Goal: Complete application form: Complete application form

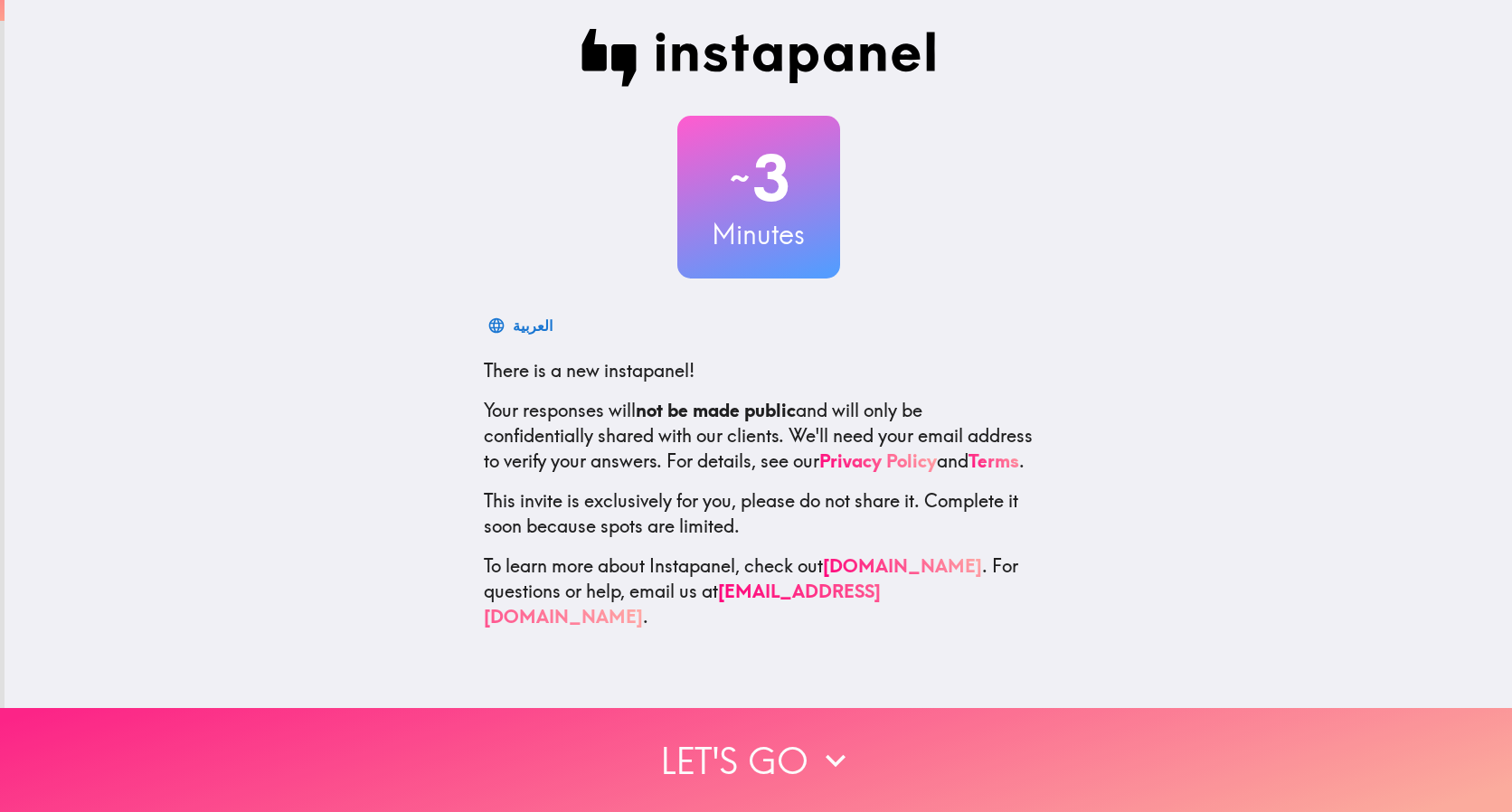
click at [759, 739] on button "Let's go" at bounding box center [756, 760] width 1512 height 104
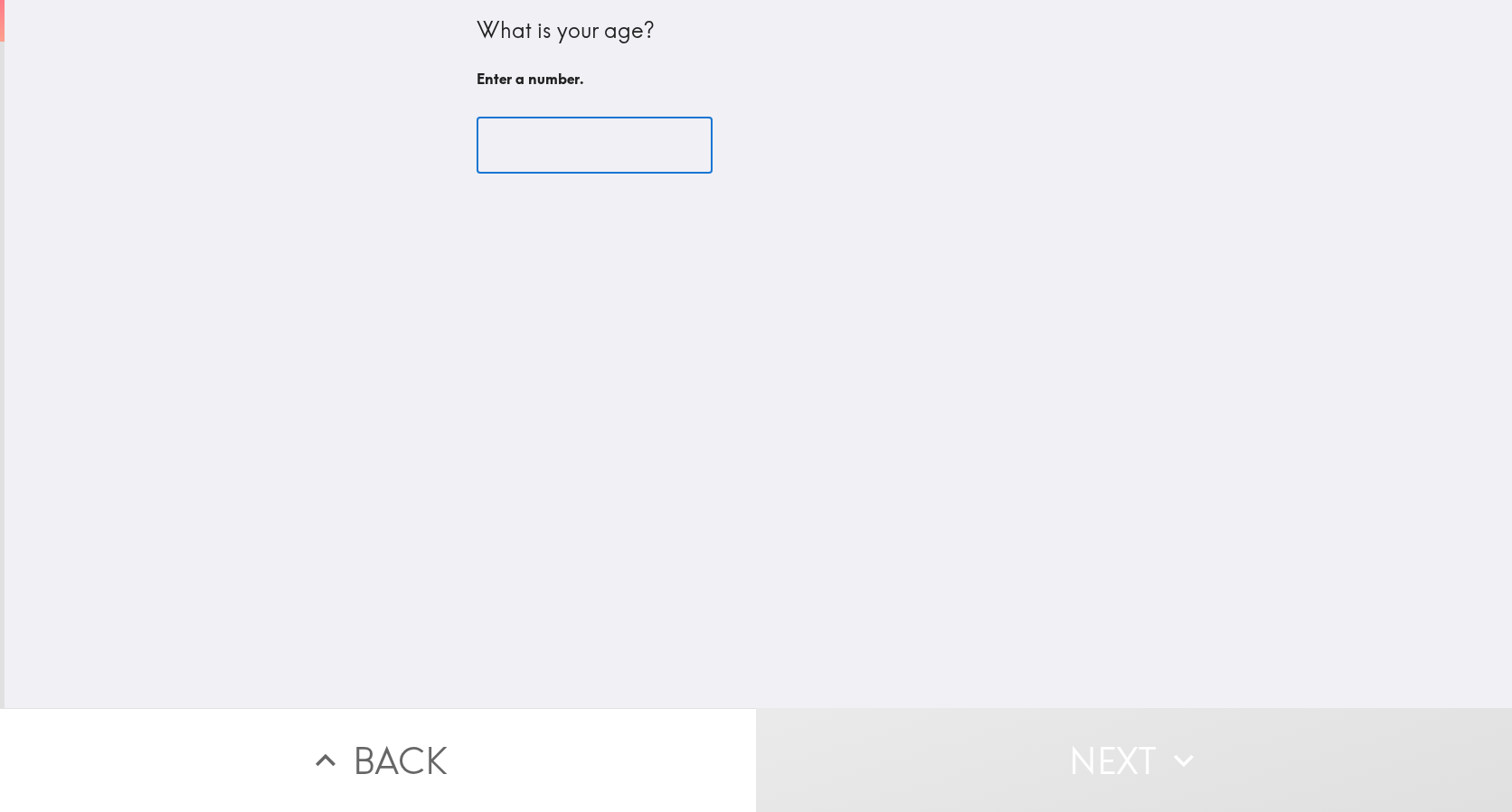
click at [498, 142] on input "number" at bounding box center [594, 145] width 236 height 56
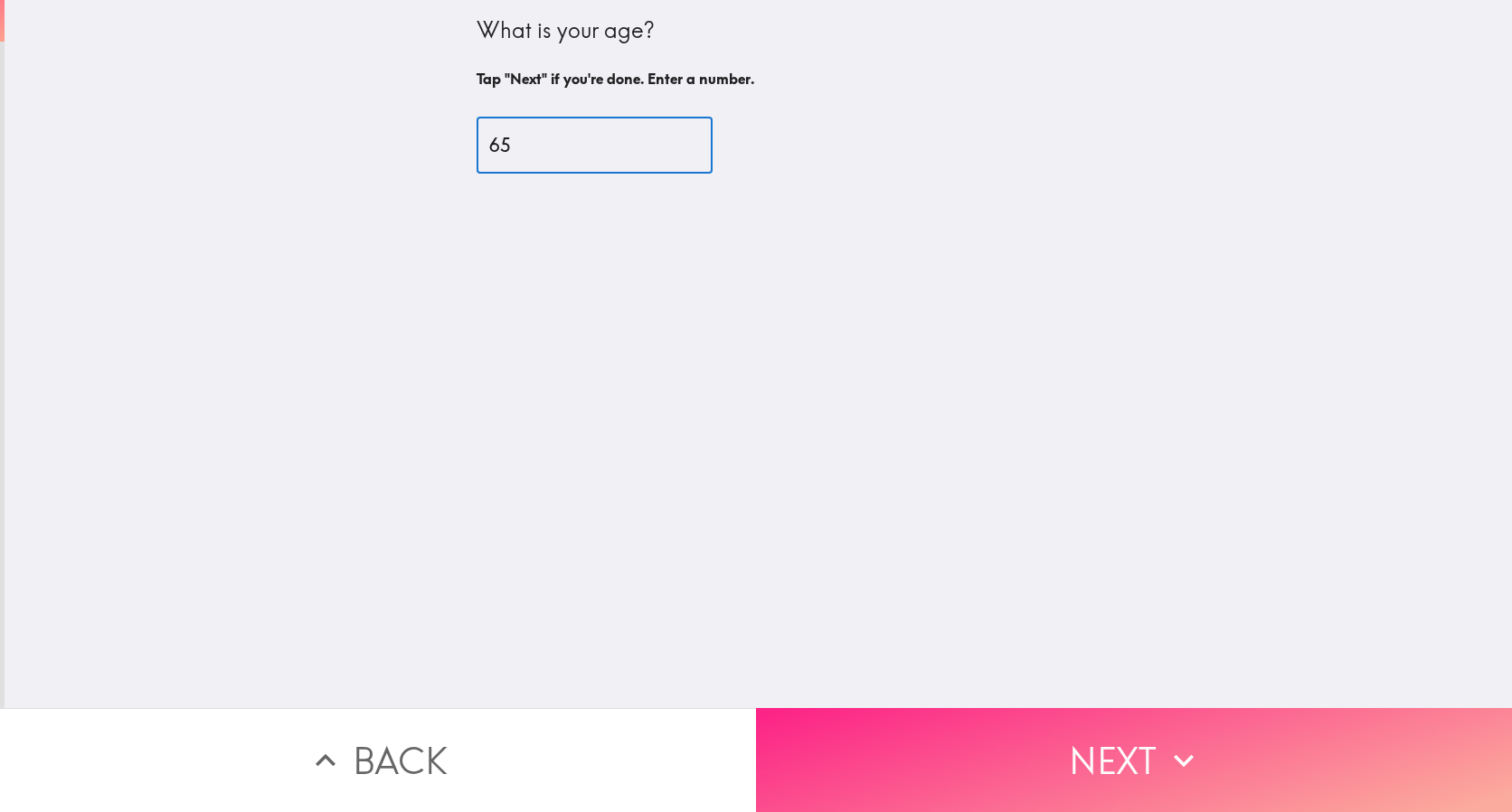
type input "65"
click at [1115, 748] on button "Next" at bounding box center [1134, 760] width 756 height 104
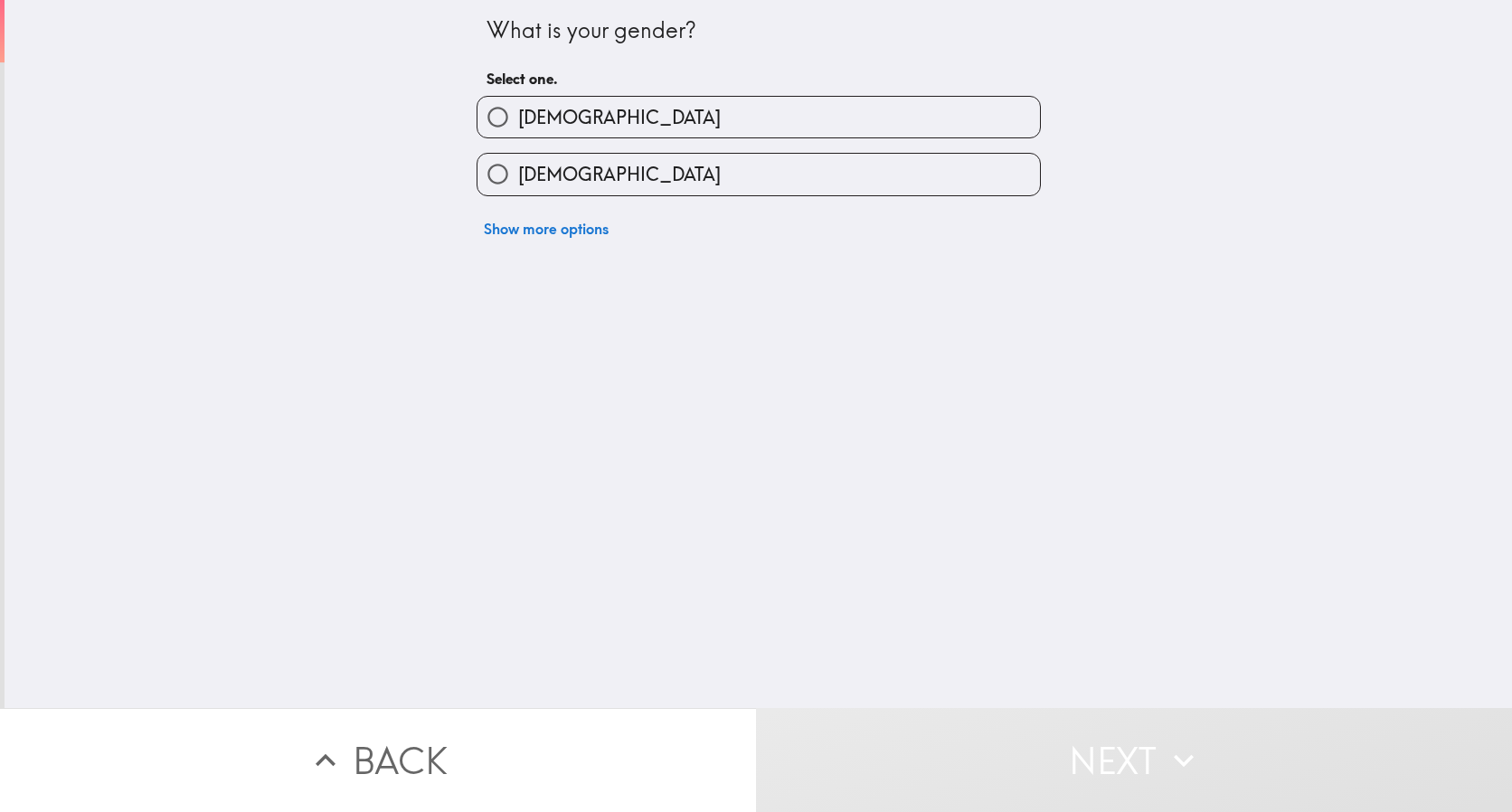
click at [523, 167] on span "[DEMOGRAPHIC_DATA]" at bounding box center [619, 174] width 203 height 25
click at [518, 167] on input "[DEMOGRAPHIC_DATA]" at bounding box center [497, 174] width 41 height 41
radio input "true"
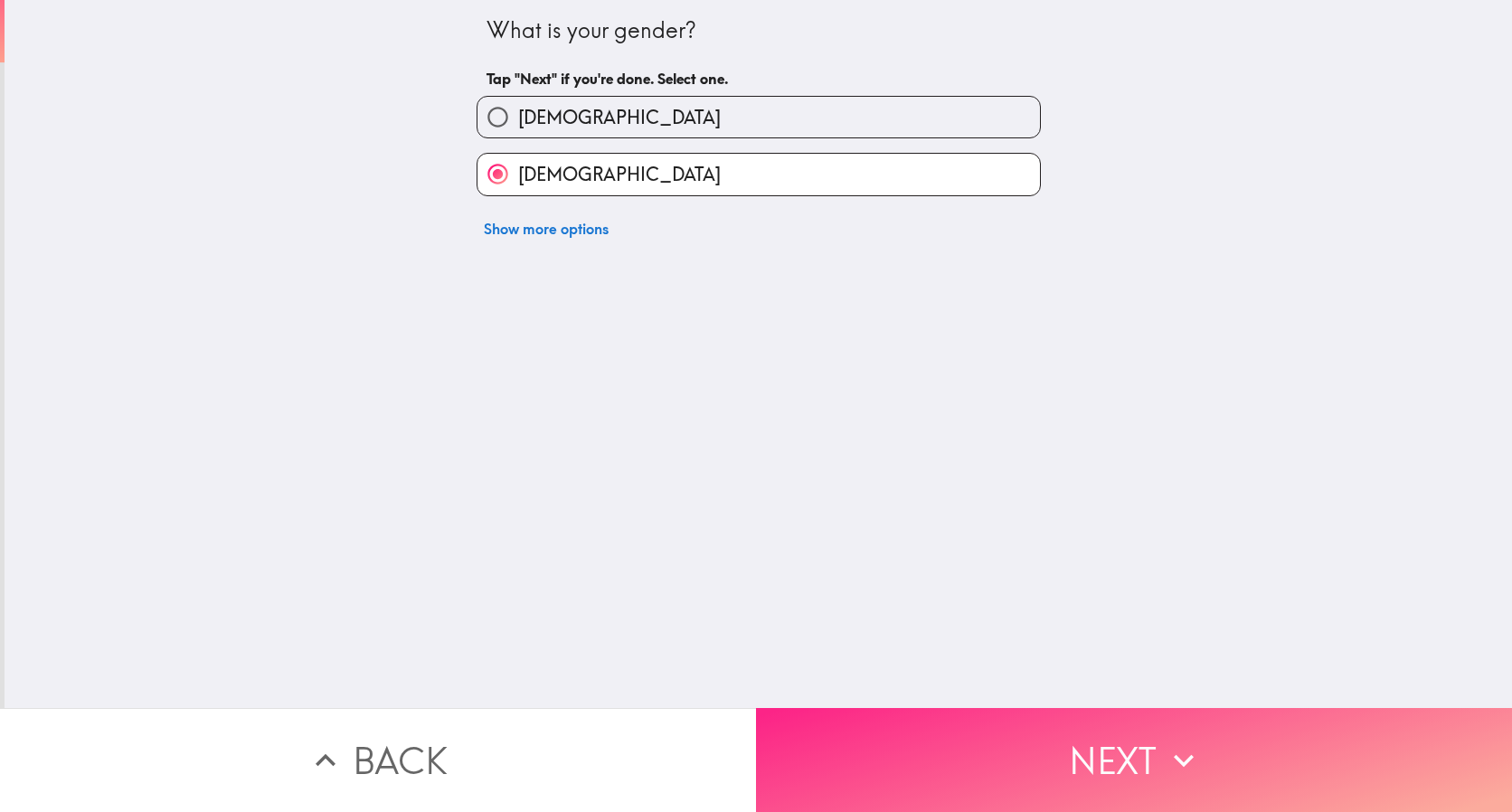
click at [1026, 722] on button "Next" at bounding box center [1134, 760] width 756 height 104
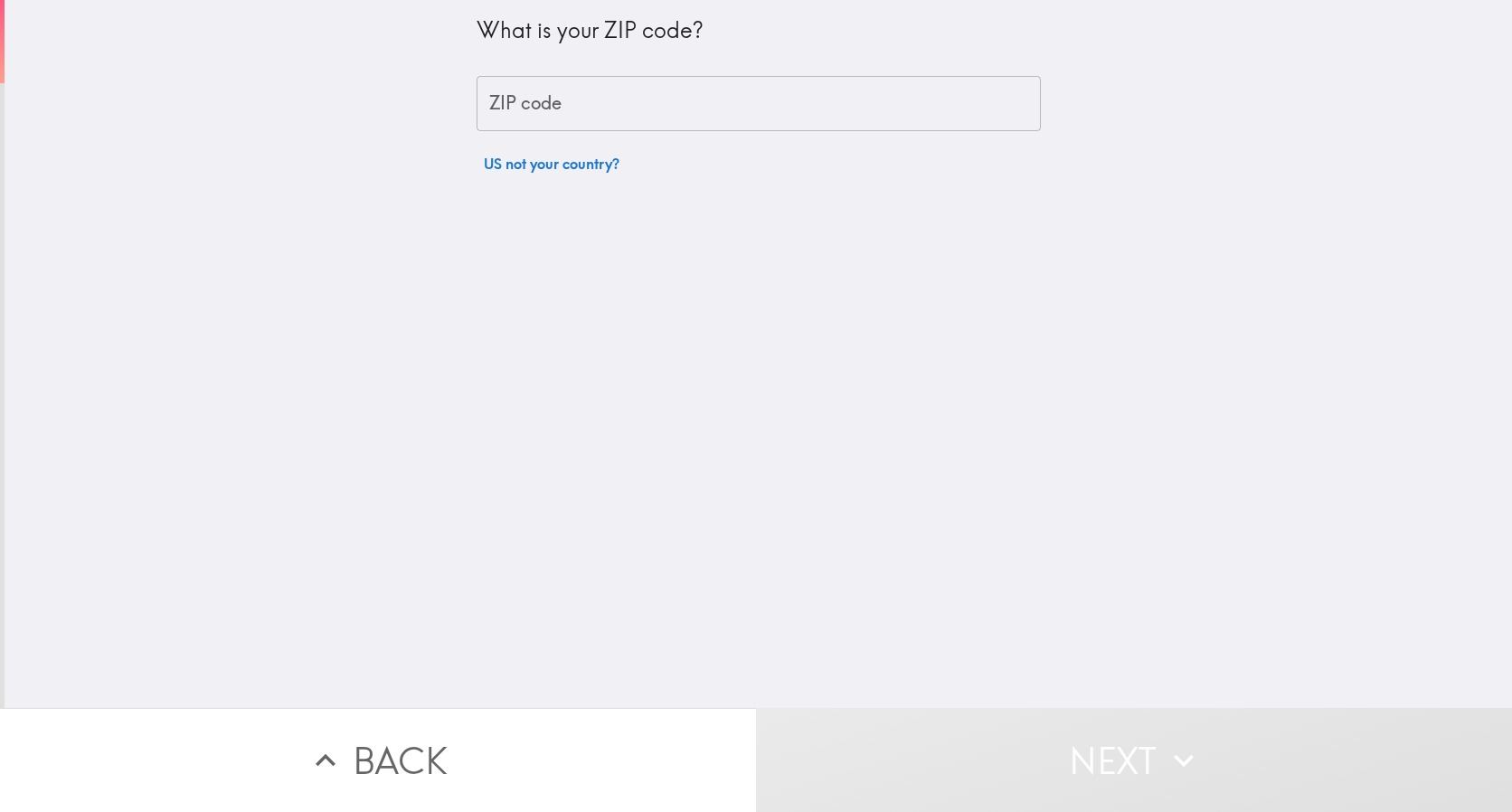
click at [594, 114] on input "ZIP code" at bounding box center [759, 104] width 564 height 56
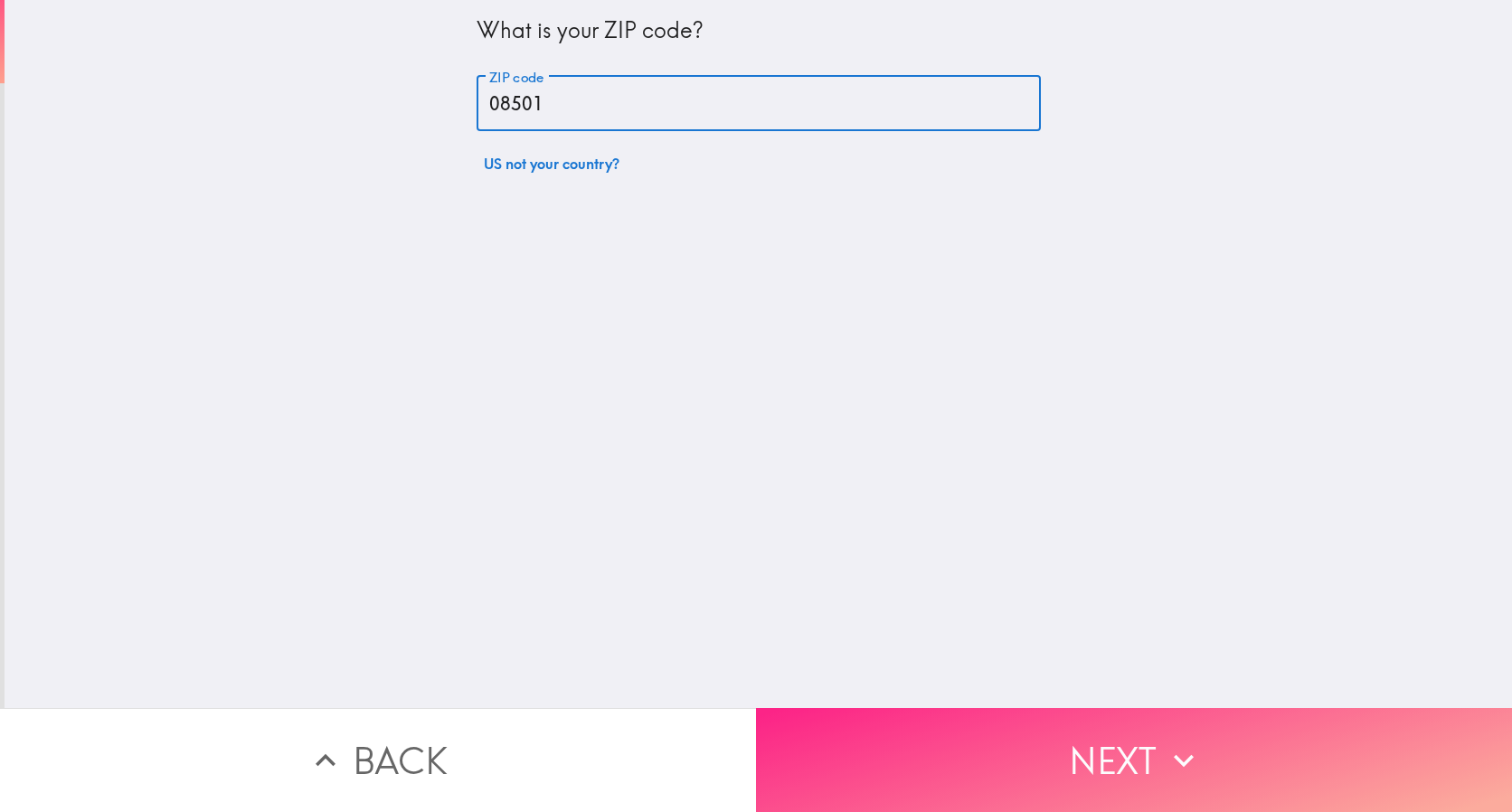
type input "08501"
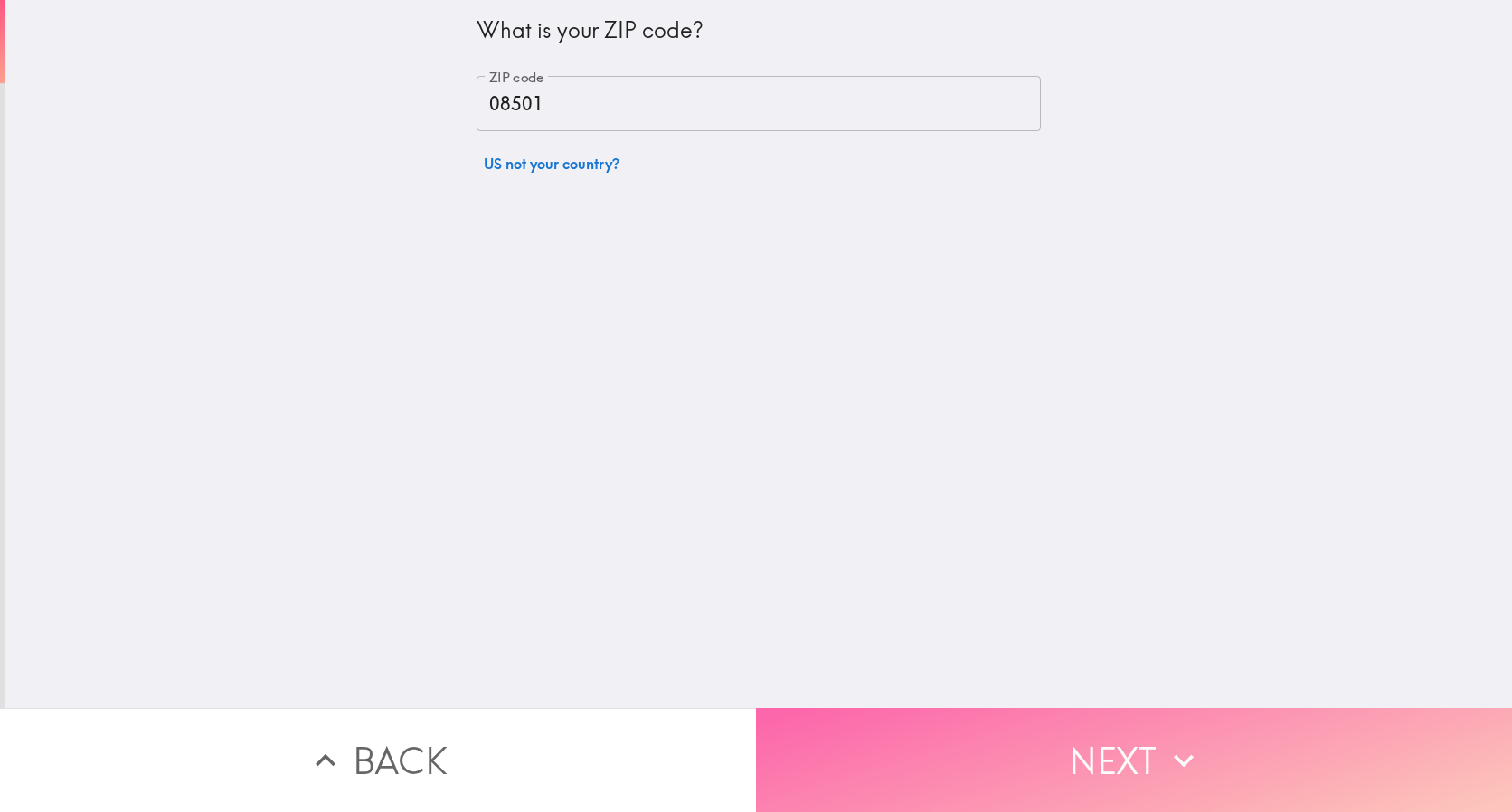
click at [1110, 745] on button "Next" at bounding box center [1134, 760] width 756 height 104
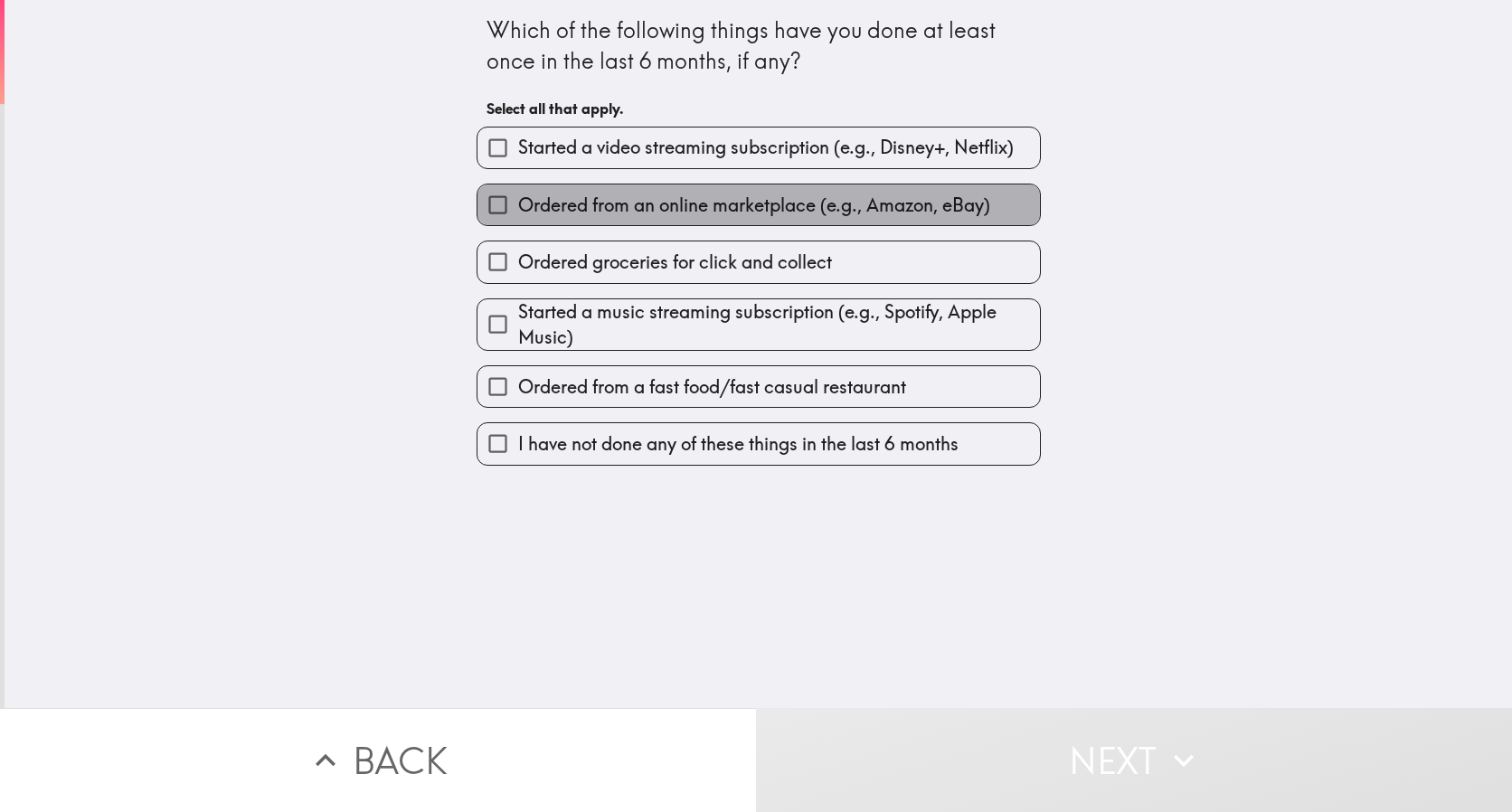
click at [629, 200] on span "Ordered from an online marketplace (e.g., Amazon, eBay)" at bounding box center [754, 206] width 472 height 25
click at [518, 200] on input "Ordered from an online marketplace (e.g., Amazon, eBay)" at bounding box center [497, 205] width 41 height 41
checkbox input "true"
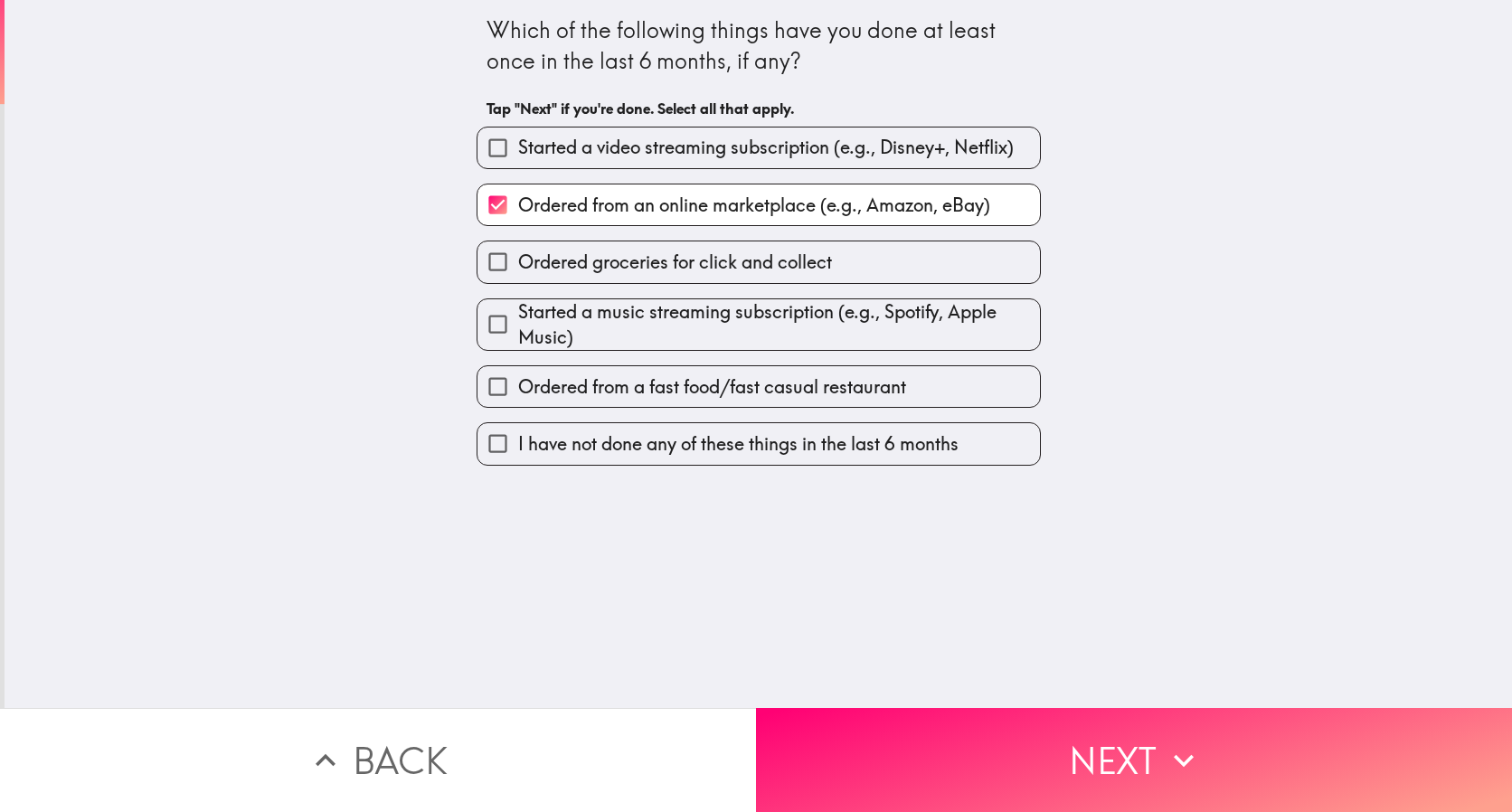
click at [603, 264] on span "Ordered groceries for click and collect" at bounding box center [675, 263] width 313 height 25
click at [518, 264] on input "Ordered groceries for click and collect" at bounding box center [497, 263] width 41 height 41
checkbox input "true"
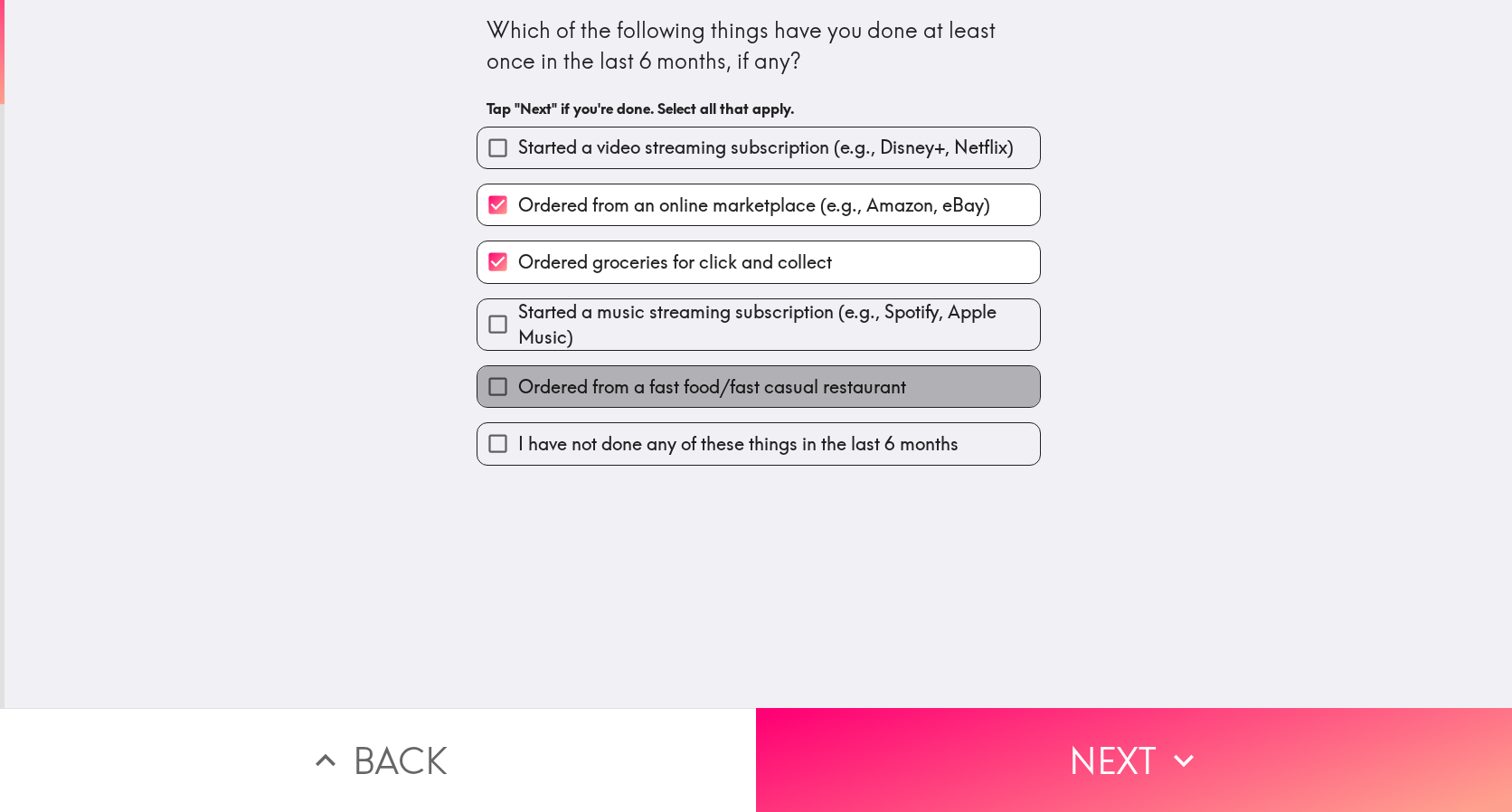
click at [595, 386] on span "Ordered from a fast food/fast casual restaurant" at bounding box center [712, 387] width 388 height 25
click at [518, 386] on input "Ordered from a fast food/fast casual restaurant" at bounding box center [497, 387] width 41 height 41
checkbox input "true"
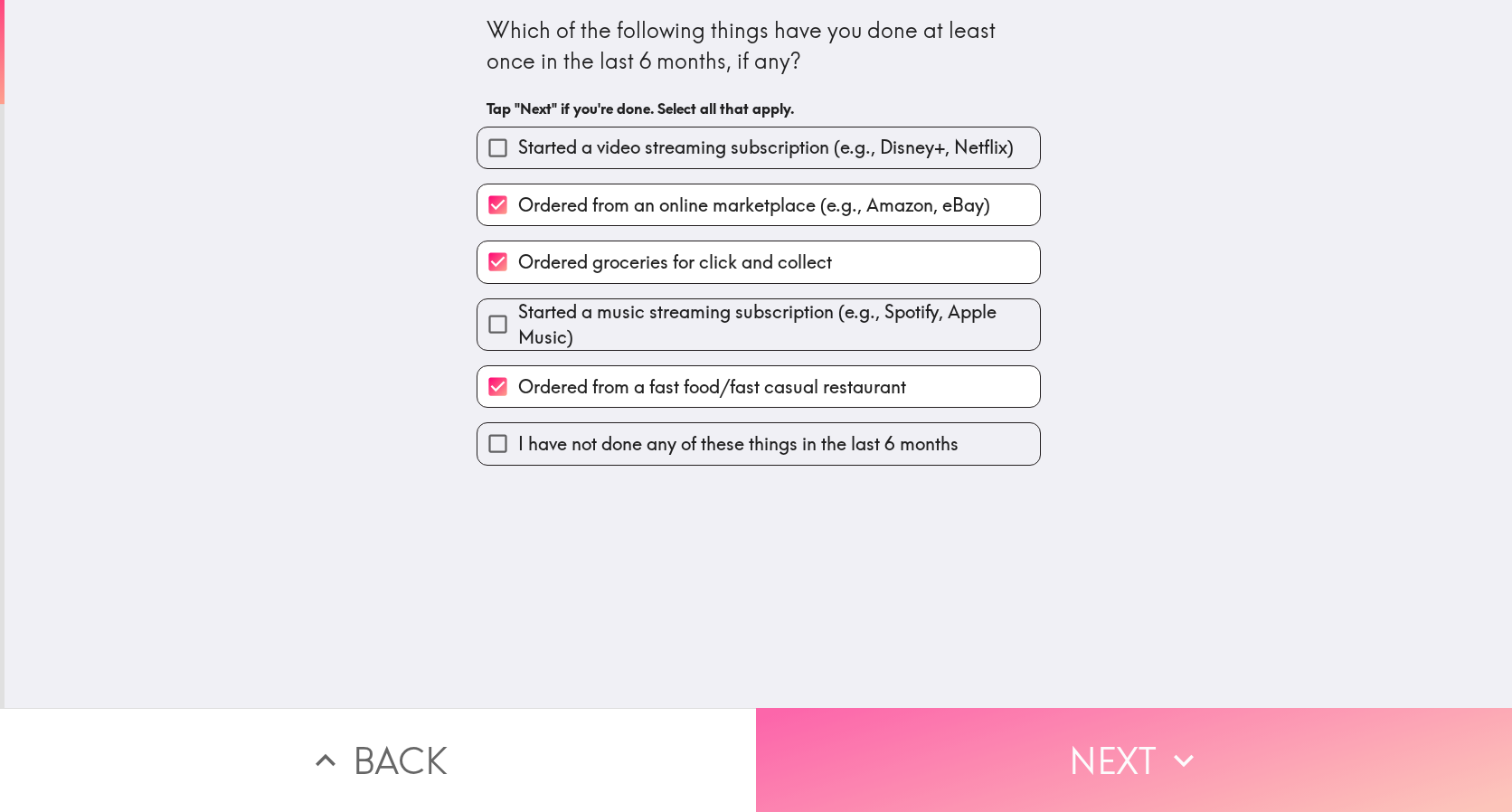
click at [1154, 756] on button "Next" at bounding box center [1134, 760] width 756 height 104
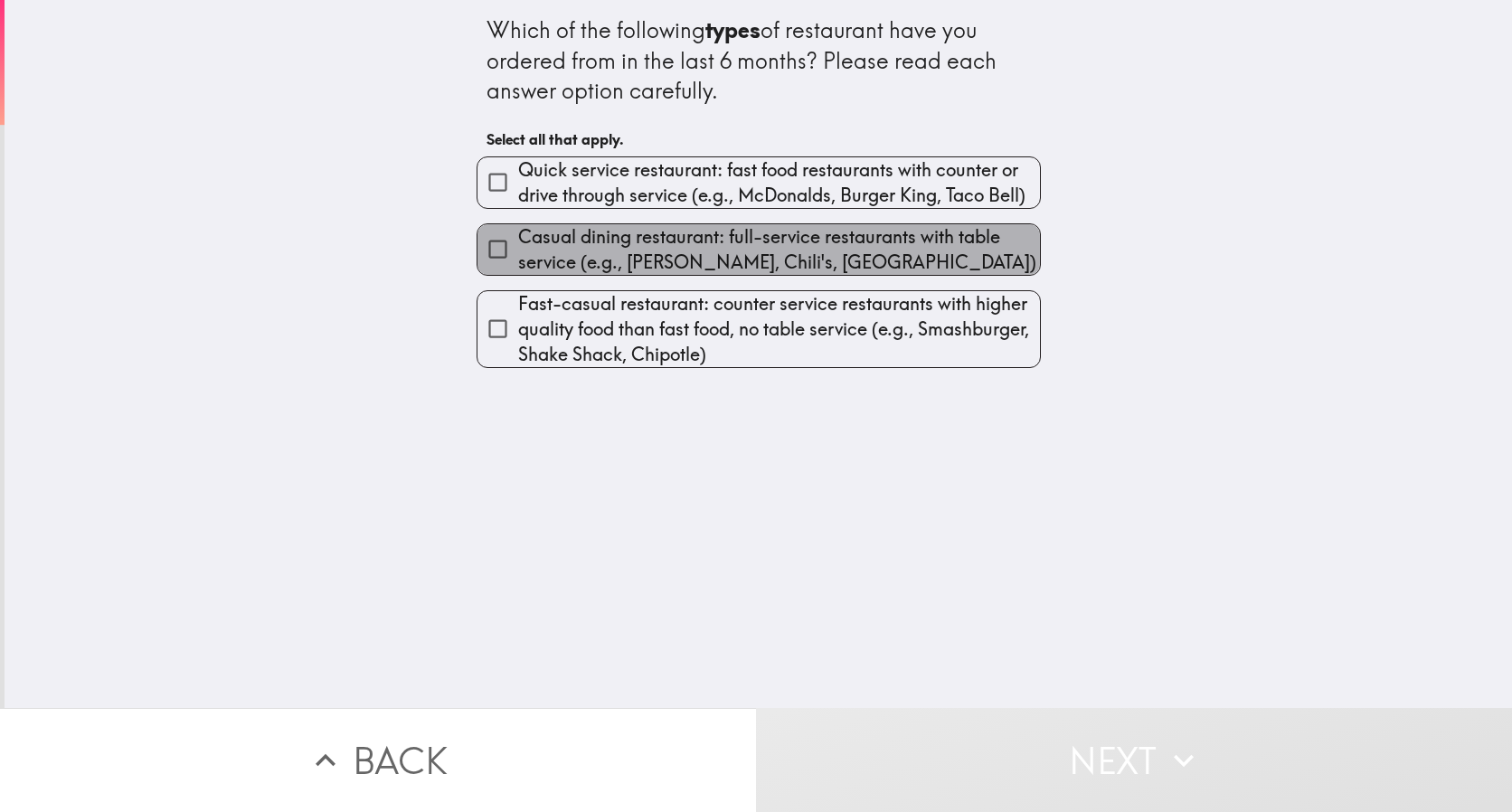
click at [569, 249] on span "Casual dining restaurant: full-service restaurants with table service (e.g., [P…" at bounding box center [779, 250] width 522 height 51
click at [518, 249] on input "Casual dining restaurant: full-service restaurants with table service (e.g., [P…" at bounding box center [497, 250] width 41 height 41
checkbox input "true"
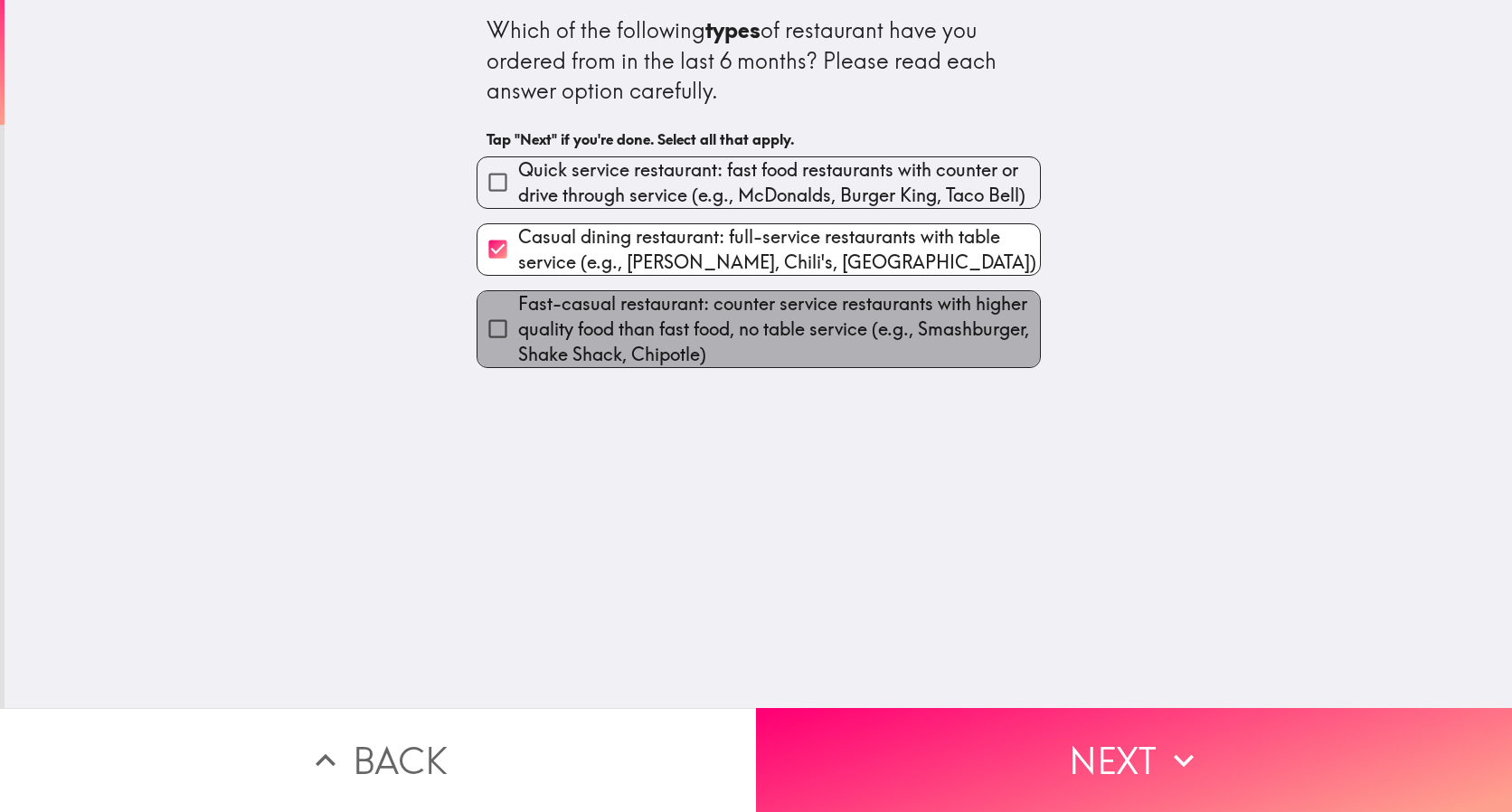
click at [567, 323] on span "Fast-casual restaurant: counter service restaurants with higher quality food th…" at bounding box center [779, 329] width 522 height 76
click at [518, 323] on input "Fast-casual restaurant: counter service restaurants with higher quality food th…" at bounding box center [497, 329] width 41 height 41
checkbox input "true"
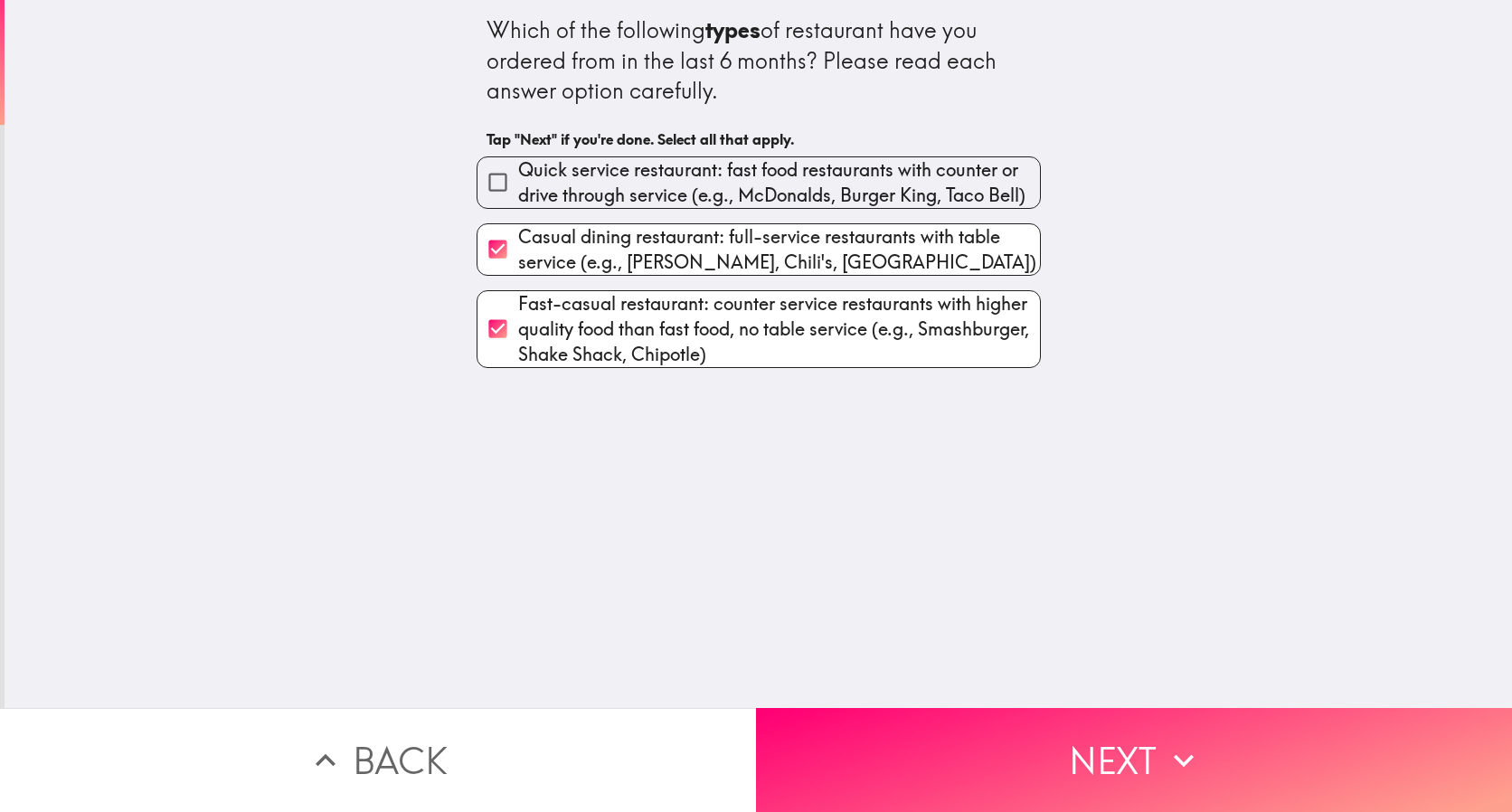
click at [595, 173] on span "Quick service restaurant: fast food restaurants with counter or drive through s…" at bounding box center [779, 183] width 522 height 51
click at [518, 173] on input "Quick service restaurant: fast food restaurants with counter or drive through s…" at bounding box center [497, 182] width 41 height 41
checkbox input "true"
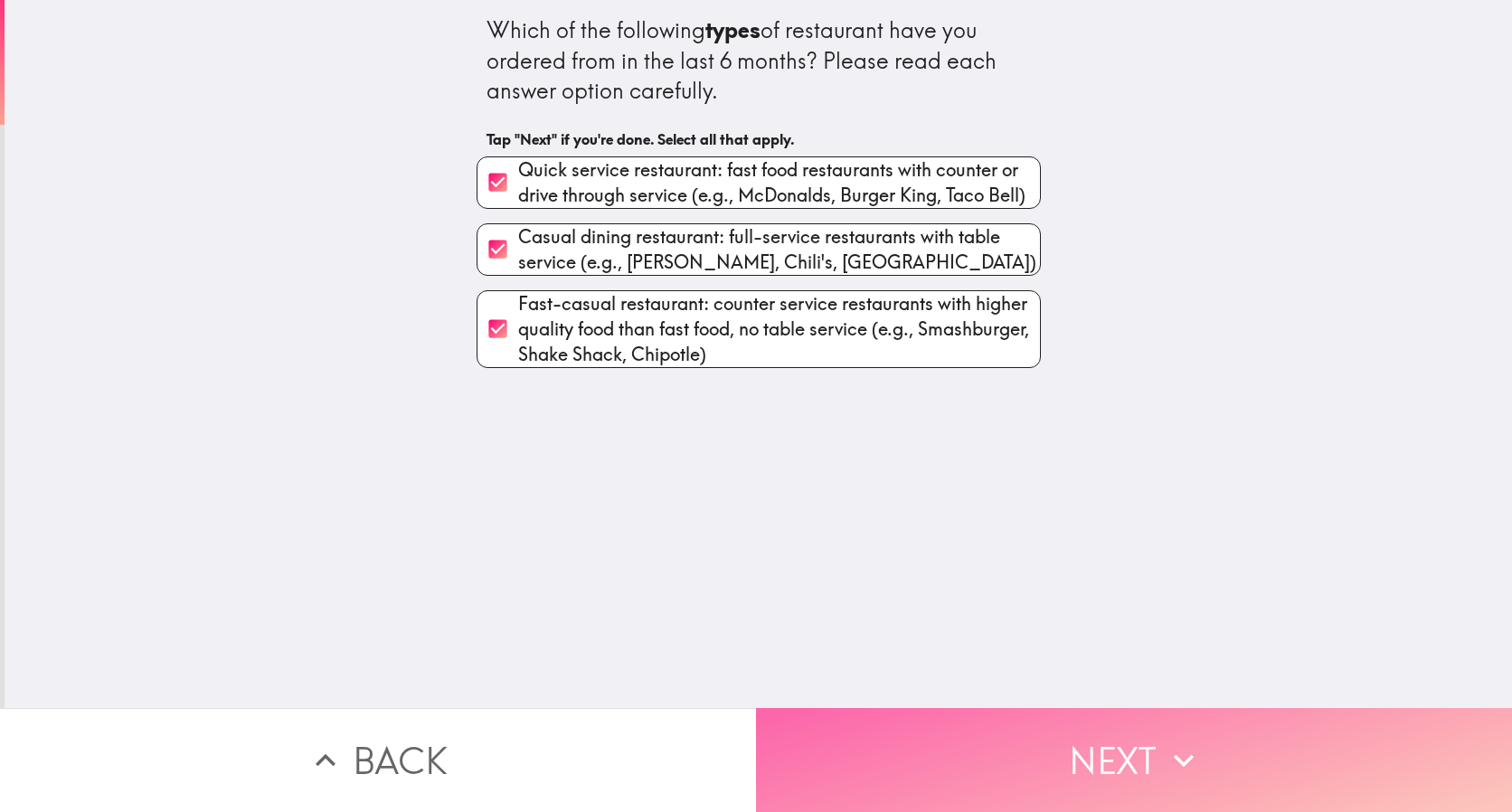
click at [1010, 765] on button "Next" at bounding box center [1134, 760] width 756 height 104
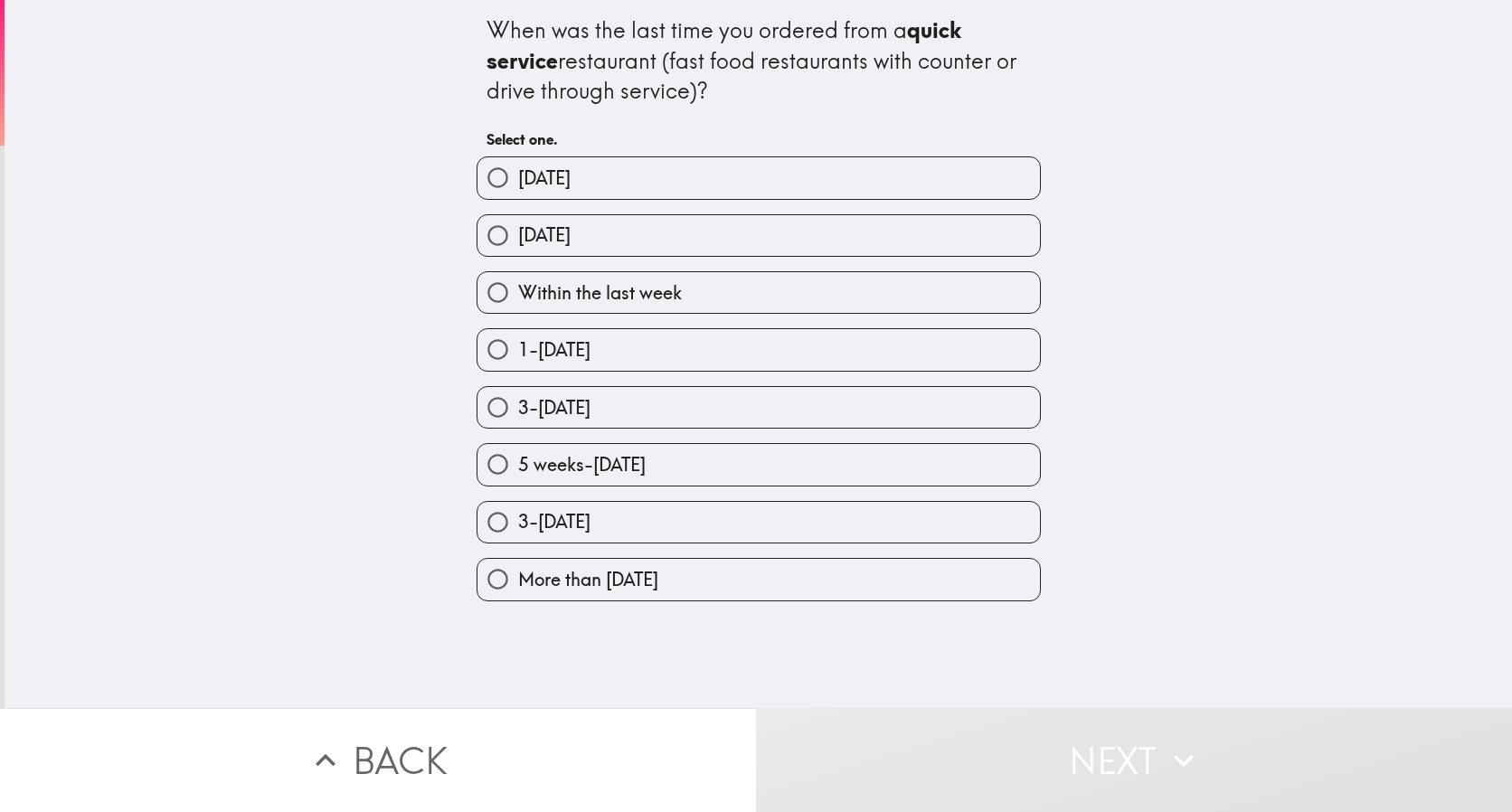
click at [597, 280] on span "Within the last week" at bounding box center [599, 293] width 164 height 25
click at [518, 279] on input "Within the last week" at bounding box center [497, 293] width 41 height 41
radio input "true"
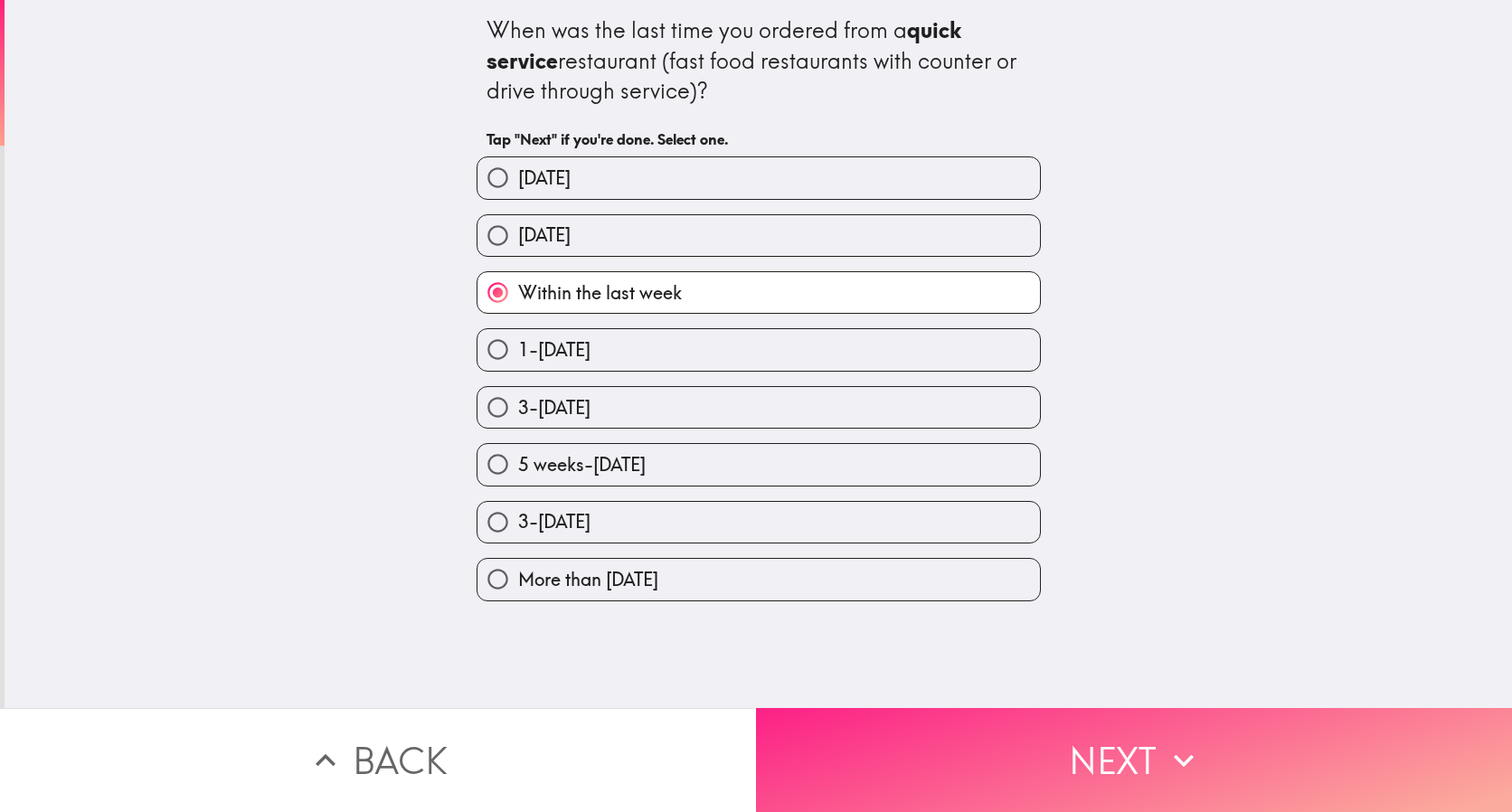
click at [843, 741] on button "Next" at bounding box center [1134, 760] width 756 height 104
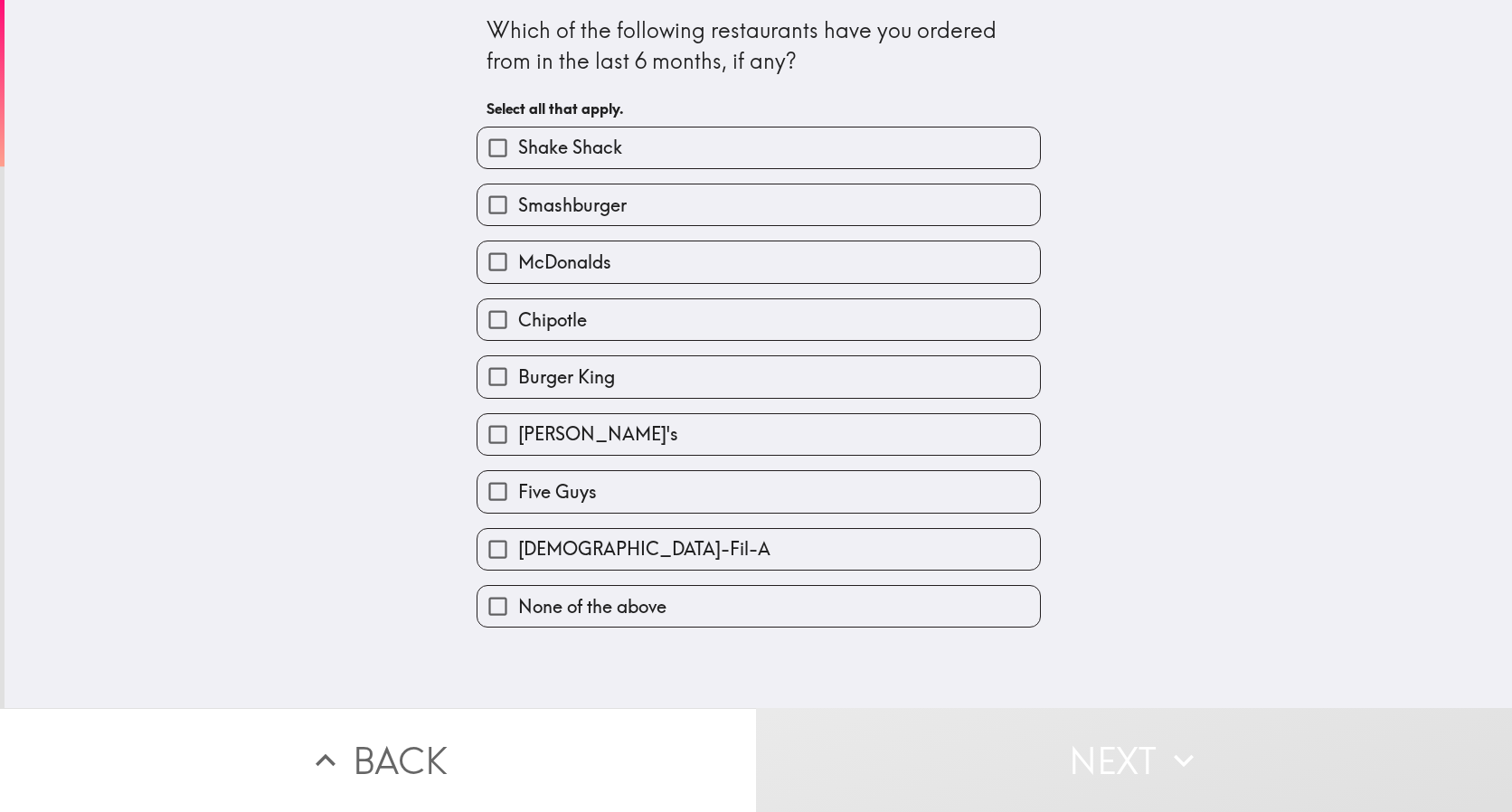
click at [584, 312] on label "Chipotle" at bounding box center [758, 320] width 562 height 41
click at [518, 312] on input "Chipotle" at bounding box center [497, 320] width 41 height 41
checkbox input "true"
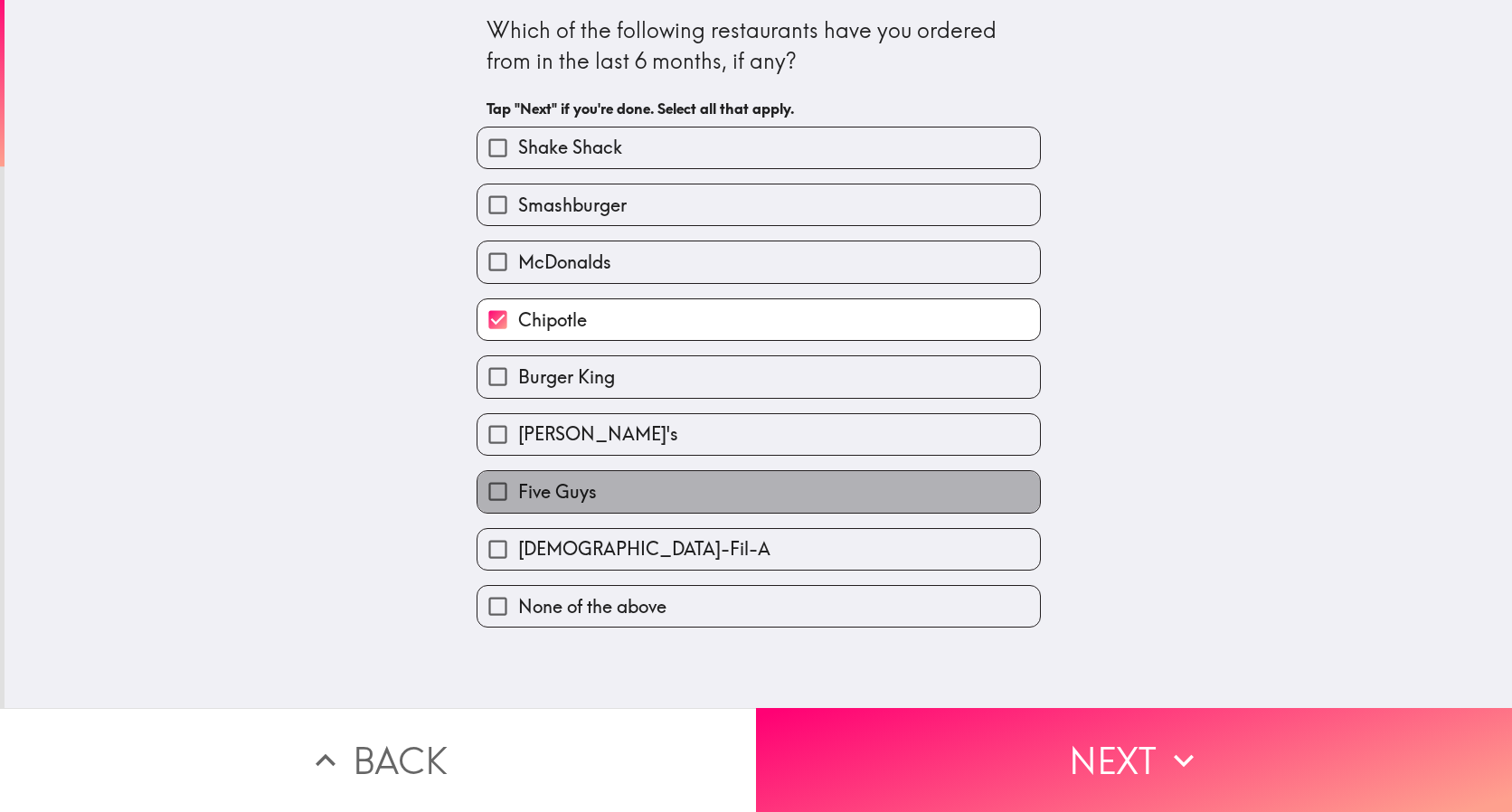
click at [551, 489] on span "Five Guys" at bounding box center [557, 492] width 78 height 25
click at [518, 489] on input "Five Guys" at bounding box center [497, 492] width 41 height 41
checkbox input "true"
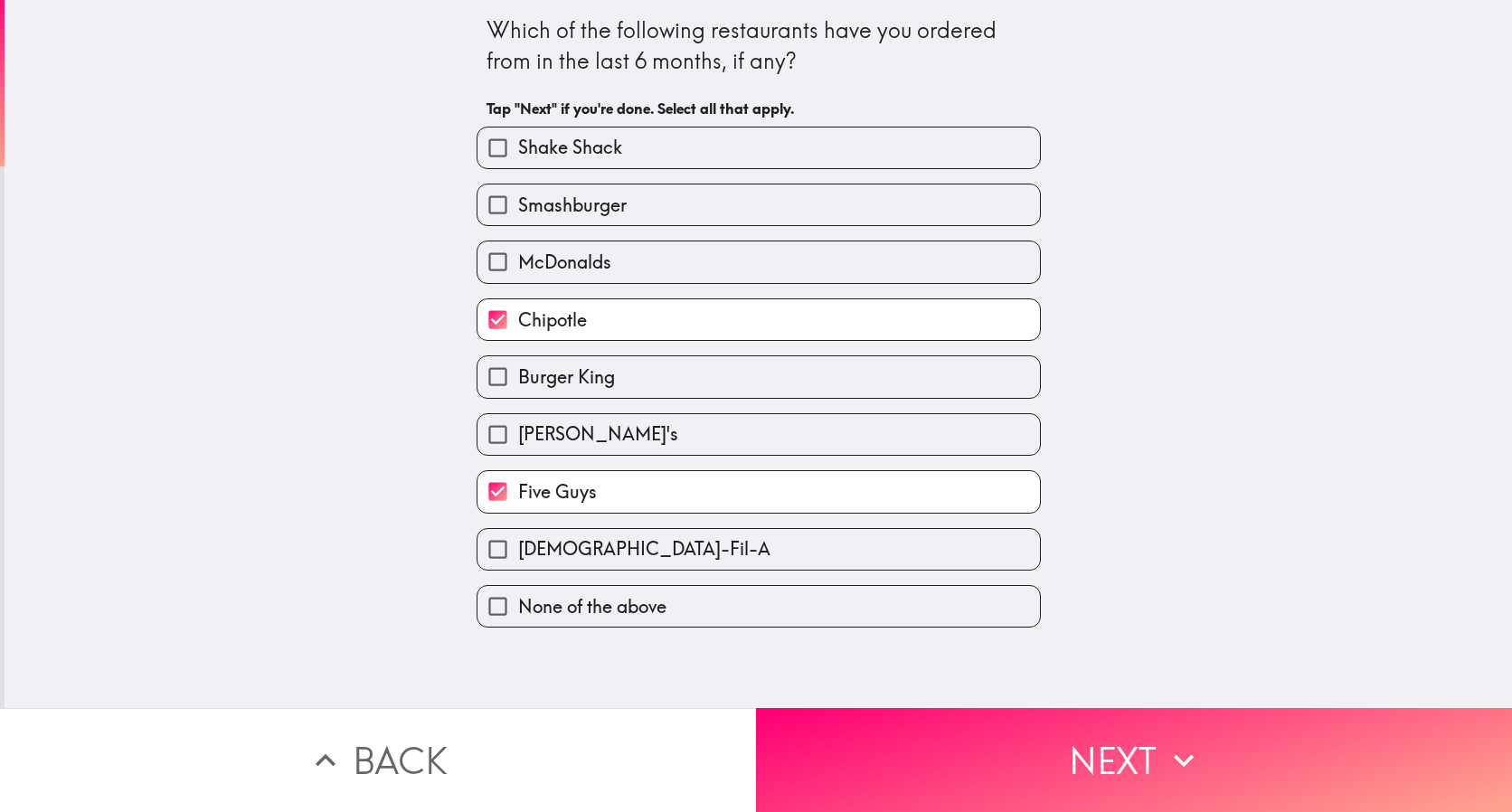
click at [543, 548] on span "[DEMOGRAPHIC_DATA]-Fil-A" at bounding box center [644, 549] width 253 height 25
click at [518, 548] on input "[DEMOGRAPHIC_DATA]-Fil-A" at bounding box center [497, 549] width 41 height 41
checkbox input "true"
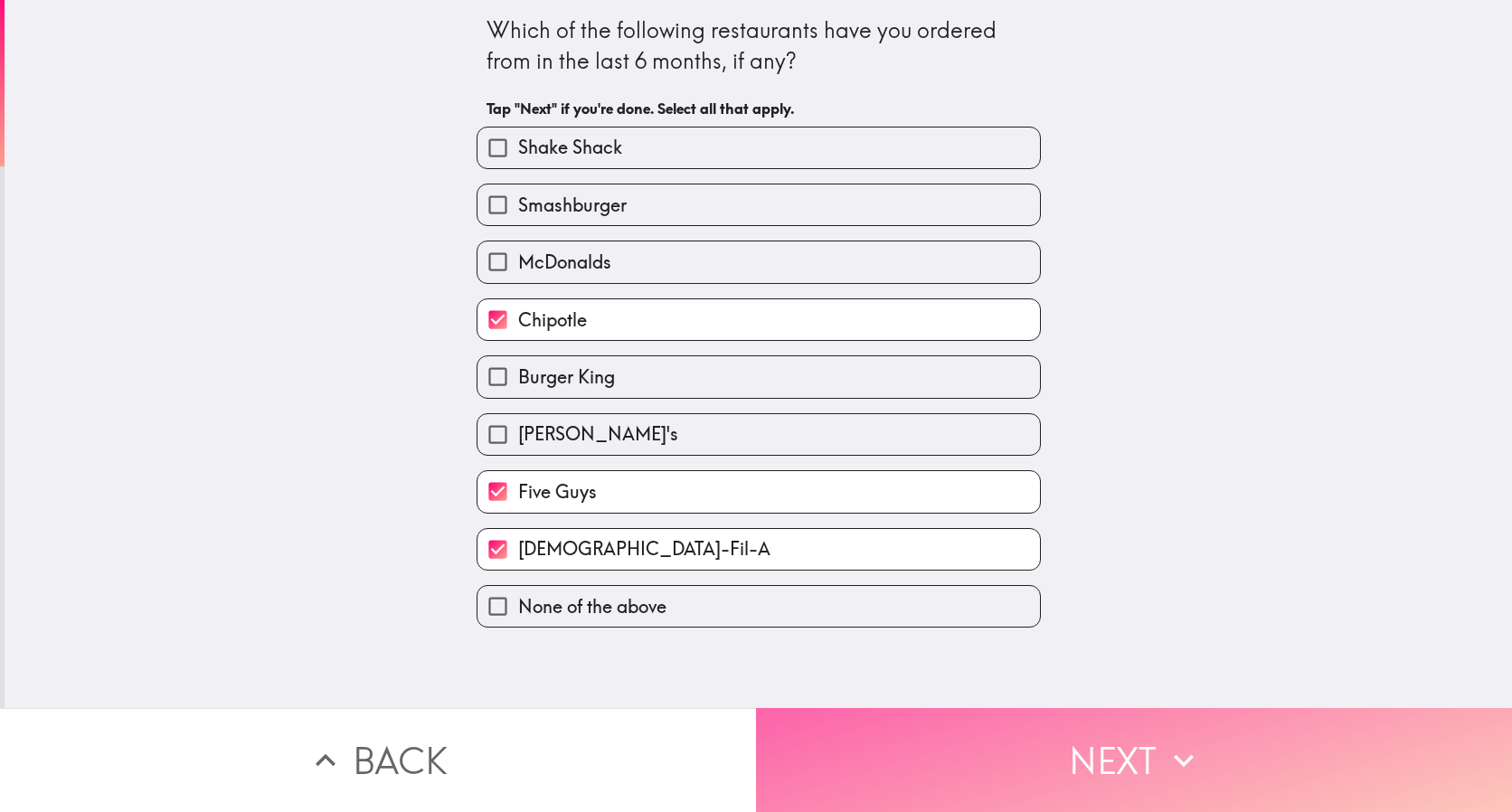
click at [970, 749] on button "Next" at bounding box center [1134, 760] width 756 height 104
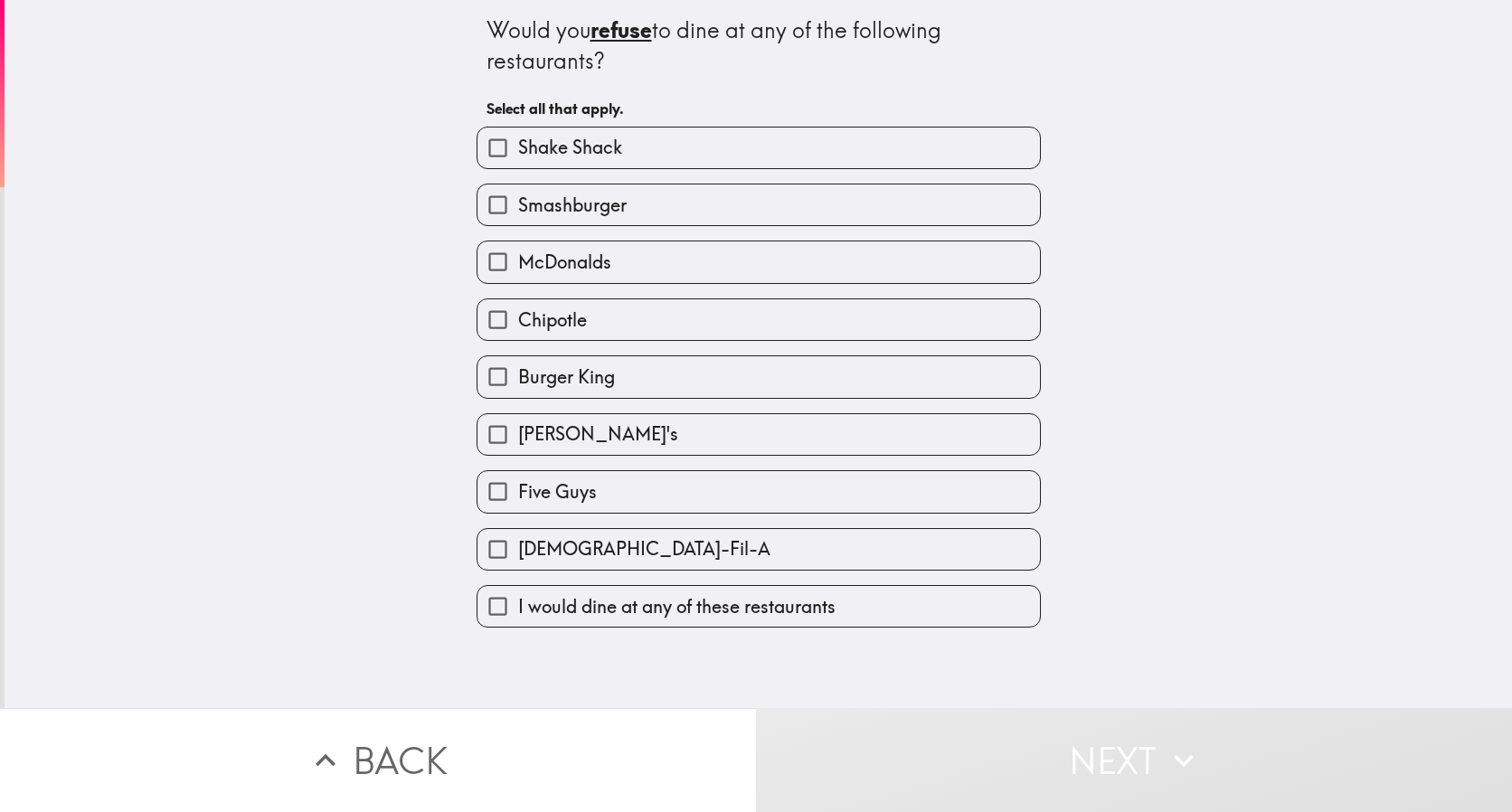
click at [589, 595] on span "I would dine at any of these restaurants" at bounding box center [677, 607] width 317 height 25
click at [518, 595] on input "I would dine at any of these restaurants" at bounding box center [497, 606] width 41 height 41
checkbox input "true"
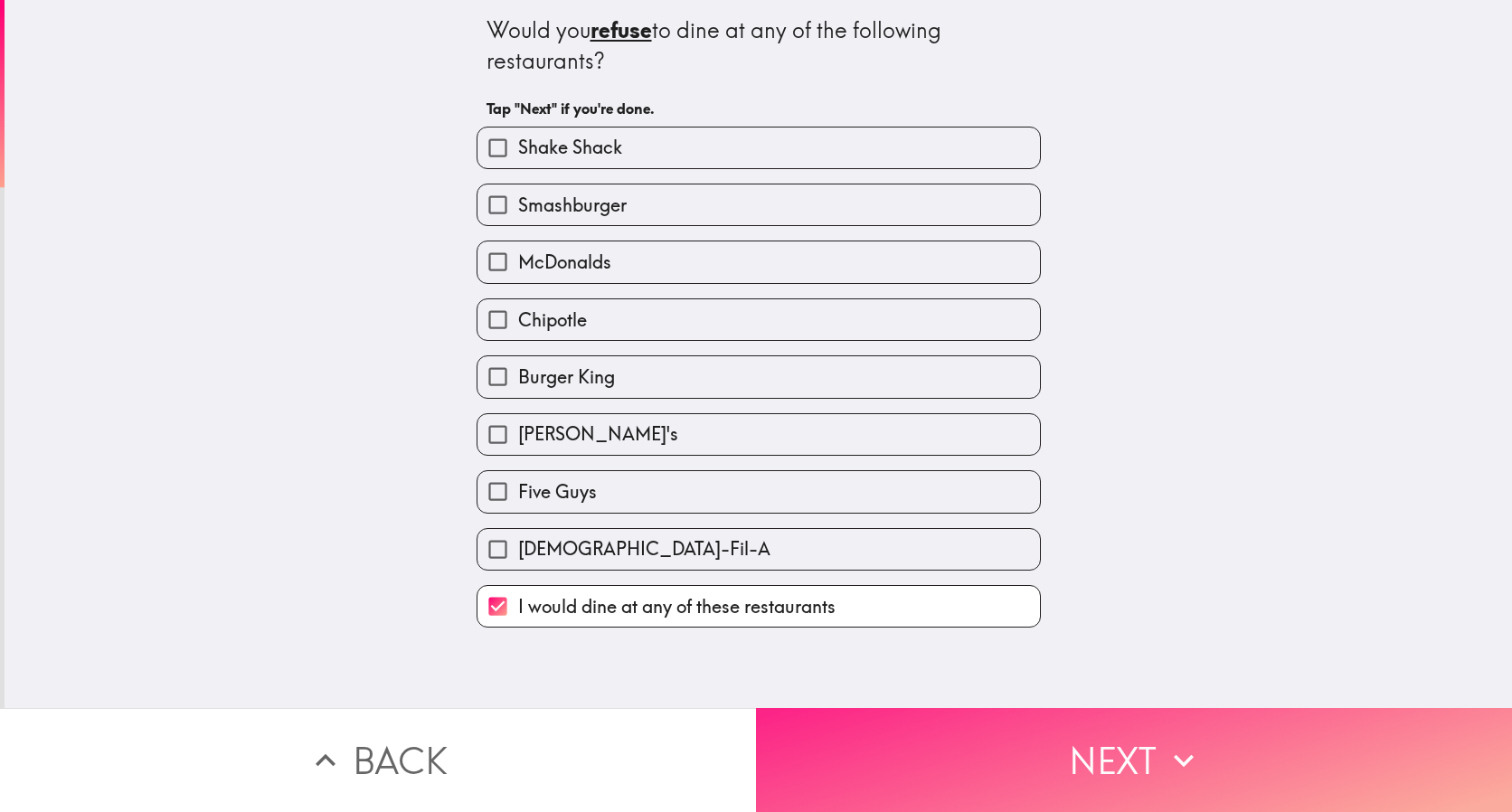
click at [1023, 747] on button "Next" at bounding box center [1134, 760] width 756 height 104
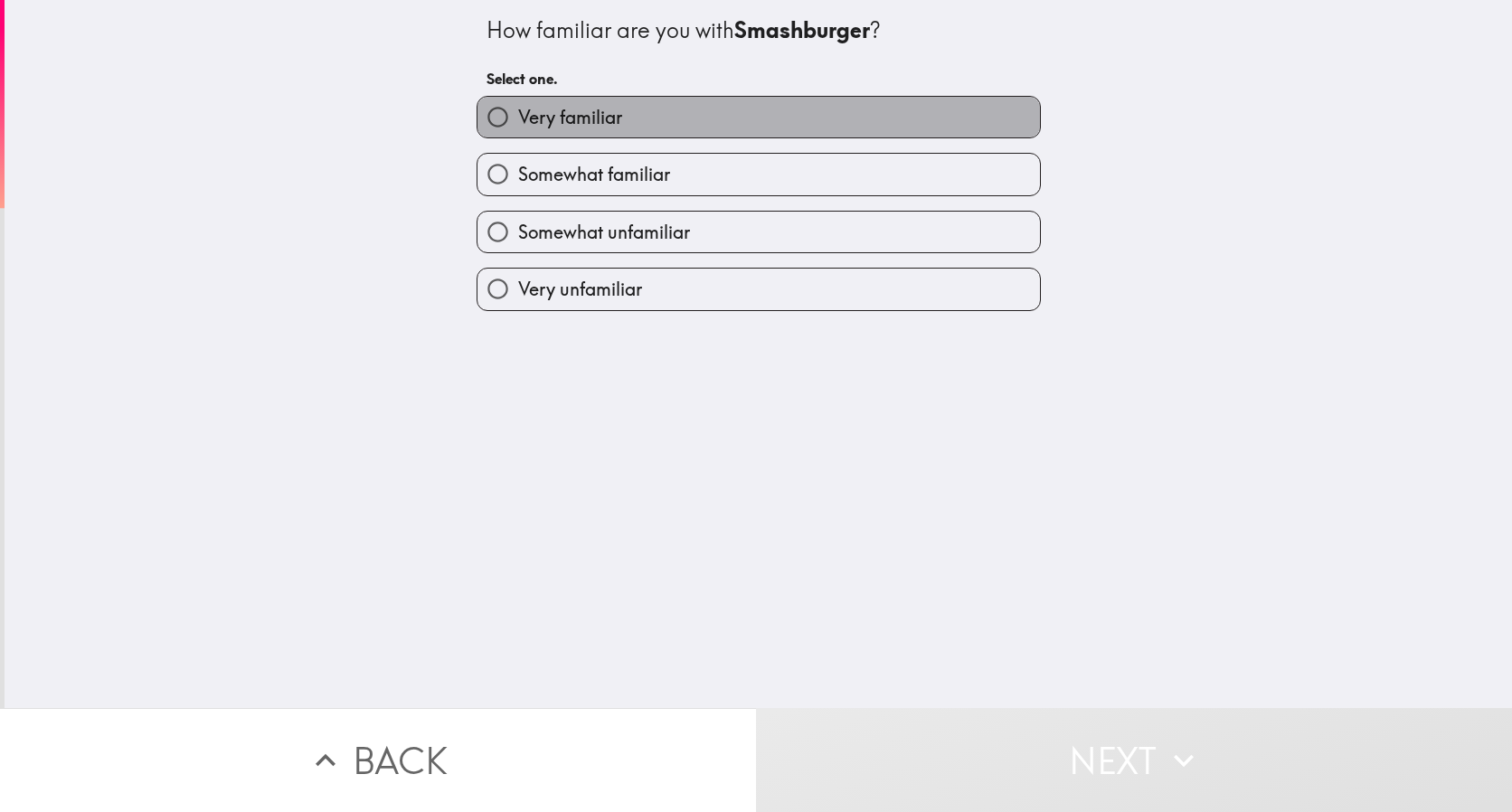
click at [660, 109] on label "Very familiar" at bounding box center [758, 118] width 562 height 41
click at [518, 109] on input "Very familiar" at bounding box center [497, 118] width 41 height 41
radio input "true"
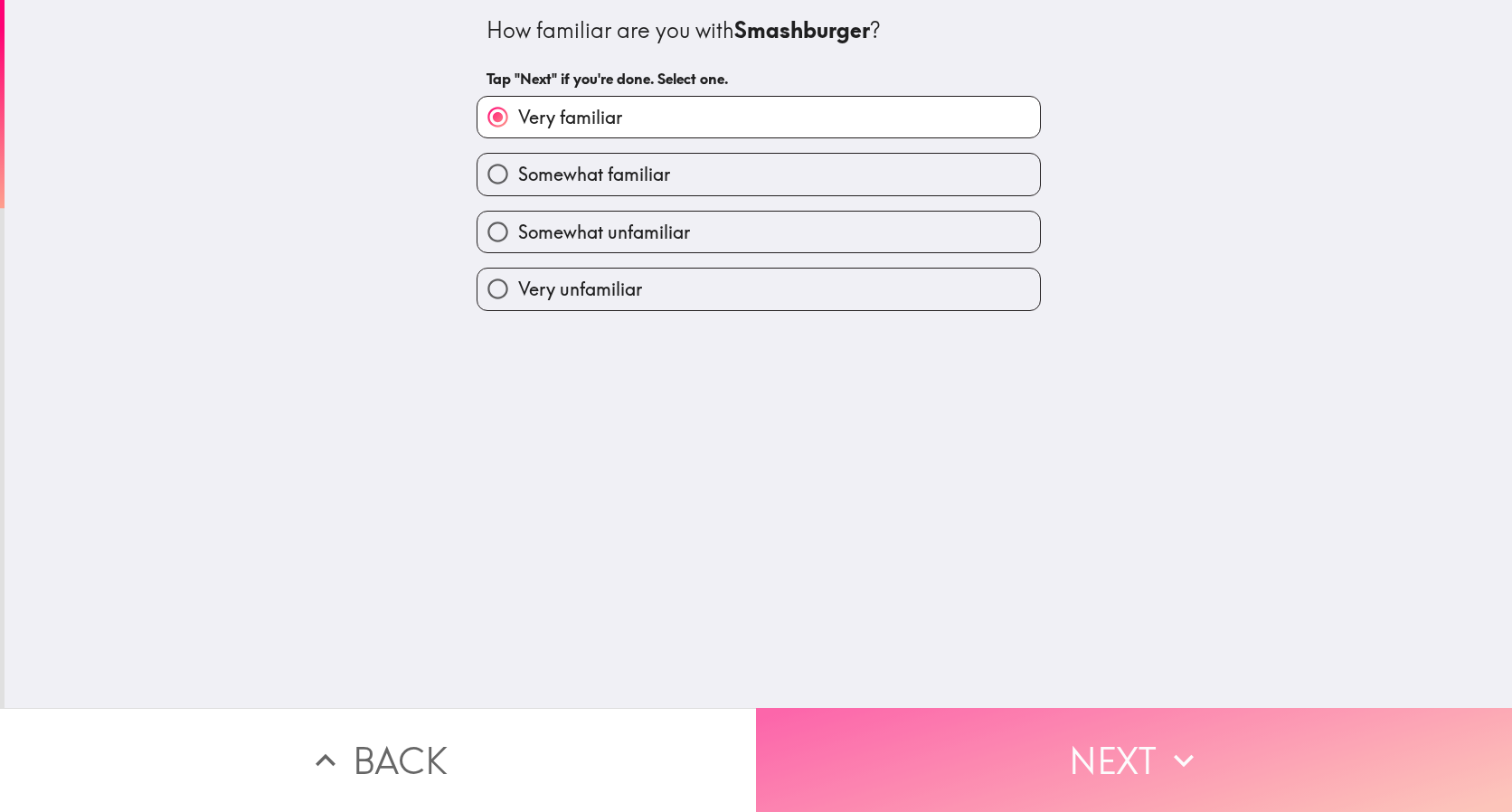
click at [944, 746] on button "Next" at bounding box center [1134, 760] width 756 height 104
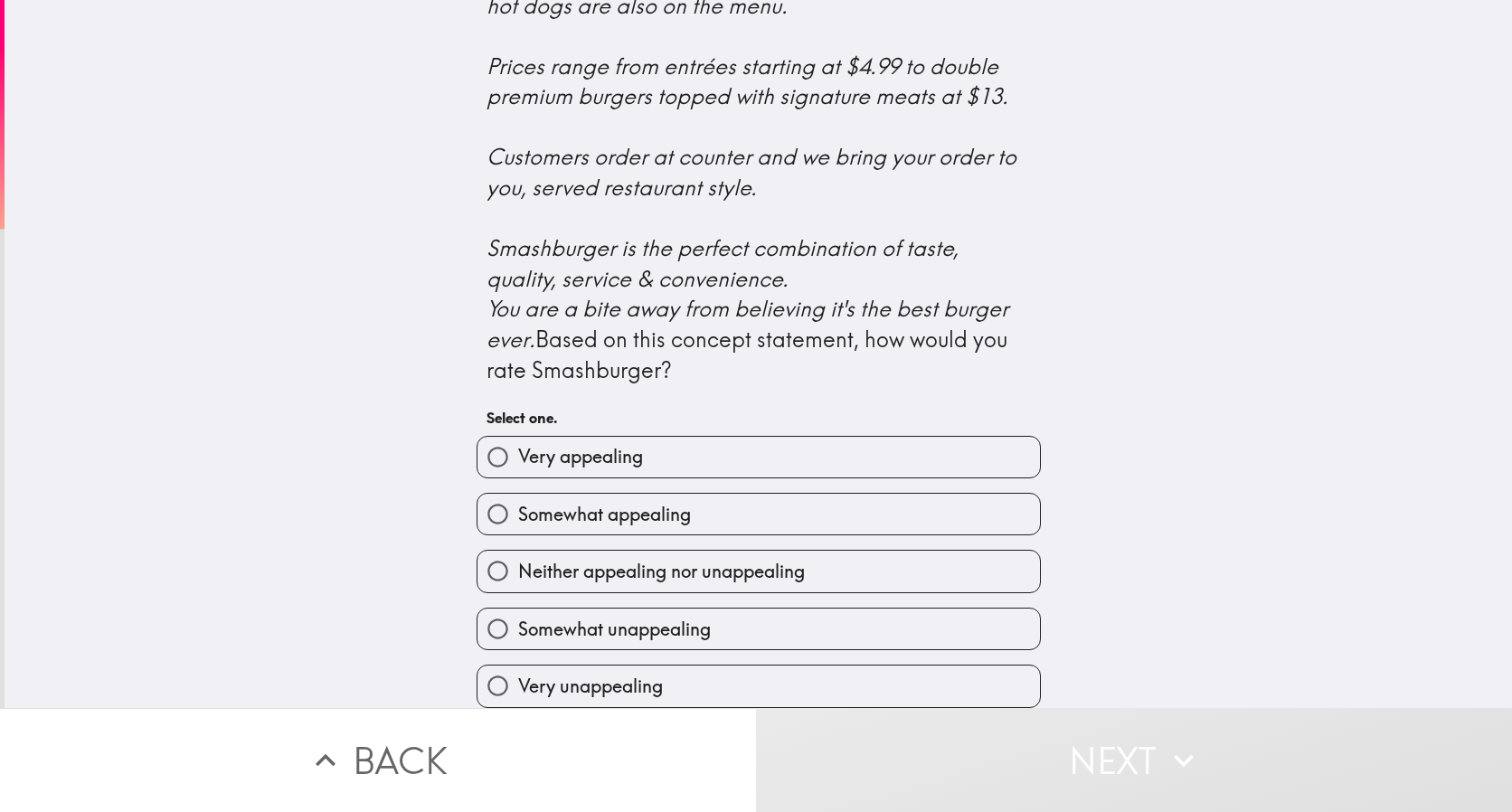
scroll to position [645, 0]
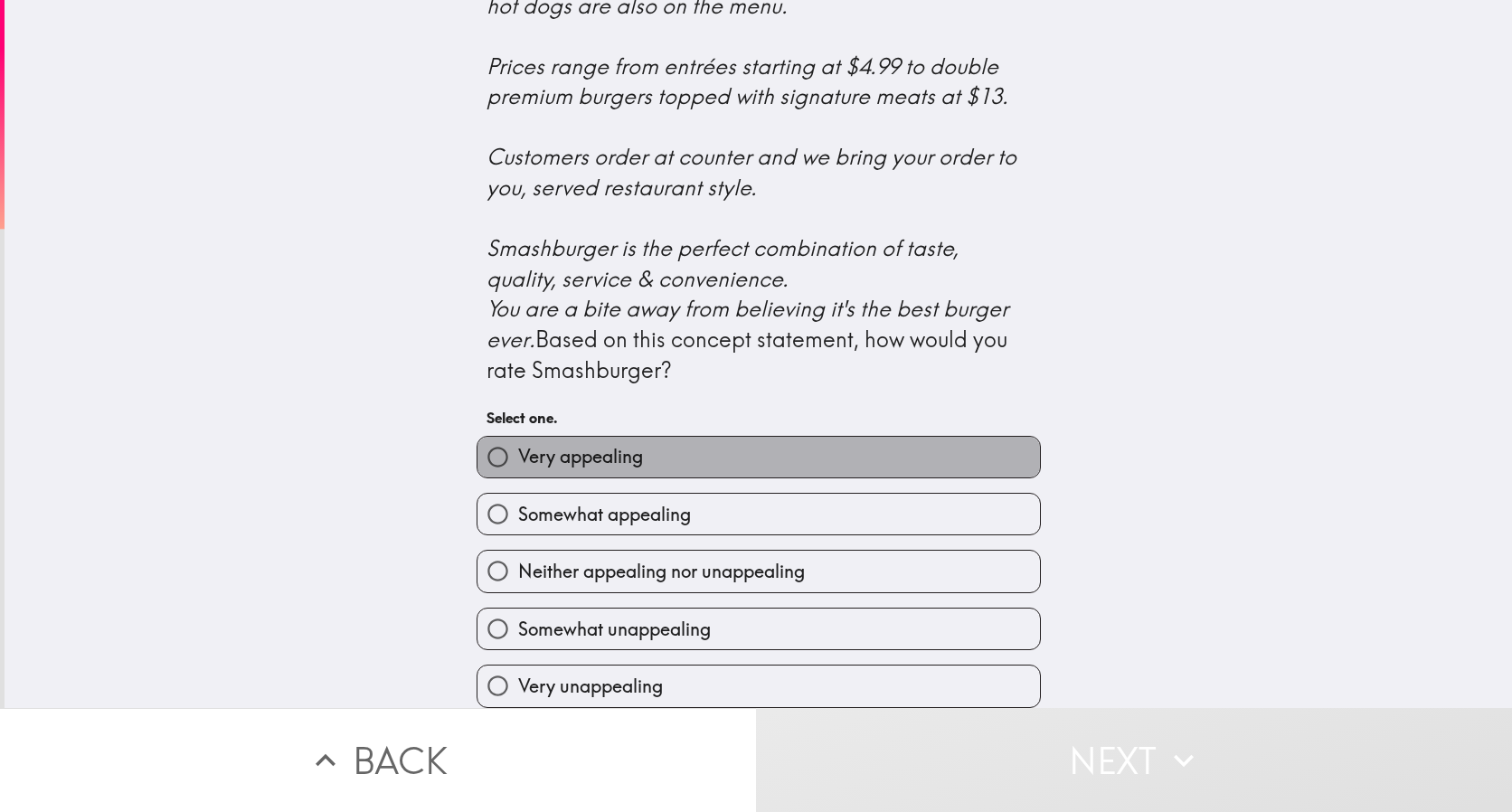
click at [521, 446] on span "Very appealing" at bounding box center [580, 456] width 124 height 25
click at [518, 446] on input "Very appealing" at bounding box center [497, 457] width 41 height 41
radio input "true"
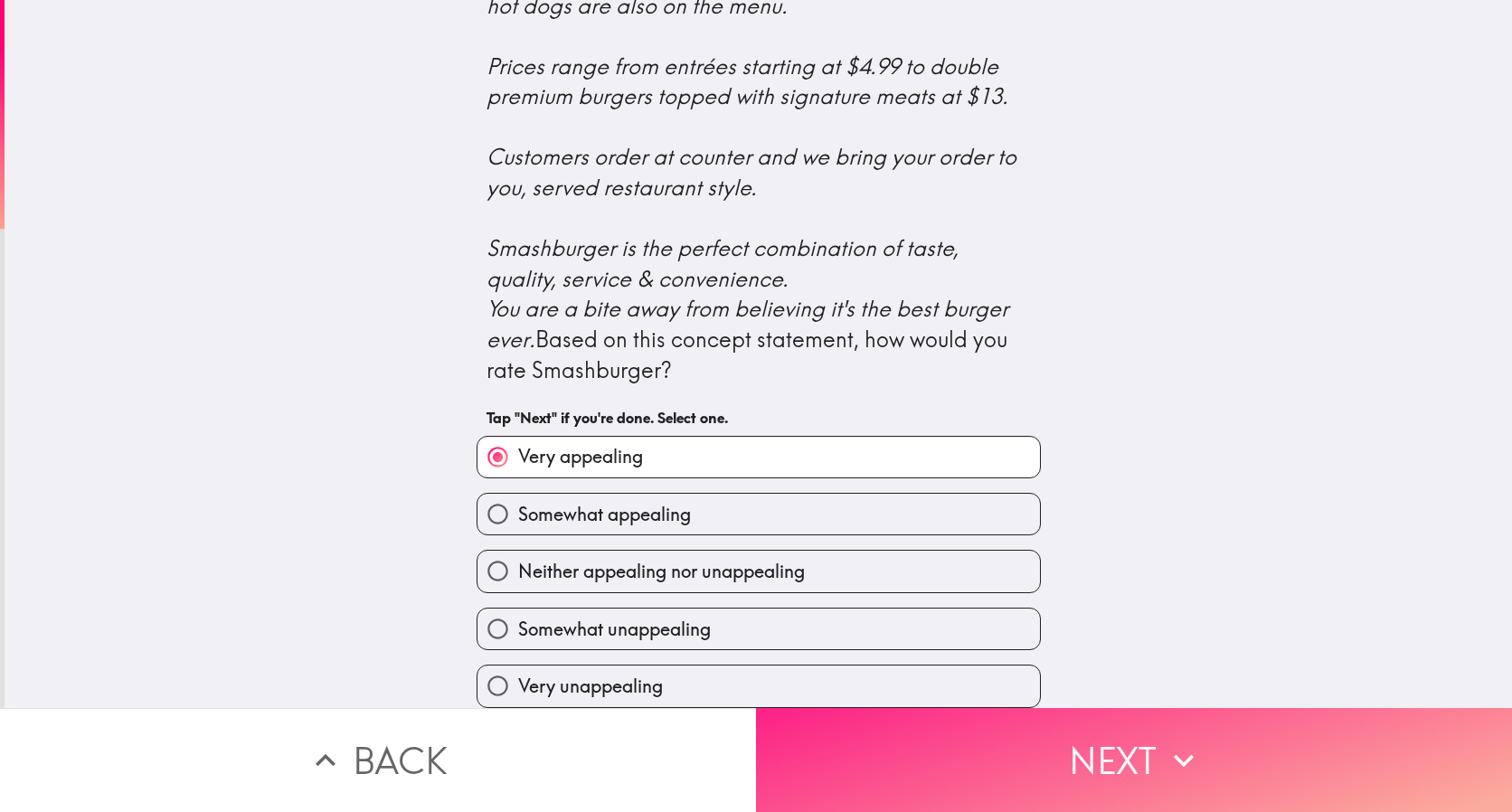
click at [1073, 739] on button "Next" at bounding box center [1134, 760] width 756 height 104
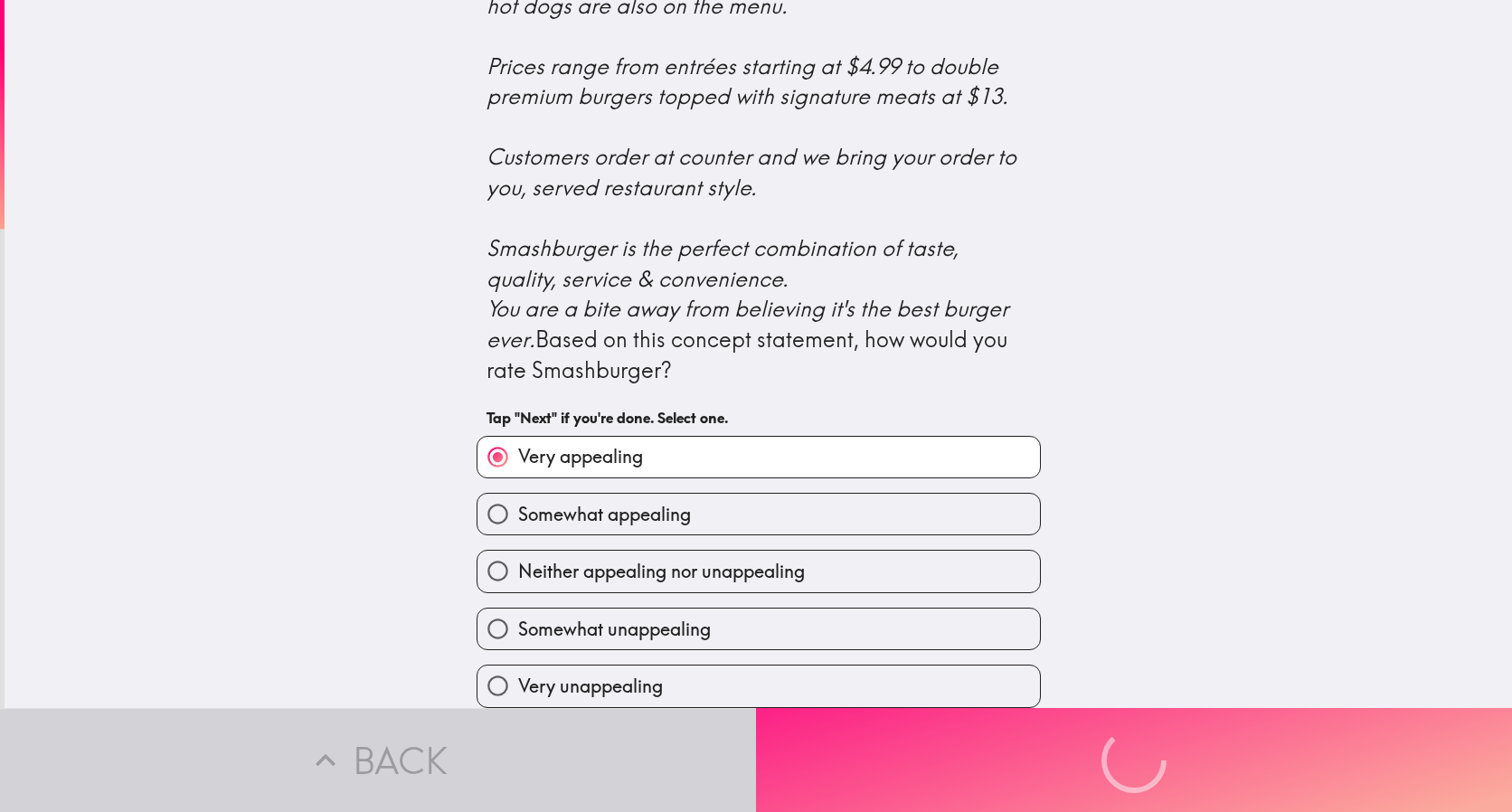
scroll to position [0, 0]
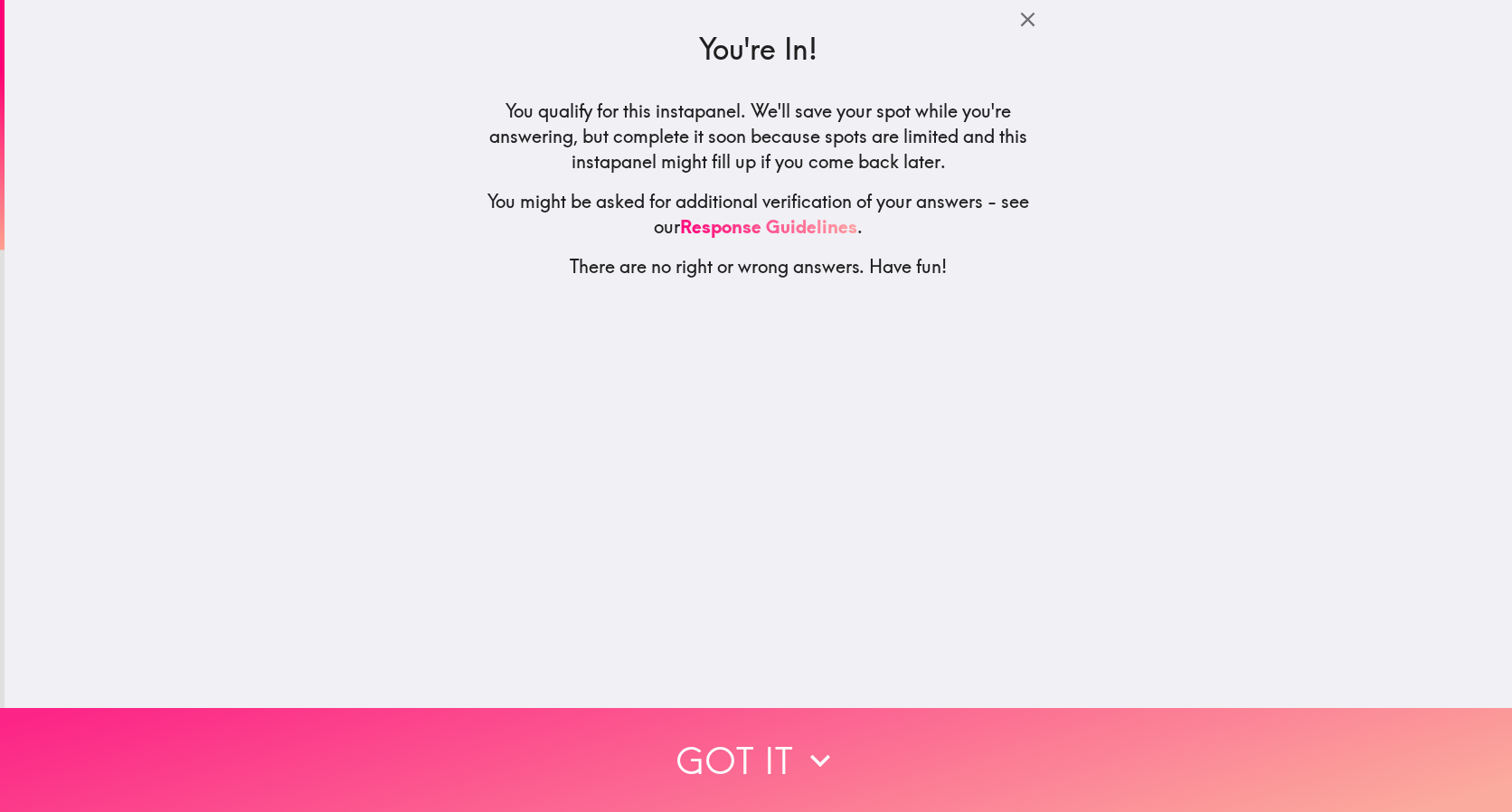
click at [811, 760] on icon "button" at bounding box center [820, 760] width 40 height 40
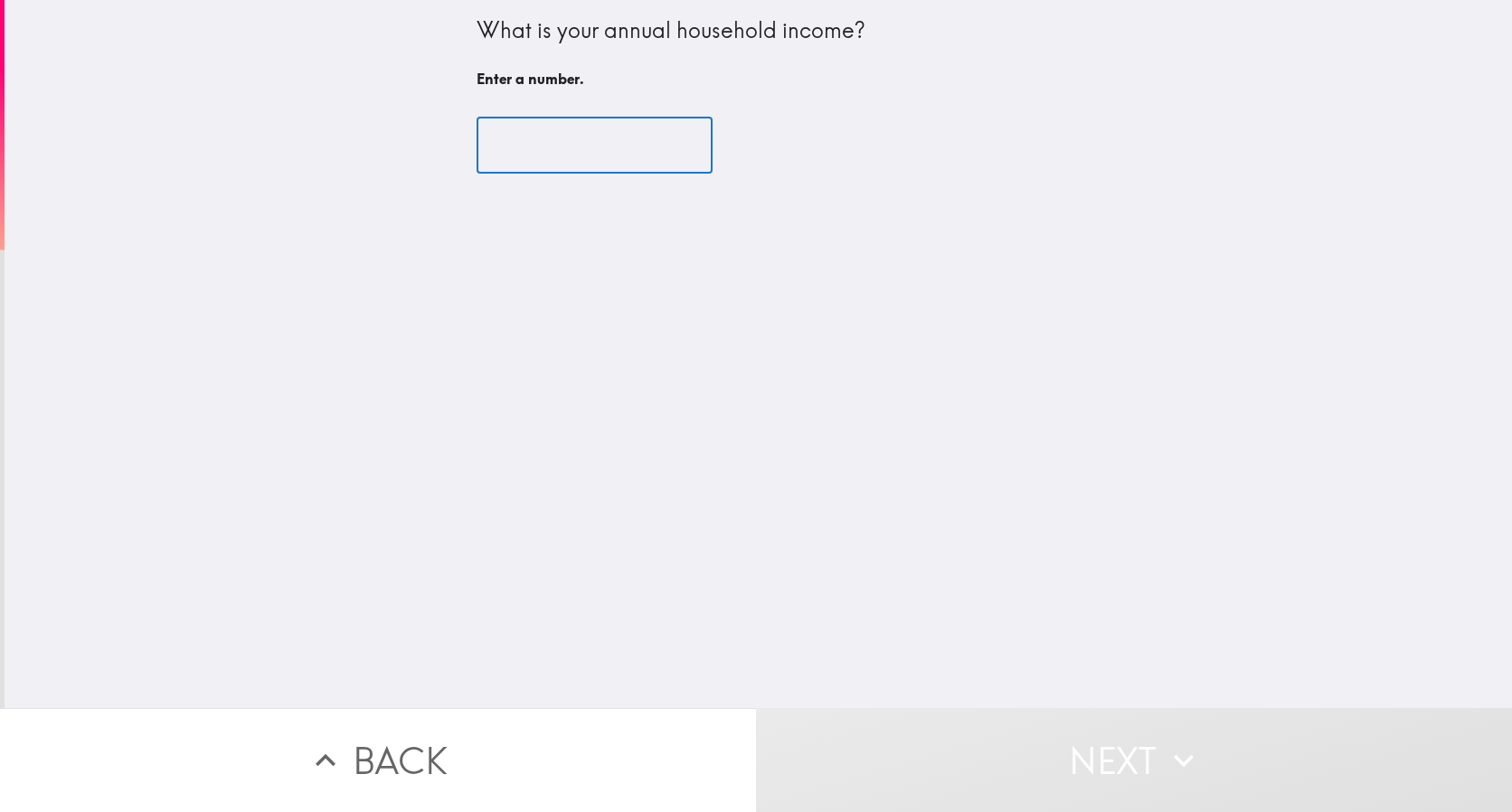
click at [497, 141] on input "number" at bounding box center [594, 145] width 236 height 56
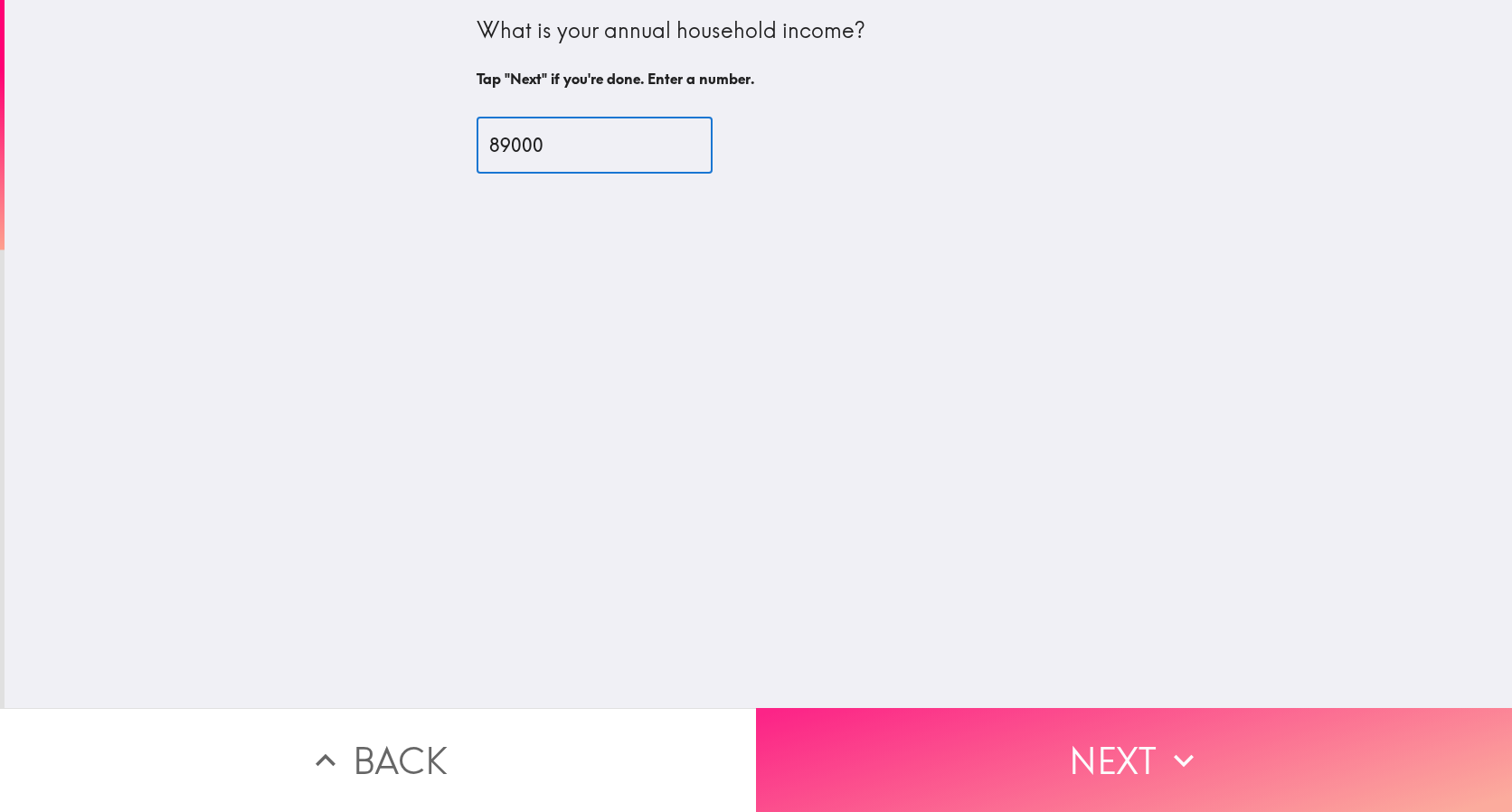
type input "89000"
click at [931, 762] on button "Next" at bounding box center [1134, 760] width 756 height 104
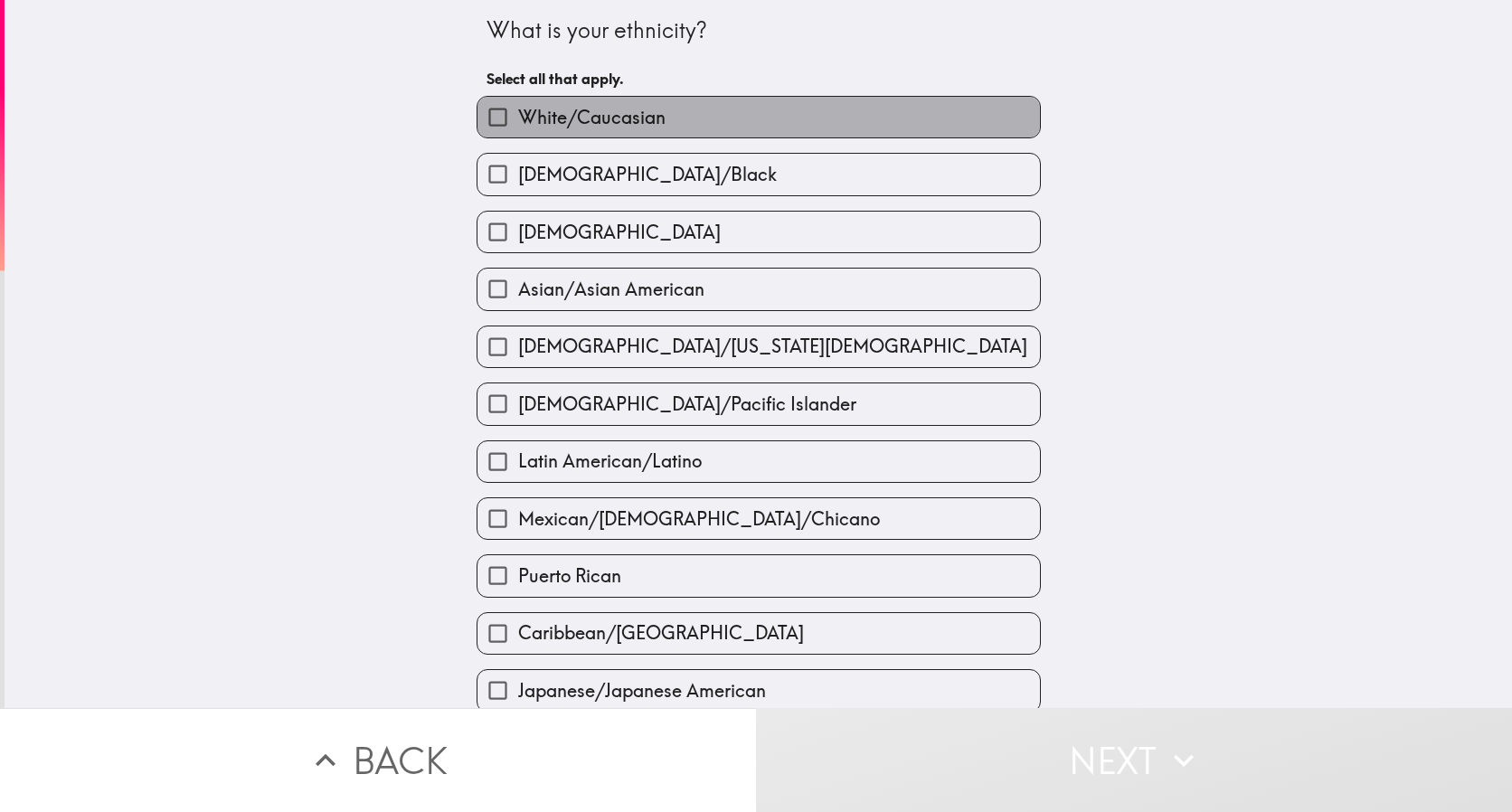
click at [551, 108] on span "White/Caucasian" at bounding box center [591, 118] width 147 height 25
click at [518, 108] on input "White/Caucasian" at bounding box center [497, 118] width 41 height 41
checkbox input "true"
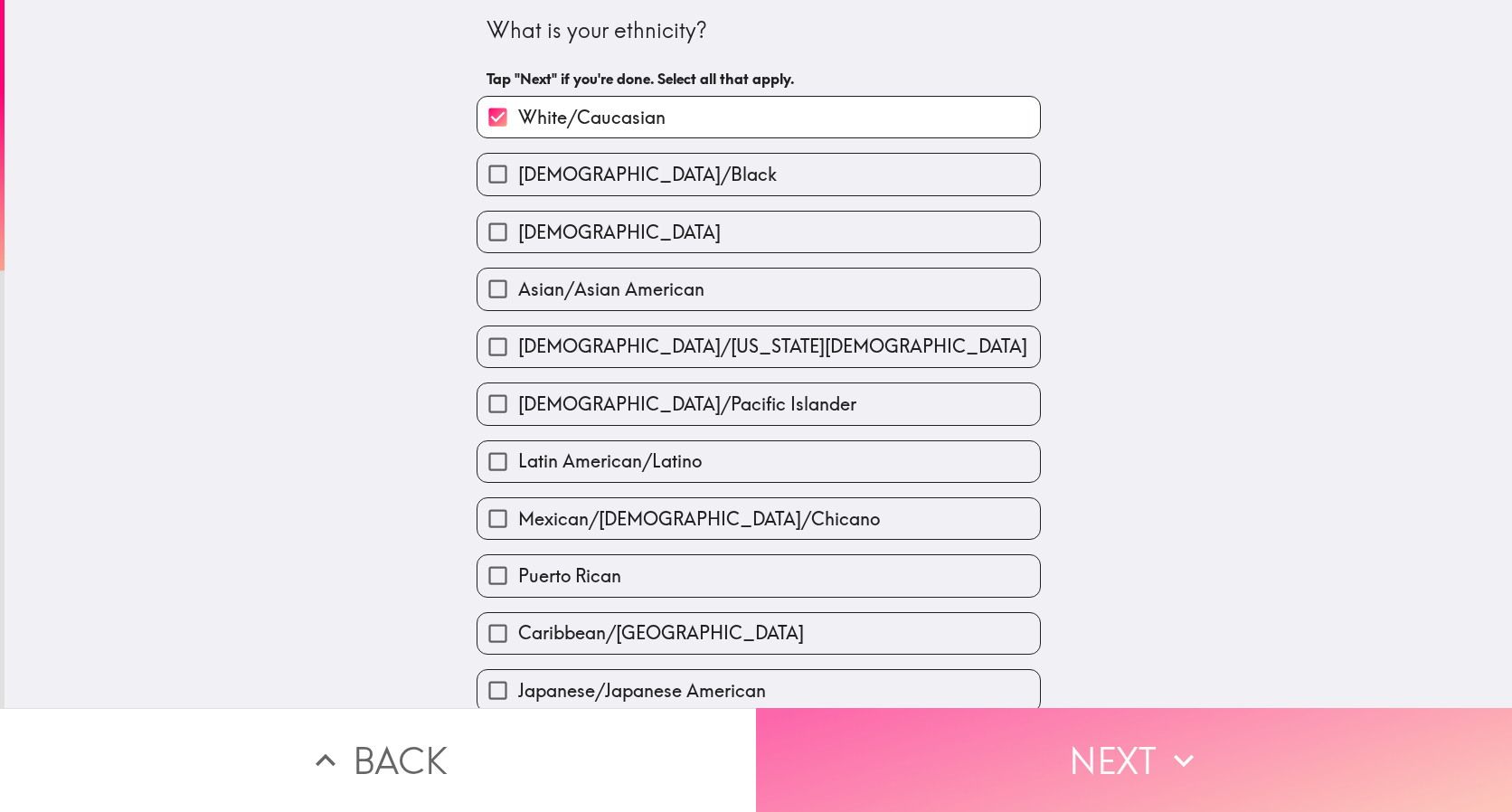
click at [1090, 748] on button "Next" at bounding box center [1134, 760] width 756 height 104
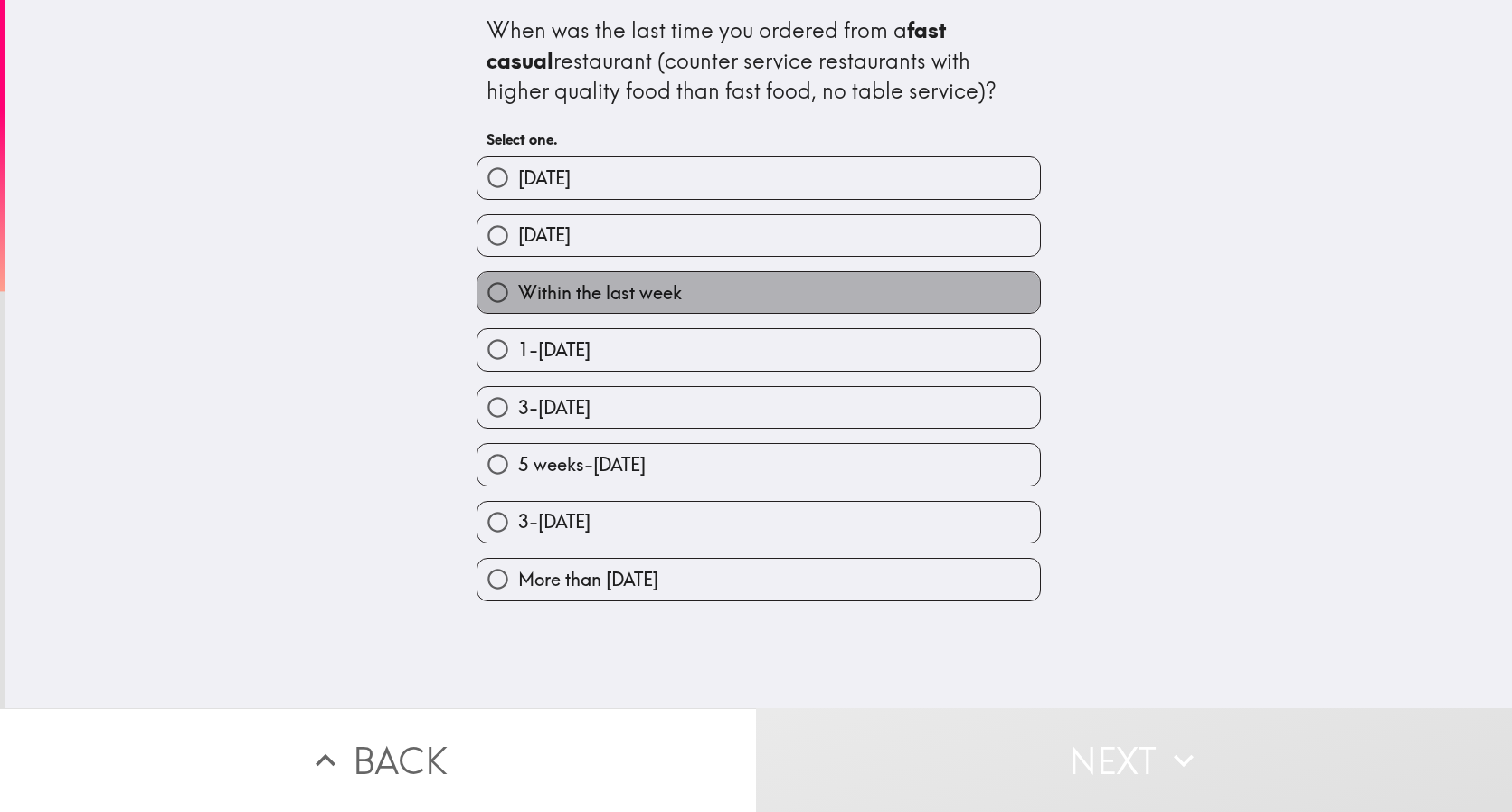
click at [603, 283] on span "Within the last week" at bounding box center [599, 293] width 164 height 25
click at [518, 283] on input "Within the last week" at bounding box center [497, 293] width 41 height 41
radio input "true"
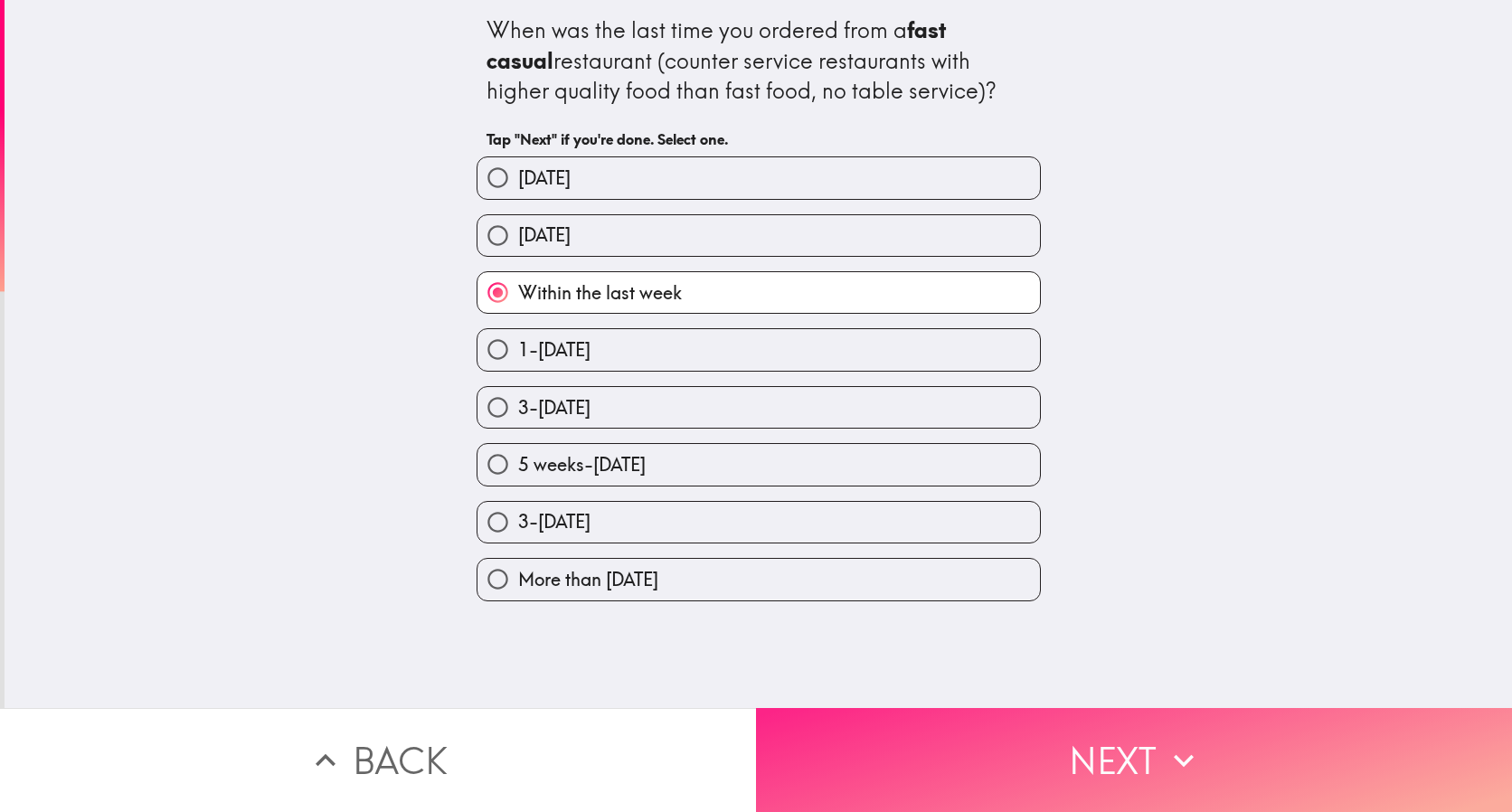
click at [948, 749] on button "Next" at bounding box center [1134, 760] width 756 height 104
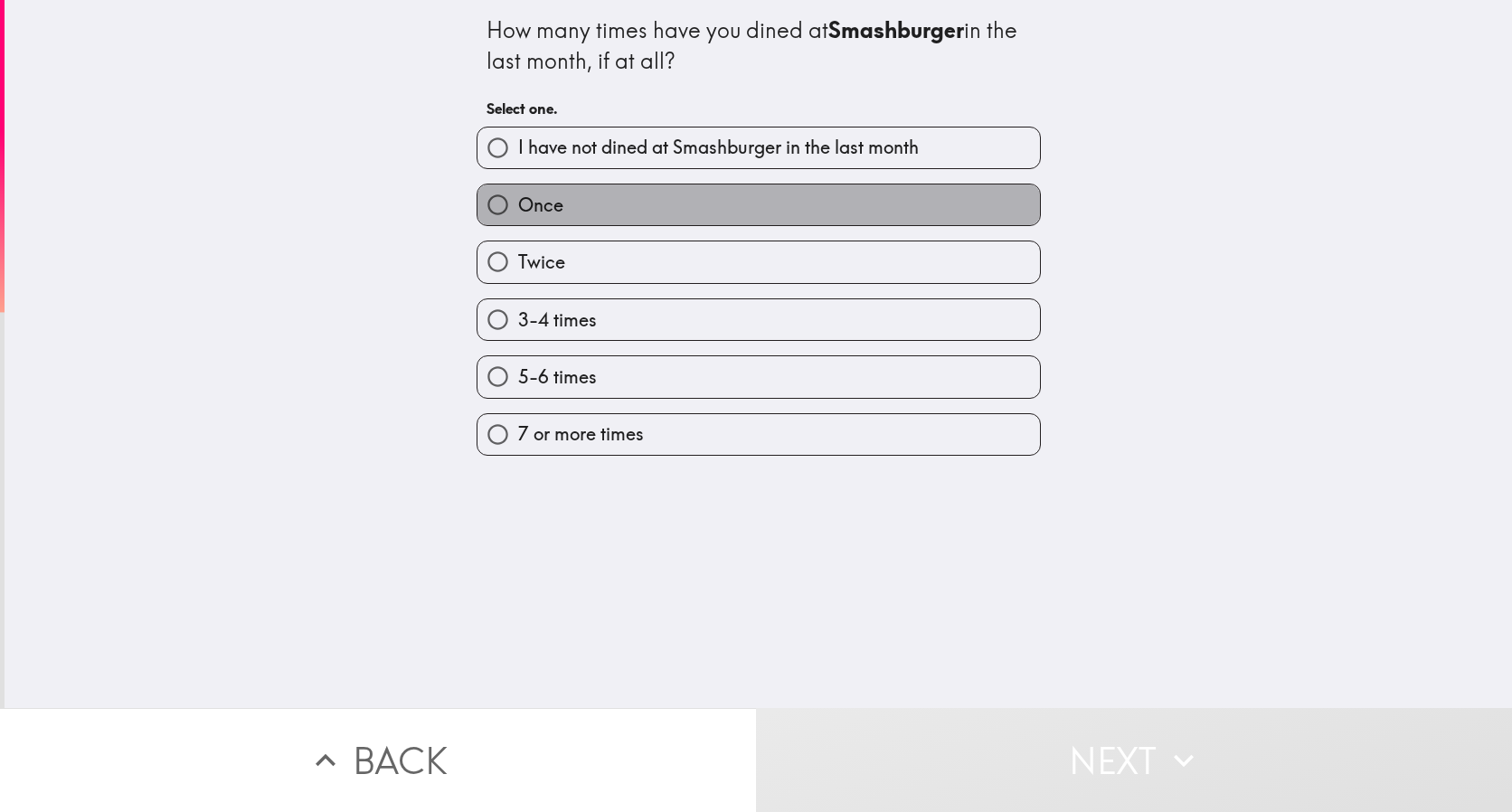
click at [521, 205] on span "Once" at bounding box center [541, 206] width 45 height 25
click at [518, 205] on input "Once" at bounding box center [497, 205] width 41 height 41
radio input "true"
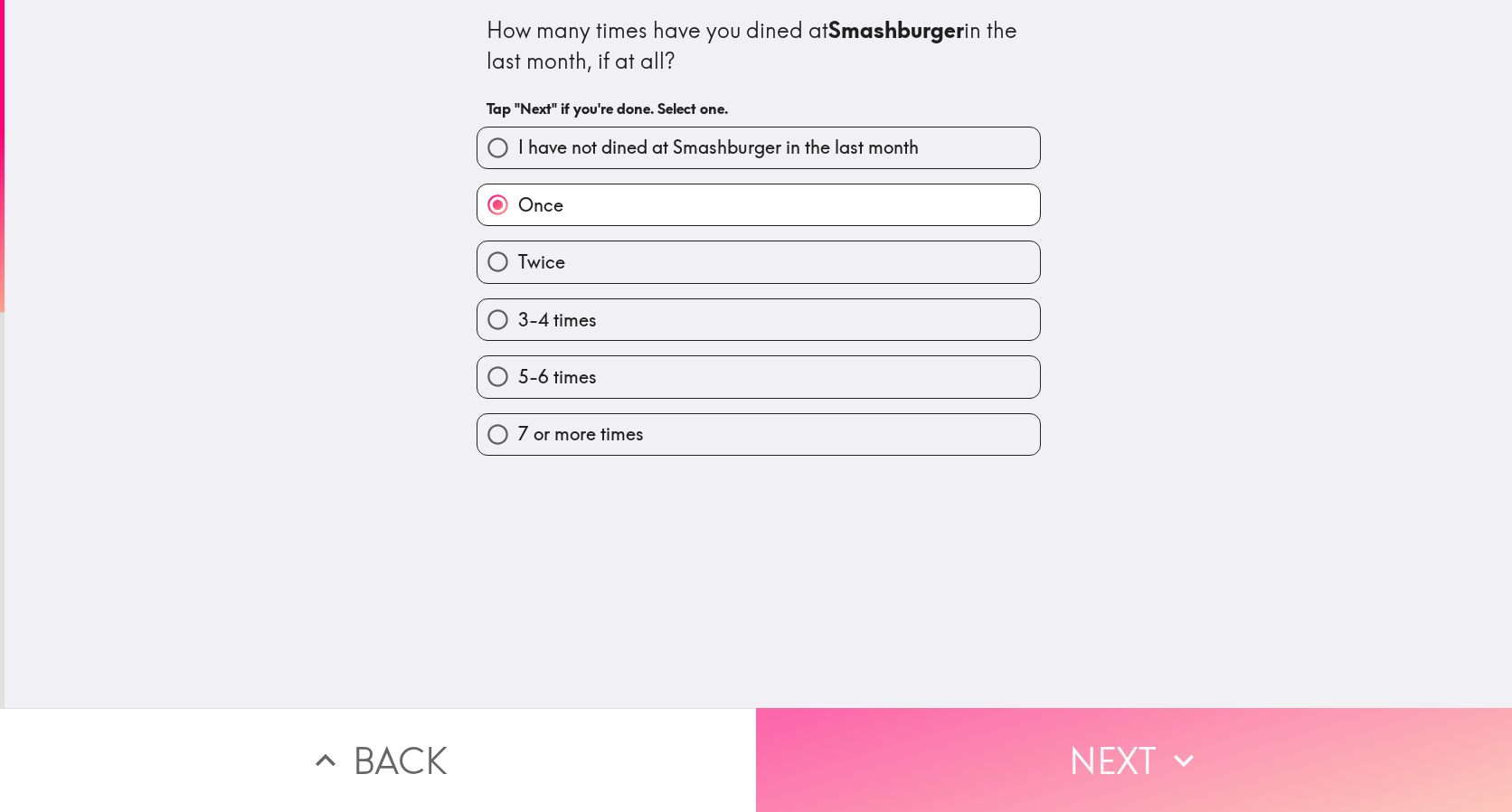
click at [942, 740] on button "Next" at bounding box center [1134, 760] width 756 height 104
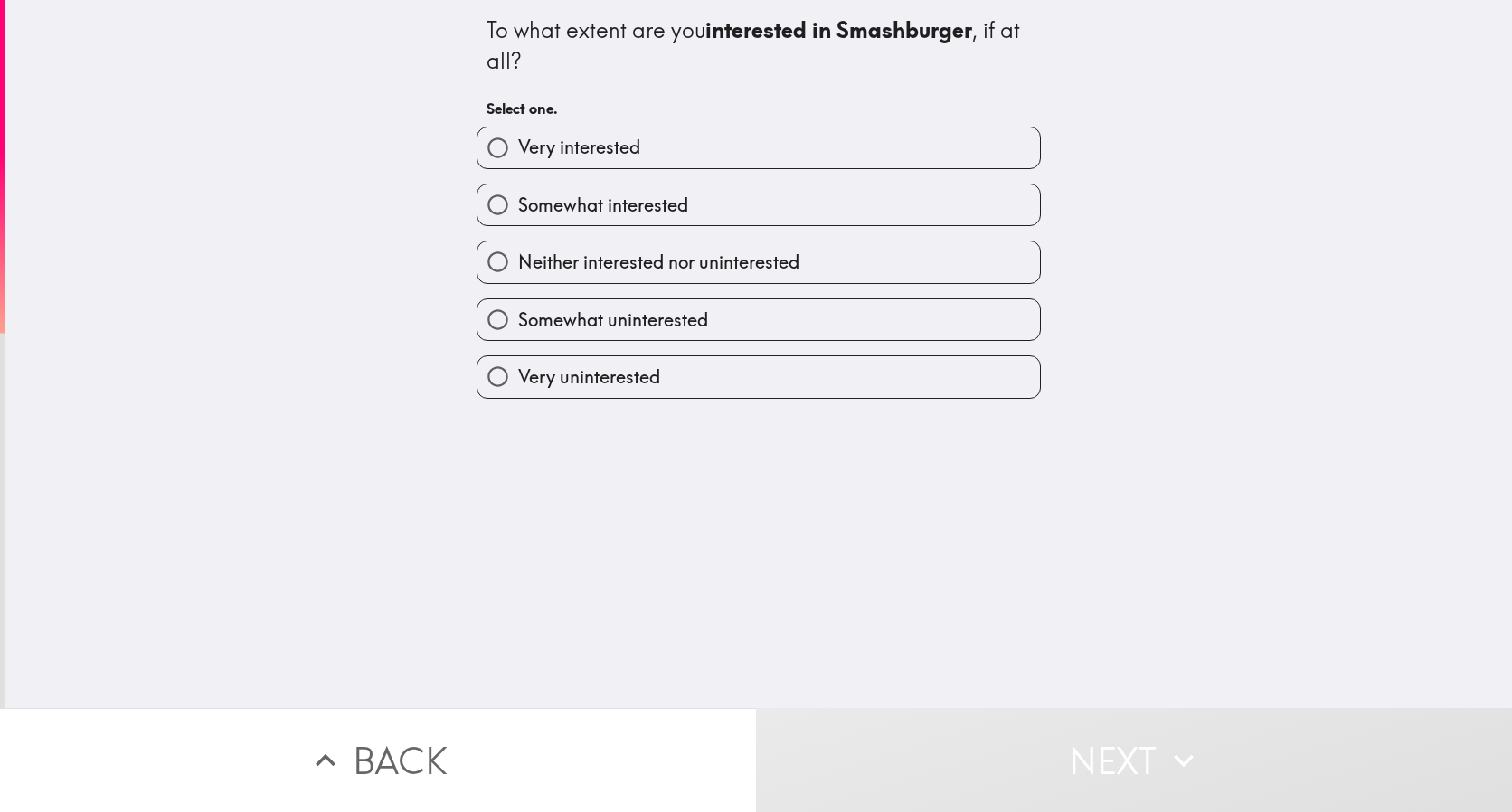
click at [595, 135] on span "Very interested" at bounding box center [579, 148] width 122 height 25
click at [518, 135] on input "Very interested" at bounding box center [497, 148] width 41 height 41
radio input "true"
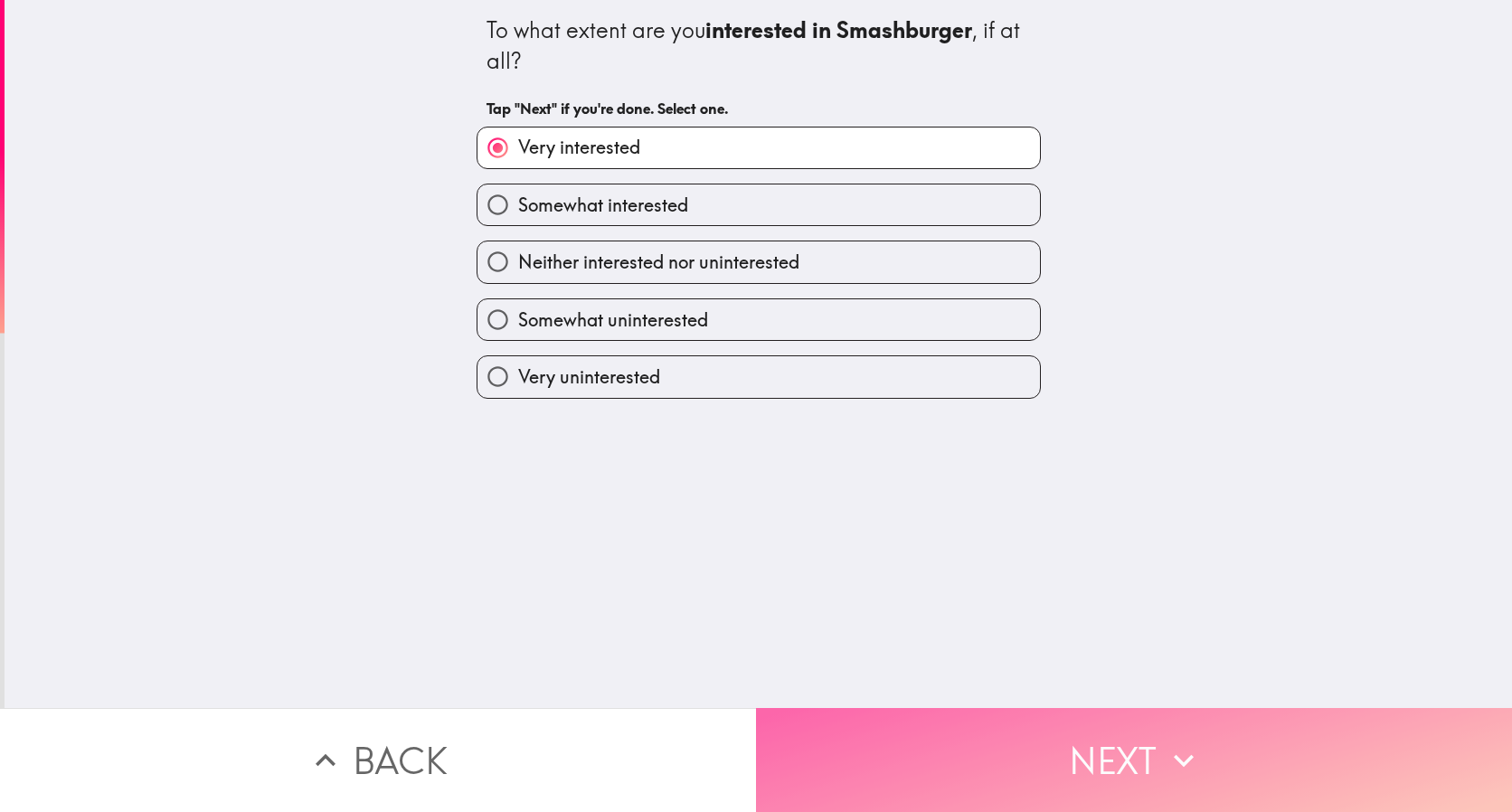
click at [1003, 737] on button "Next" at bounding box center [1134, 760] width 756 height 104
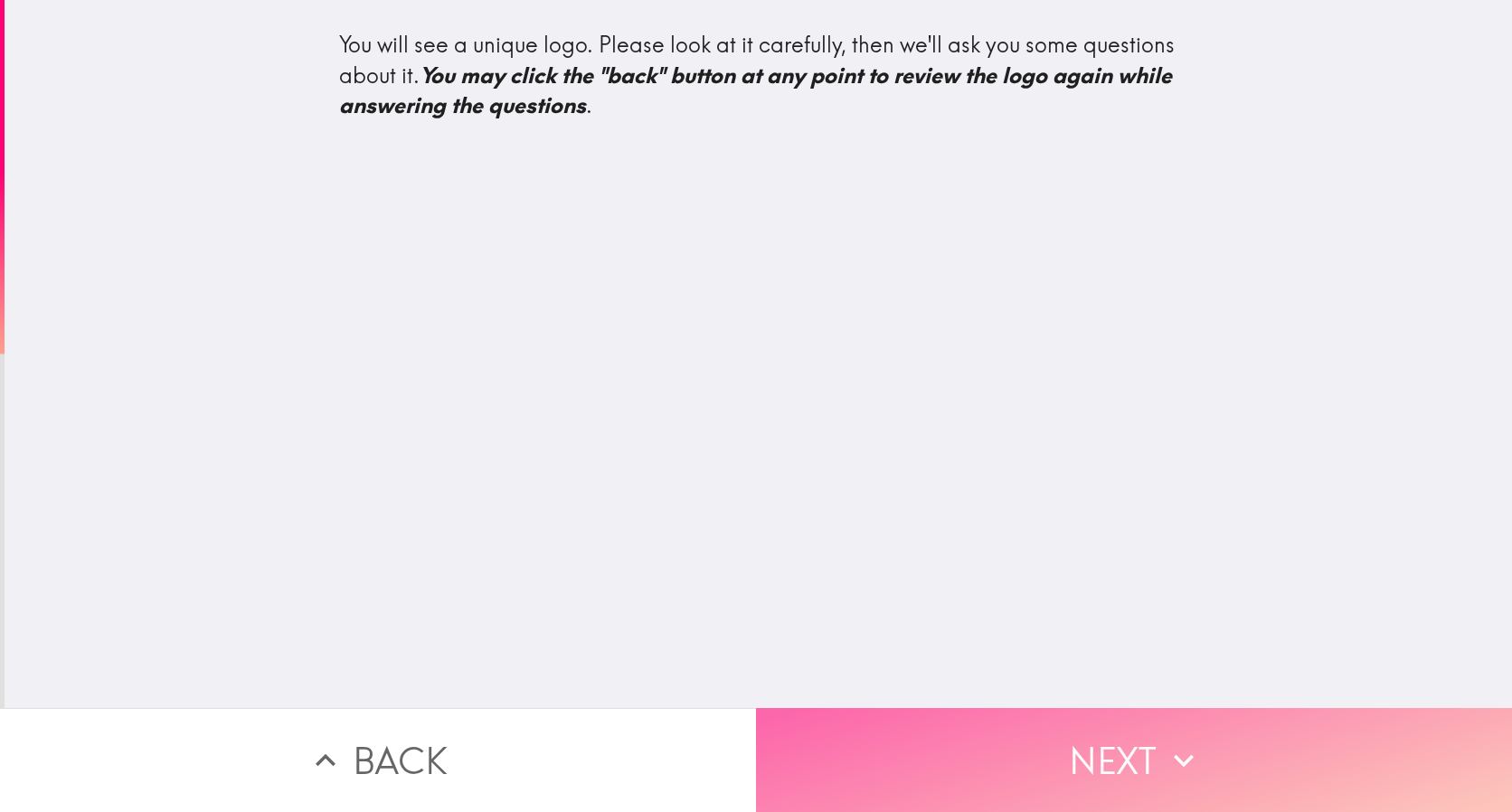
click at [1135, 758] on button "Next" at bounding box center [1134, 760] width 756 height 104
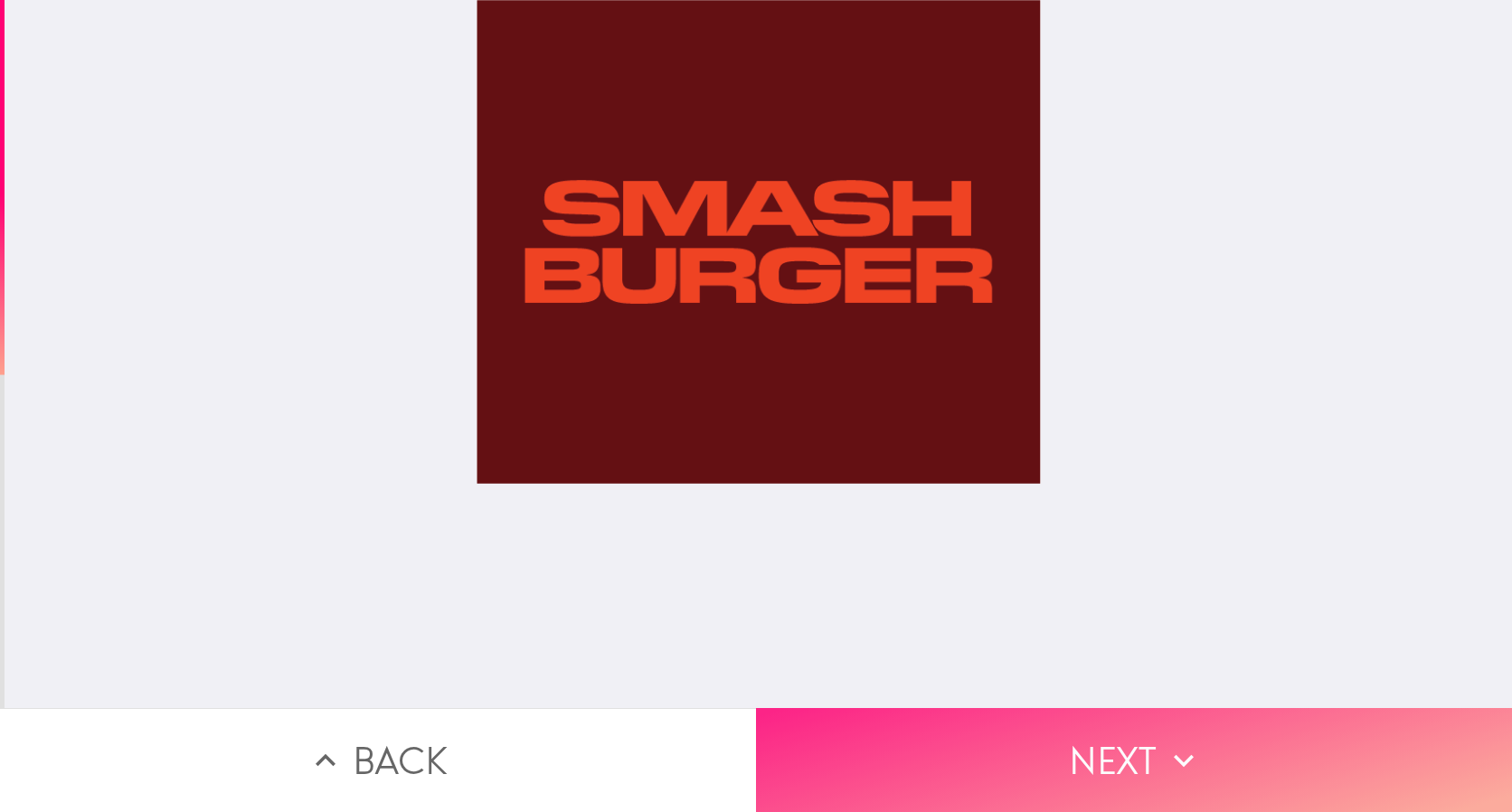
click at [1219, 749] on button "Next" at bounding box center [1134, 760] width 756 height 104
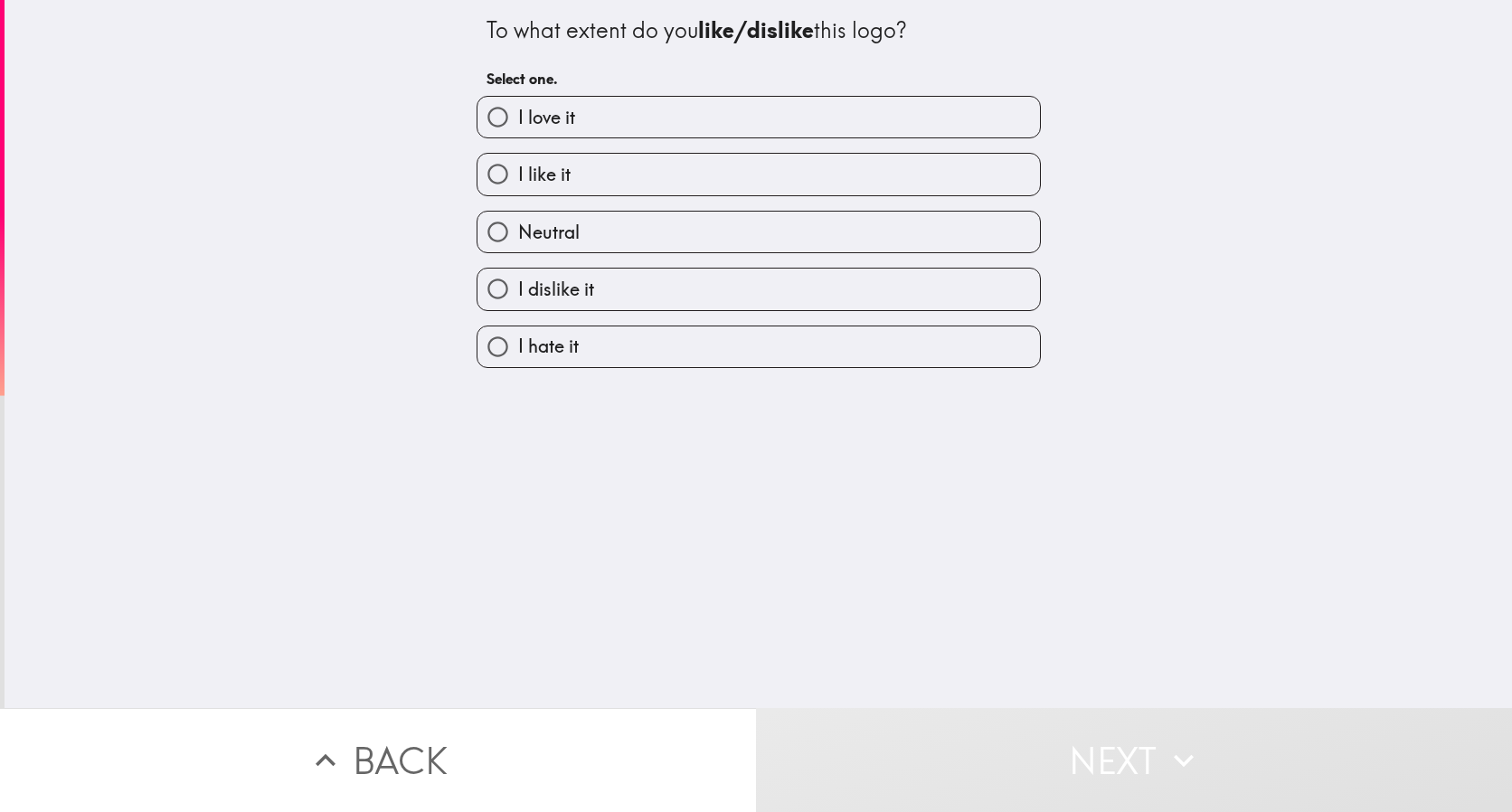
click at [601, 124] on label "I love it" at bounding box center [758, 118] width 562 height 41
click at [518, 124] on input "I love it" at bounding box center [497, 118] width 41 height 41
radio input "true"
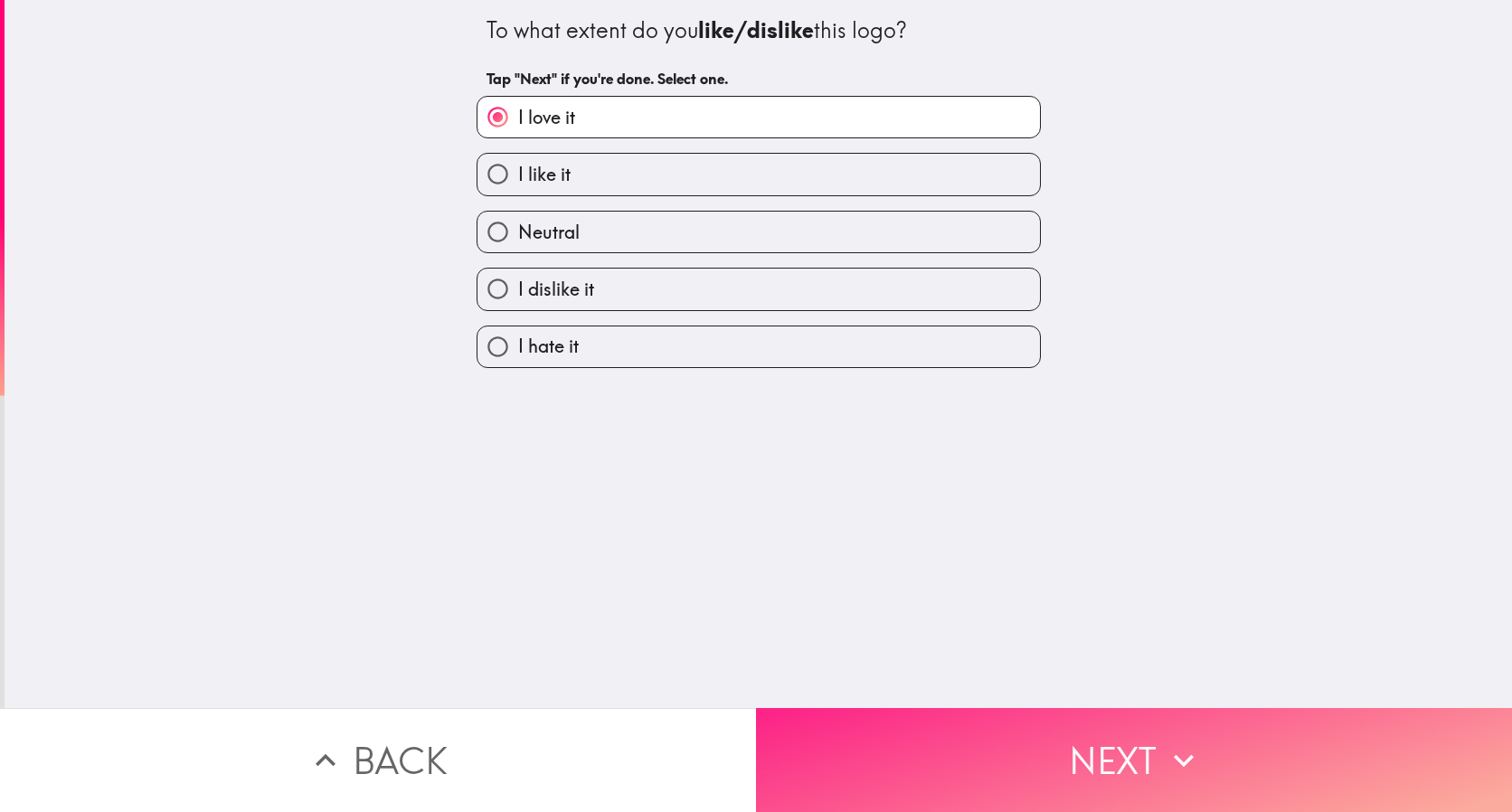
click at [925, 743] on button "Next" at bounding box center [1134, 760] width 756 height 104
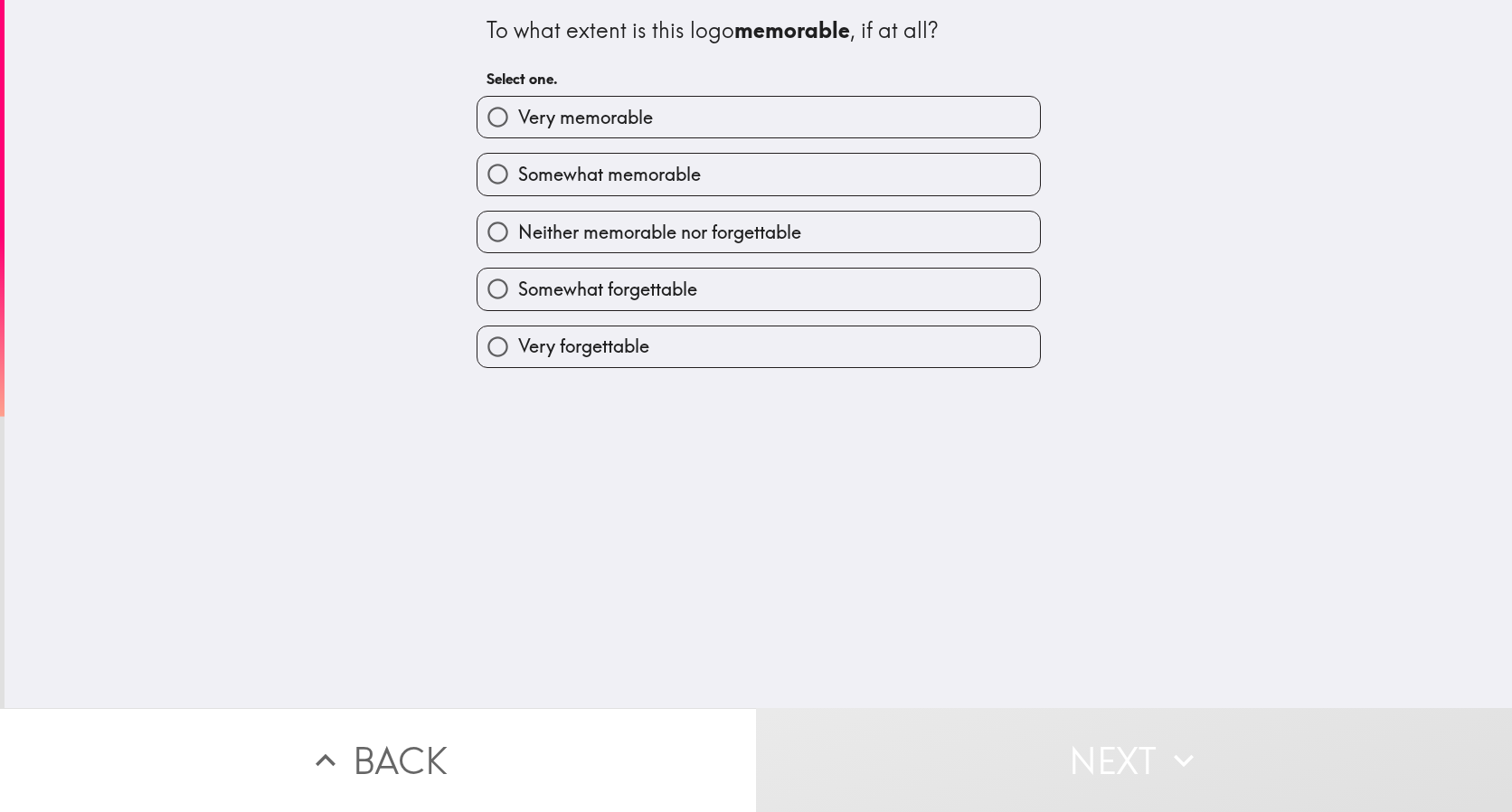
click at [493, 112] on input "Very memorable" at bounding box center [497, 118] width 41 height 41
radio input "true"
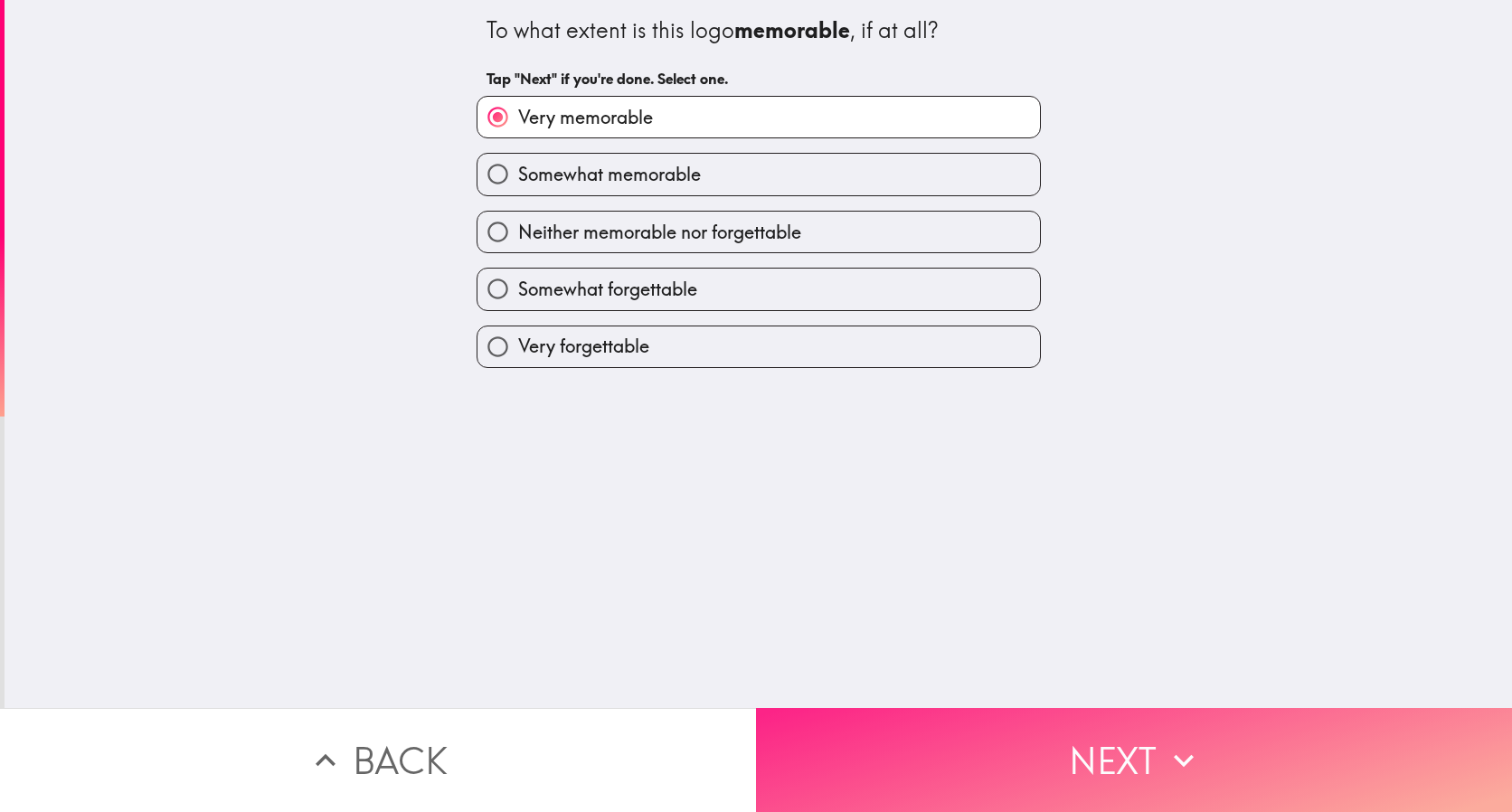
click at [859, 725] on button "Next" at bounding box center [1134, 760] width 756 height 104
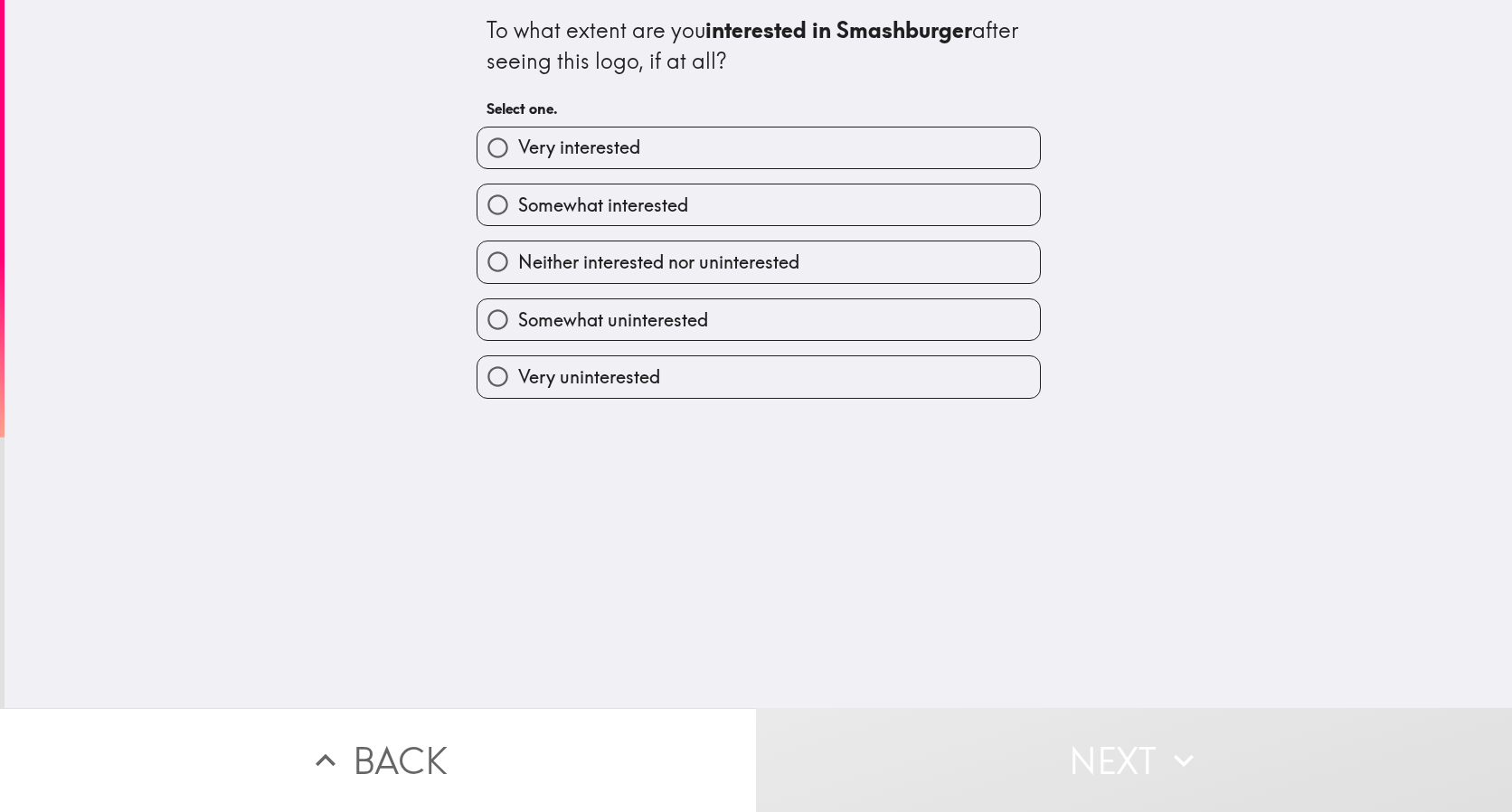
click at [606, 143] on span "Very interested" at bounding box center [579, 148] width 122 height 25
click at [518, 143] on input "Very interested" at bounding box center [497, 148] width 41 height 41
radio input "true"
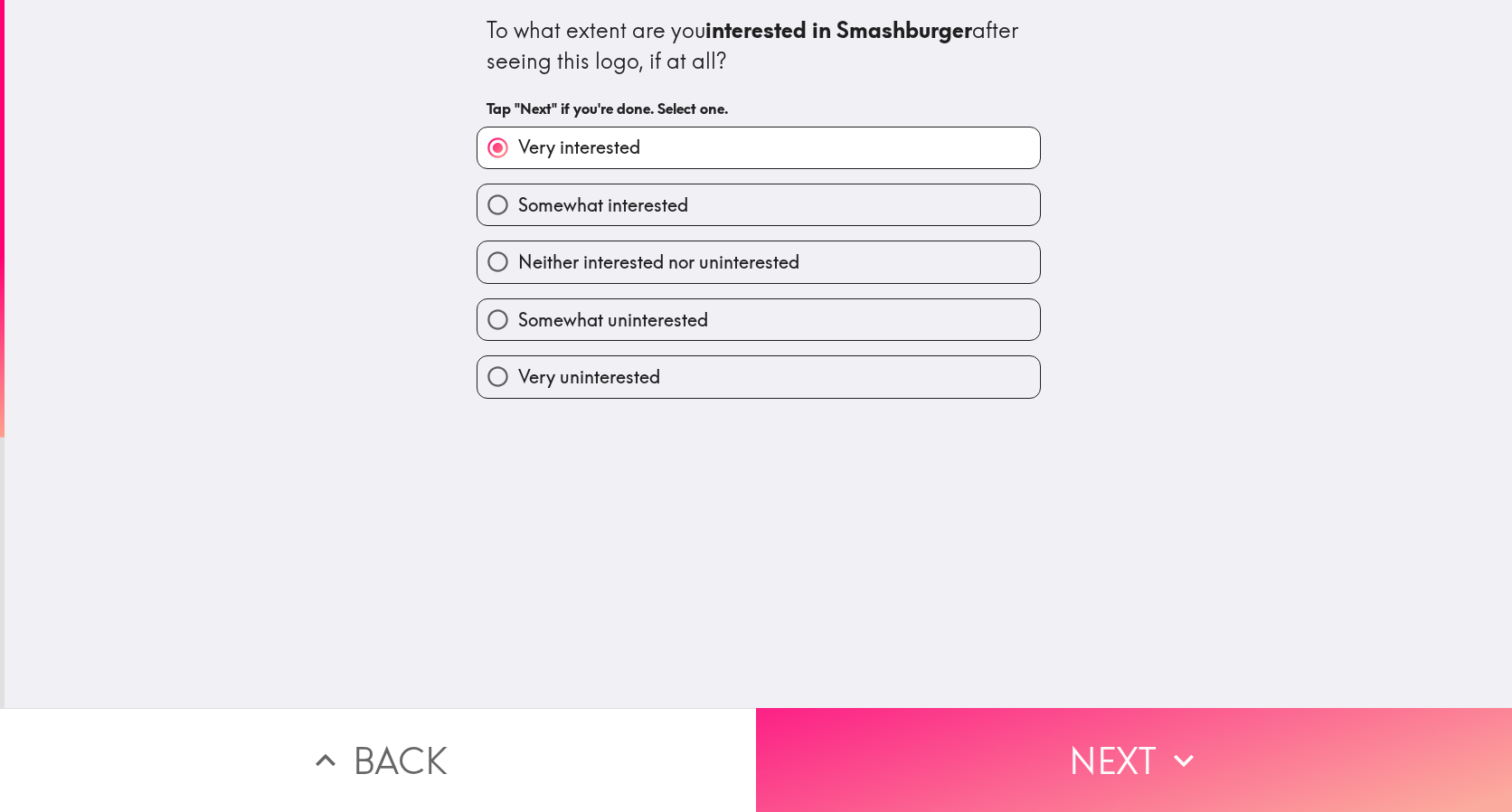
click at [829, 727] on button "Next" at bounding box center [1134, 760] width 756 height 104
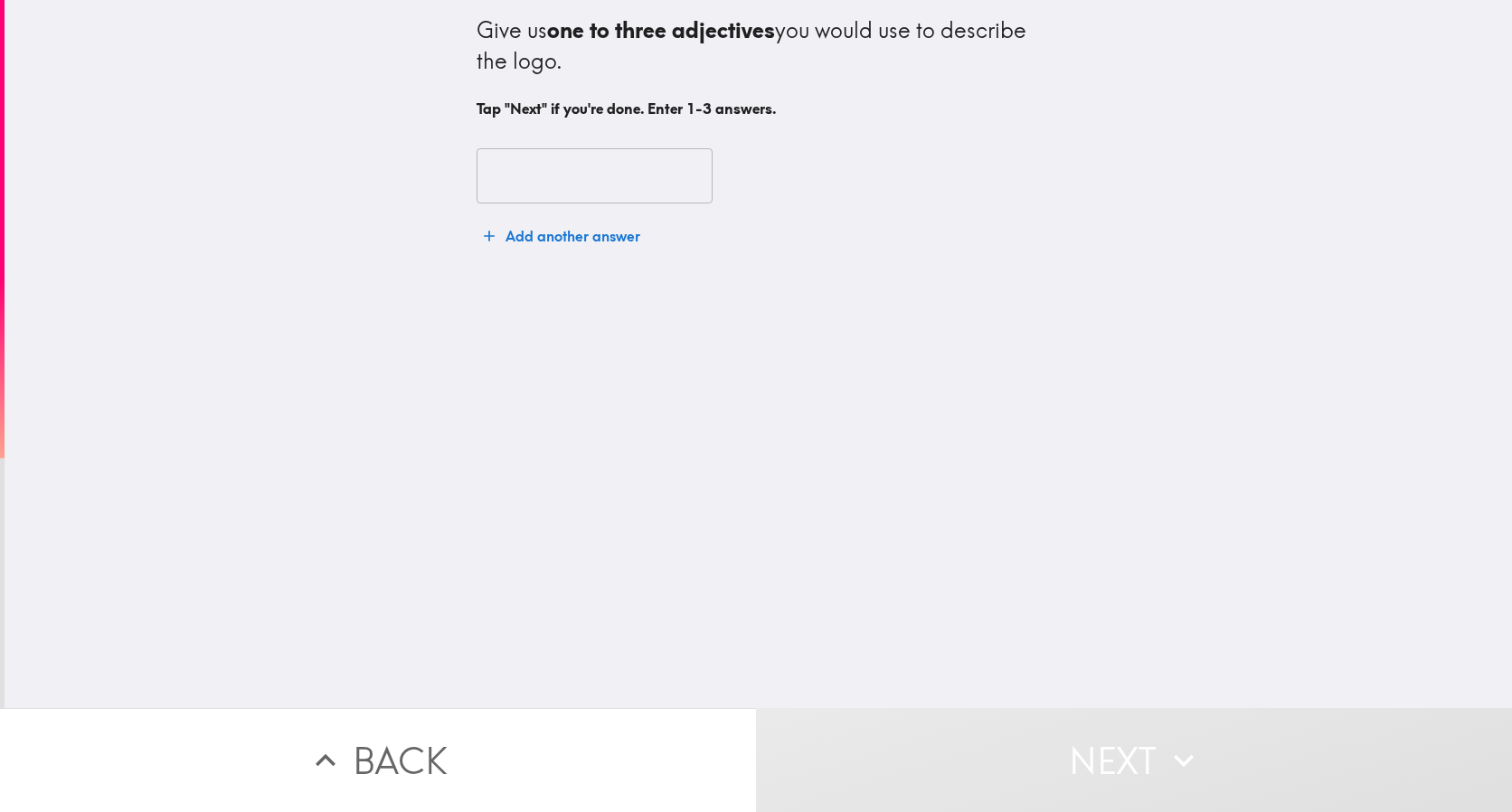
click at [516, 172] on input "text" at bounding box center [594, 175] width 236 height 56
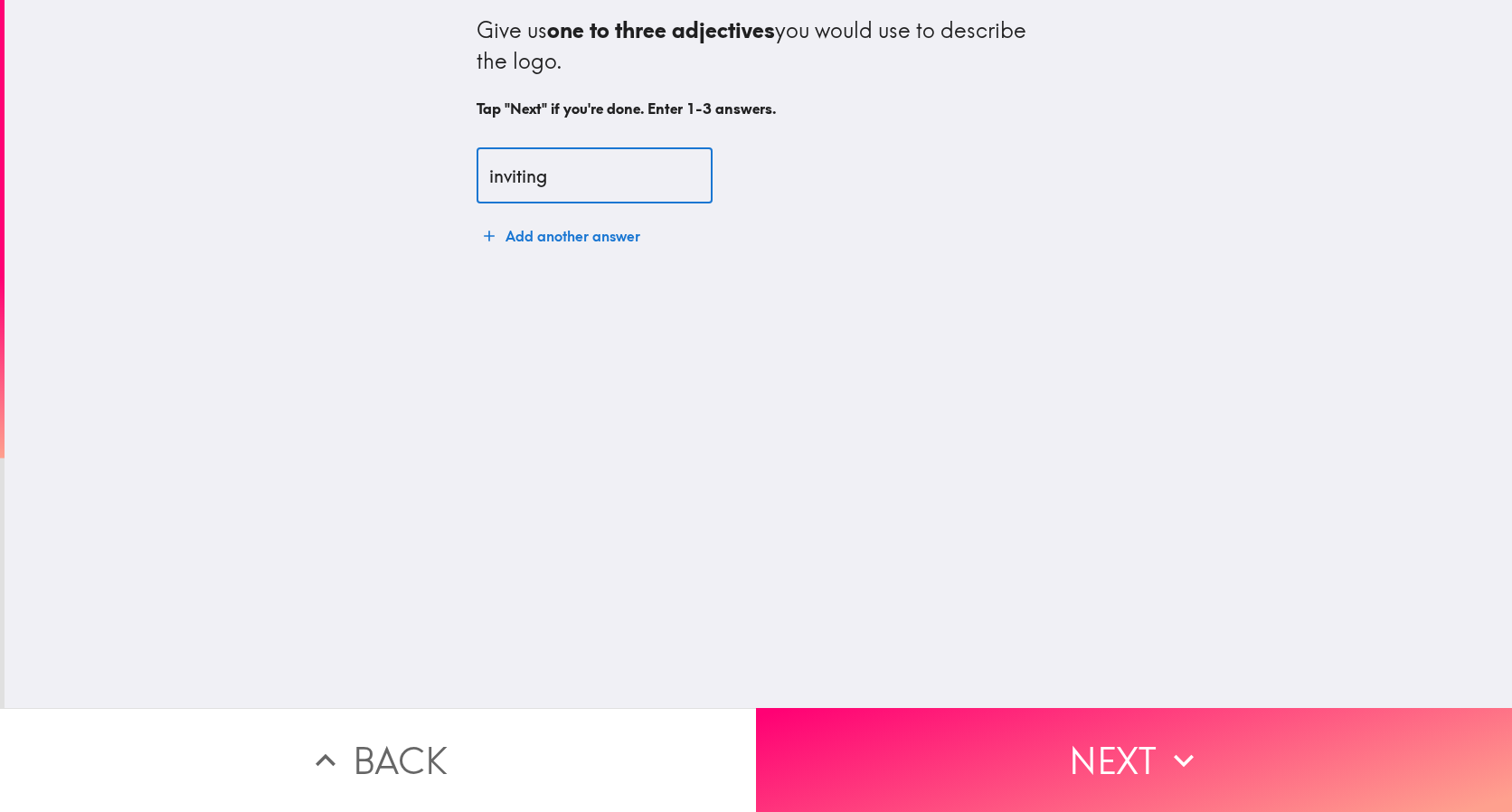
type input "inviting"
click at [513, 221] on button "Add another answer" at bounding box center [562, 235] width 170 height 36
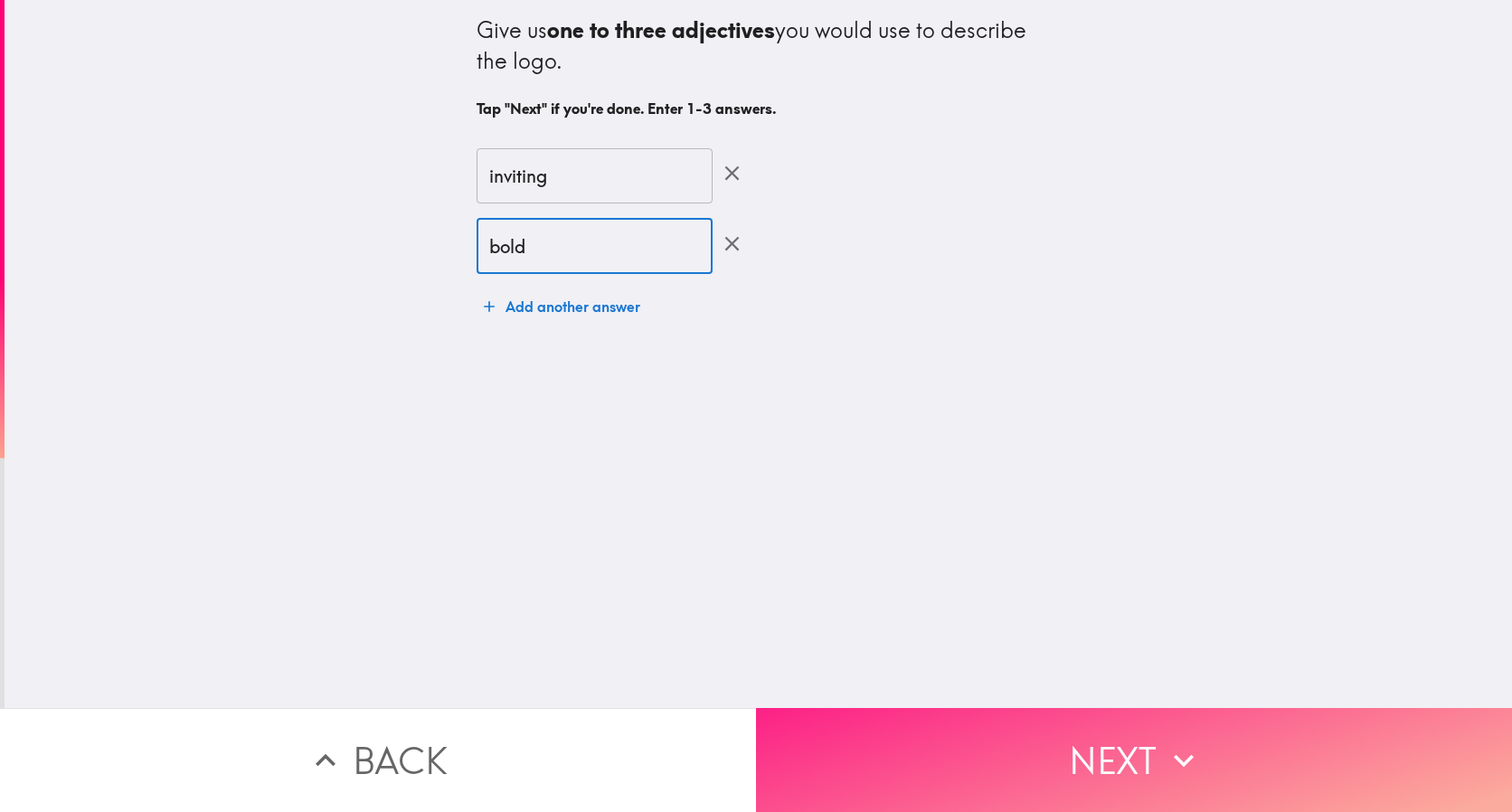
type input "bold"
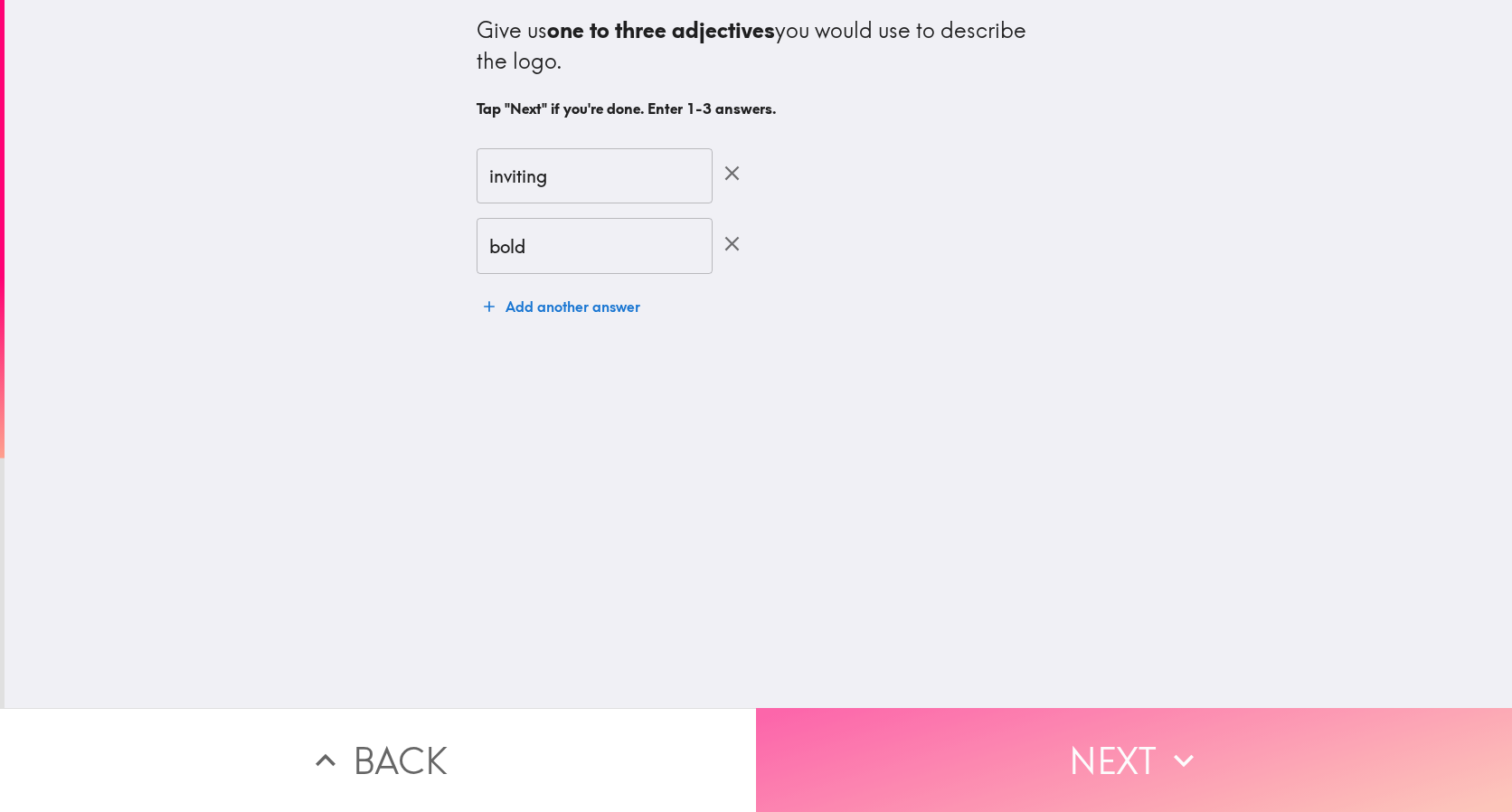
click at [989, 760] on button "Next" at bounding box center [1134, 760] width 756 height 104
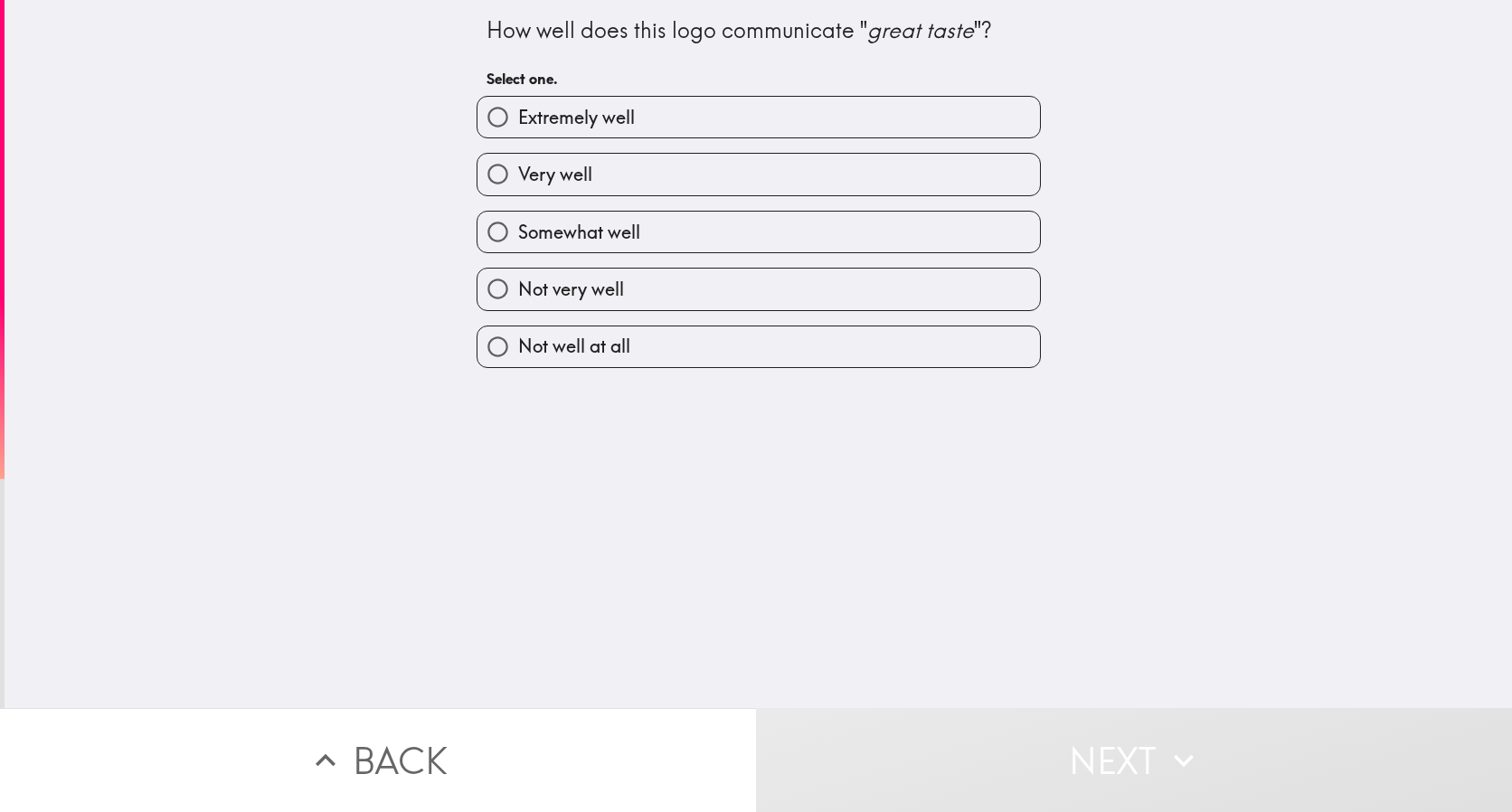
click at [661, 172] on label "Very well" at bounding box center [758, 174] width 562 height 41
click at [518, 172] on input "Very well" at bounding box center [497, 174] width 41 height 41
radio input "true"
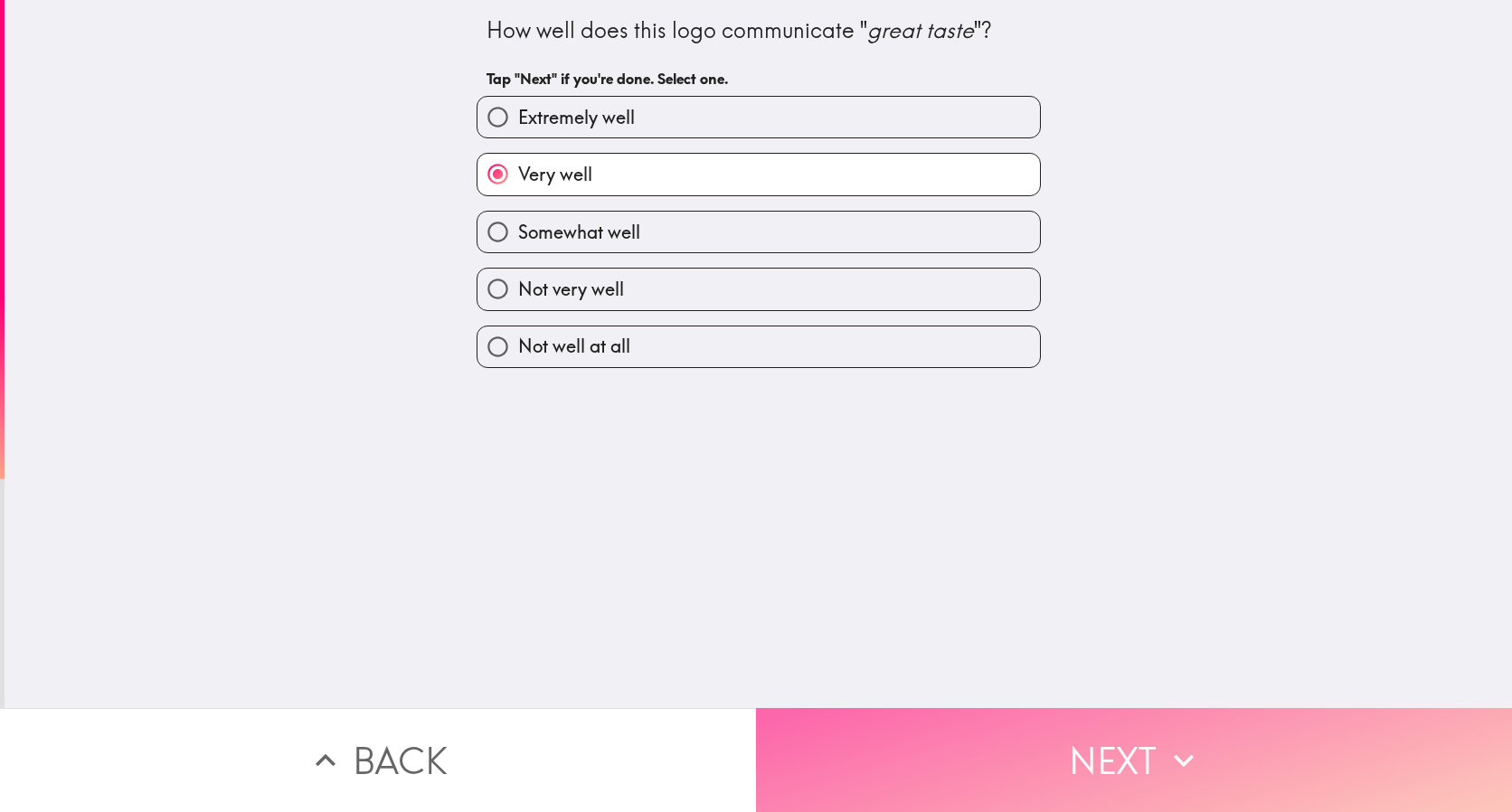
click at [909, 743] on button "Next" at bounding box center [1134, 760] width 756 height 104
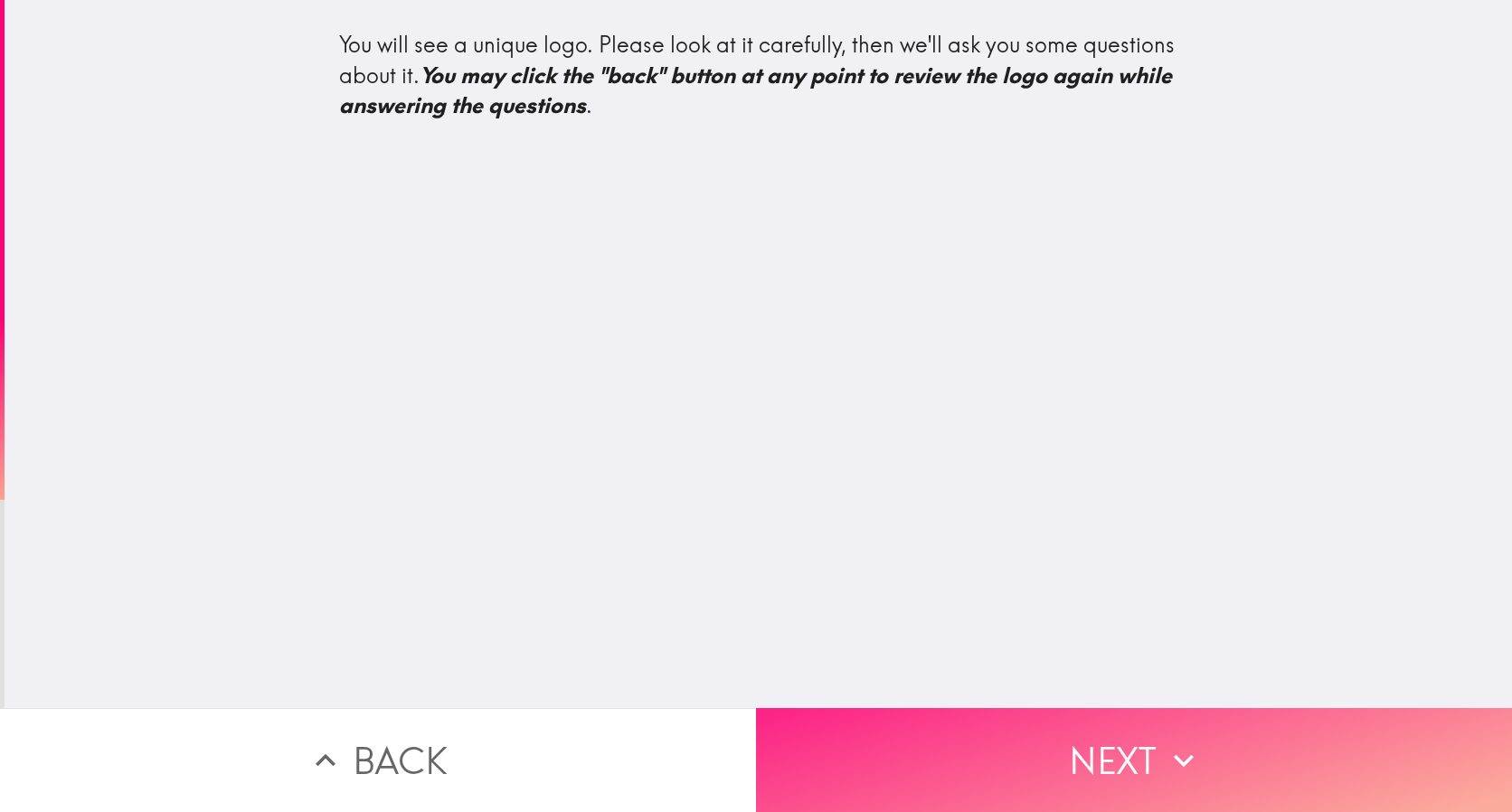
click at [1080, 756] on button "Next" at bounding box center [1134, 760] width 756 height 104
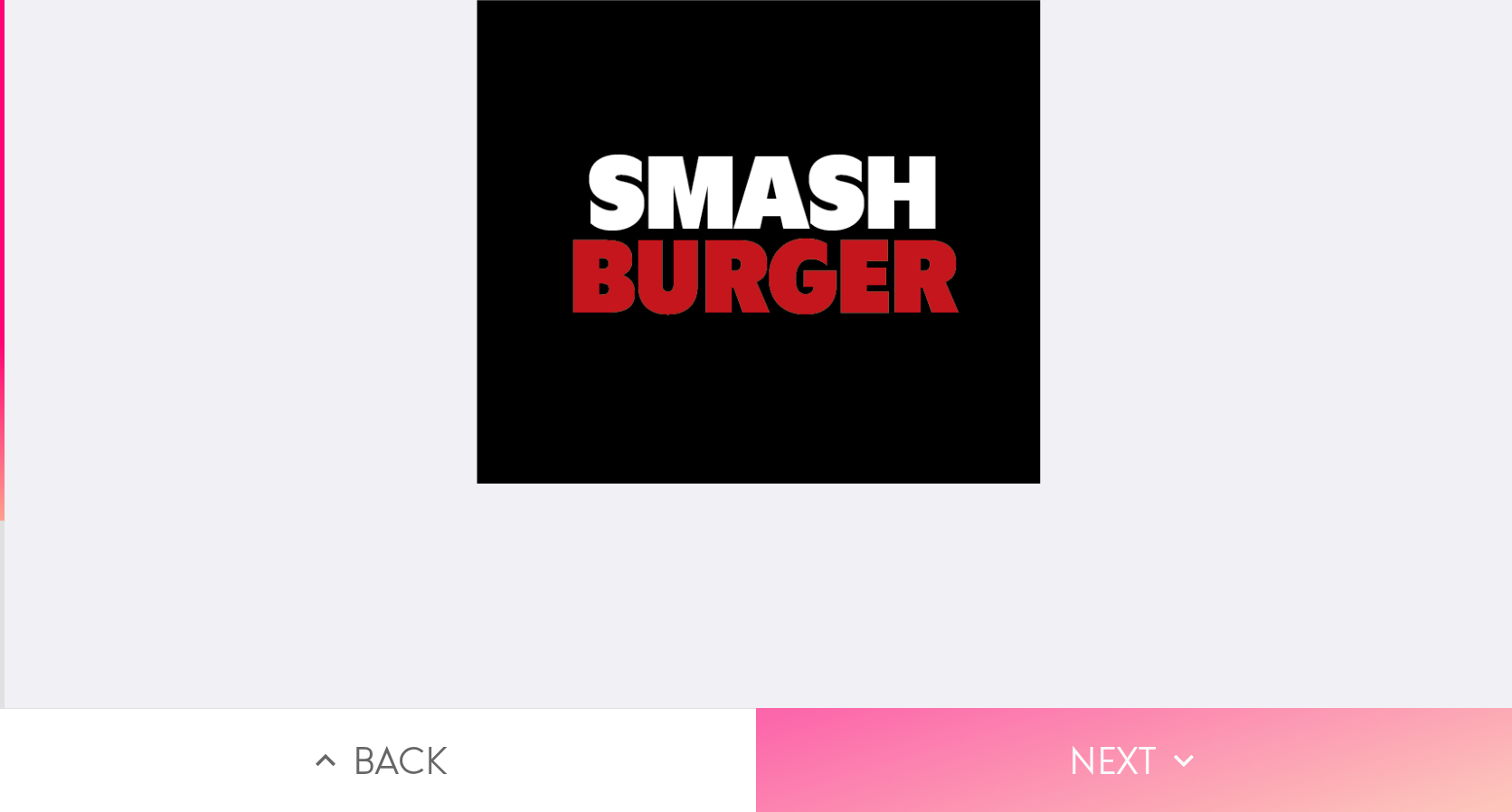
click at [1069, 756] on button "Next" at bounding box center [1134, 760] width 756 height 104
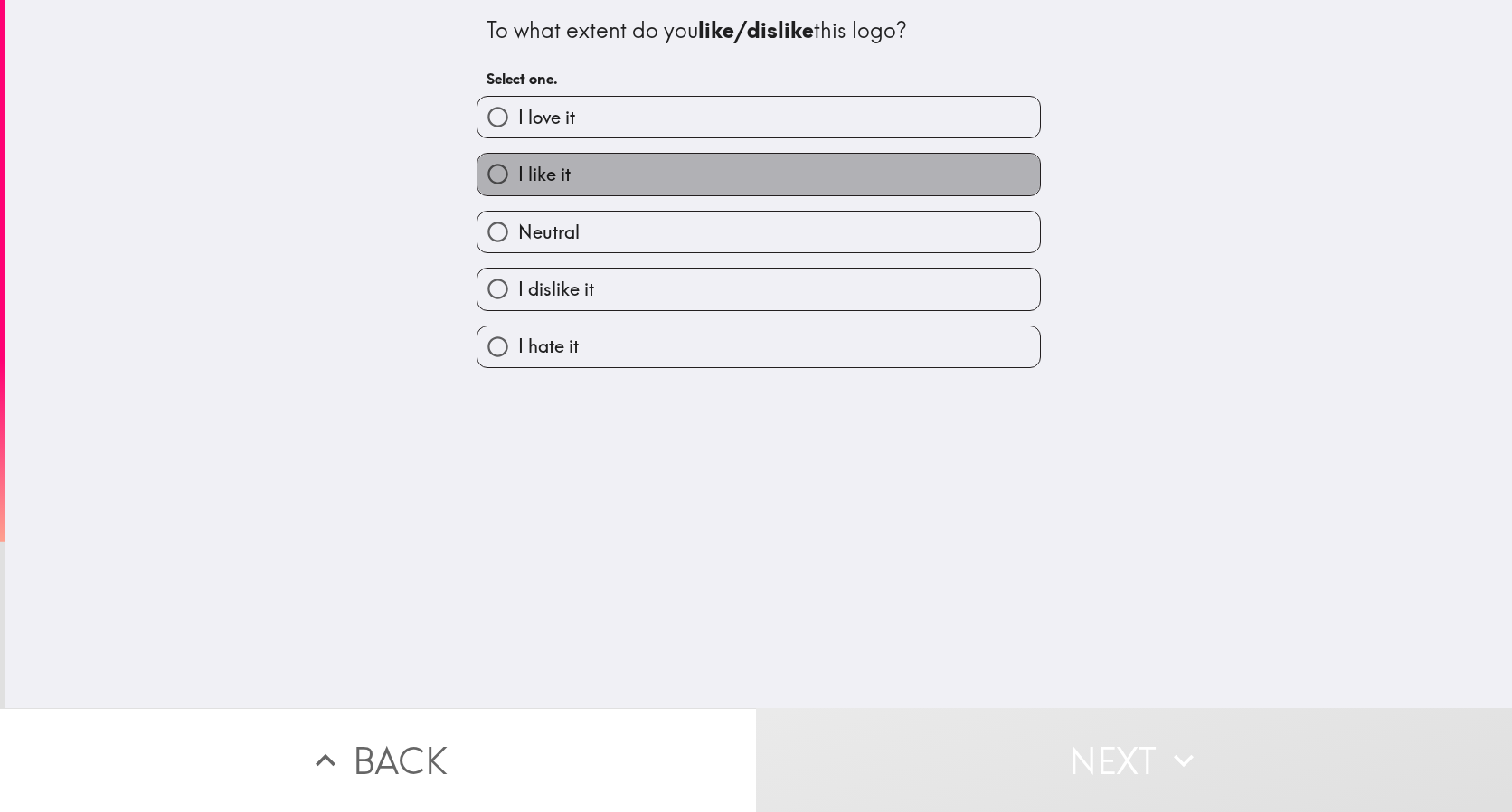
click at [594, 177] on label "I like it" at bounding box center [758, 174] width 562 height 41
click at [518, 177] on input "I like it" at bounding box center [497, 174] width 41 height 41
radio input "true"
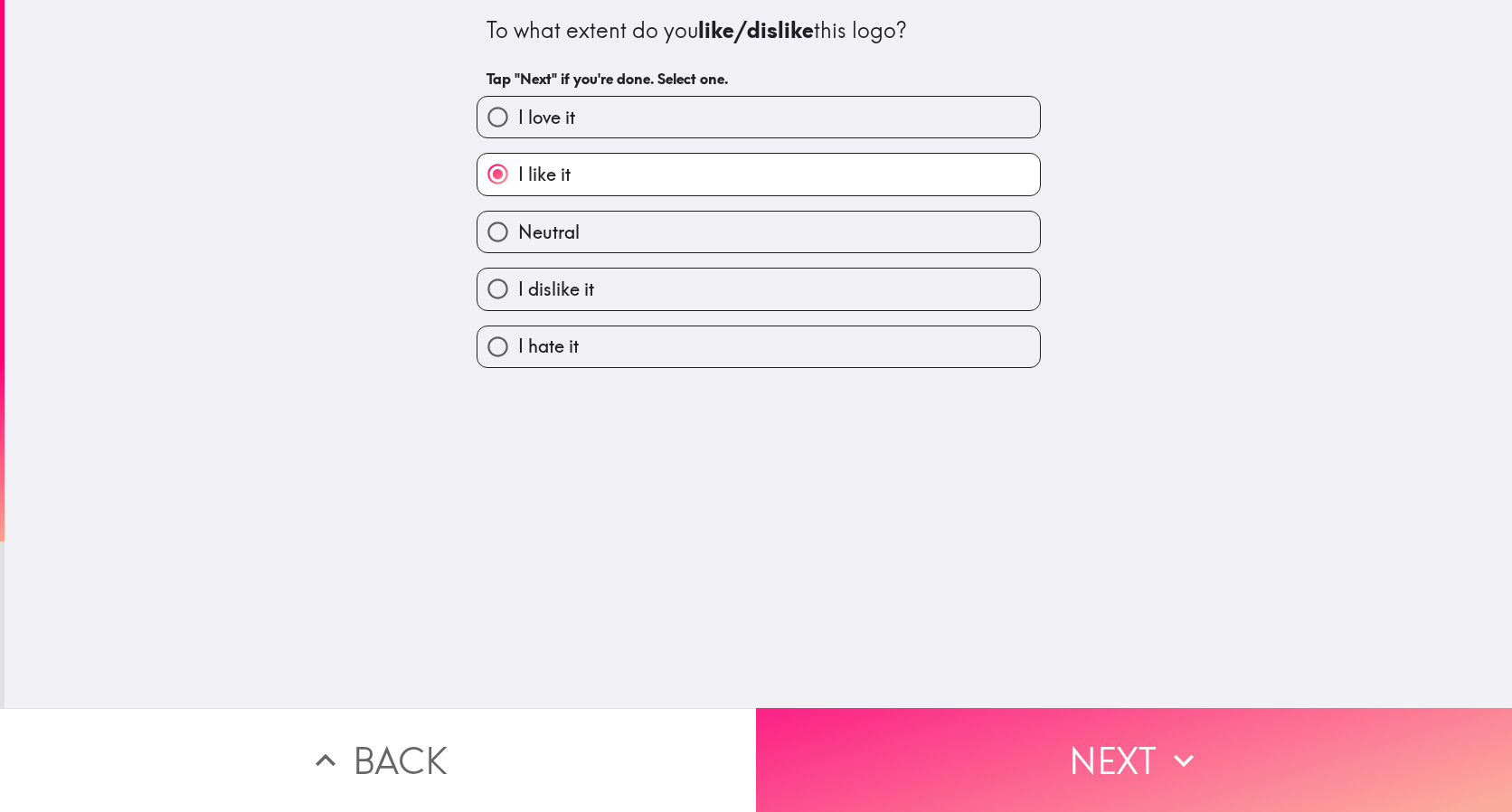
click at [890, 737] on button "Next" at bounding box center [1134, 760] width 756 height 104
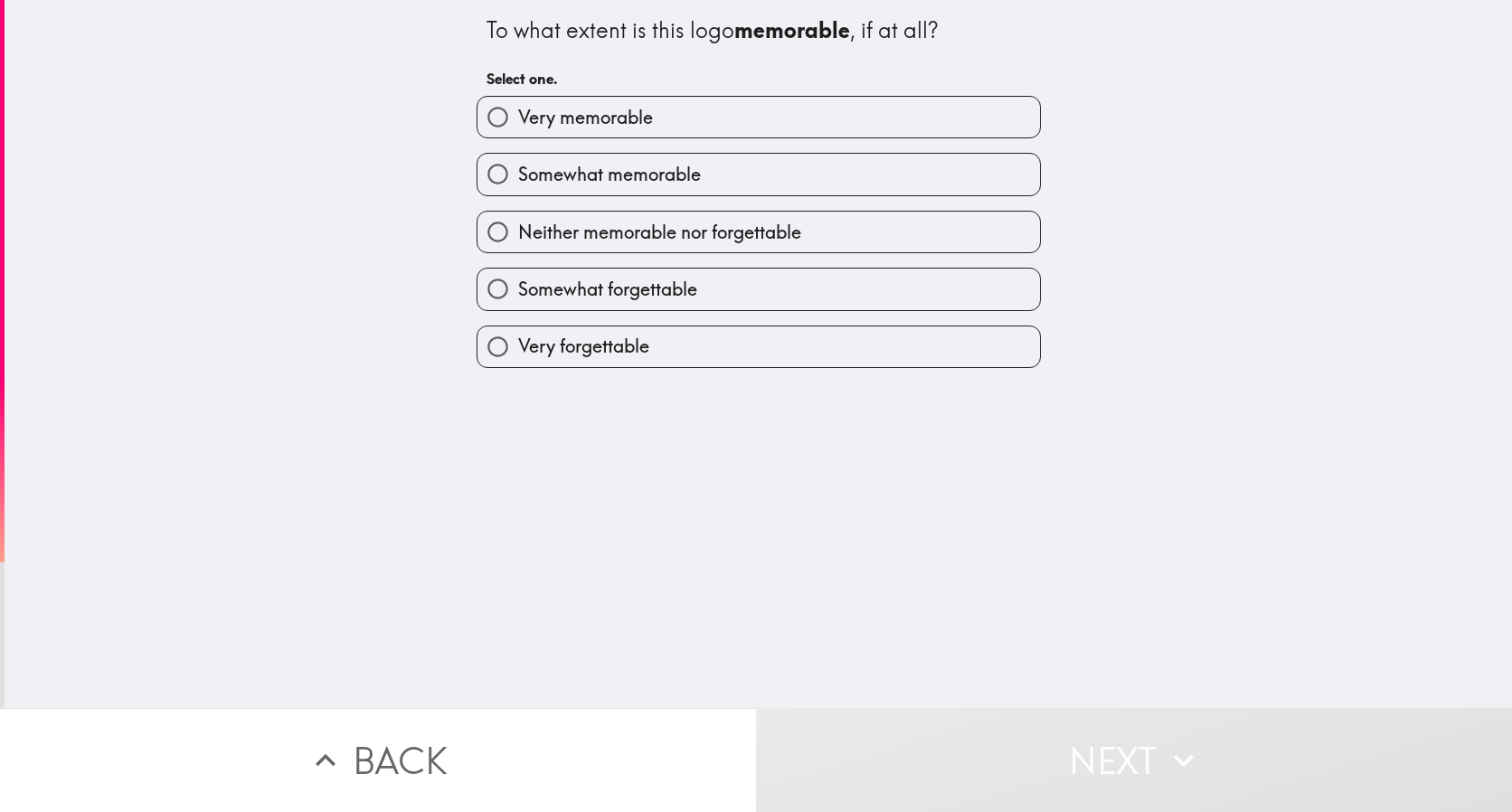
click at [614, 119] on span "Very memorable" at bounding box center [586, 118] width 135 height 25
click at [518, 119] on input "Very memorable" at bounding box center [497, 118] width 41 height 41
radio input "true"
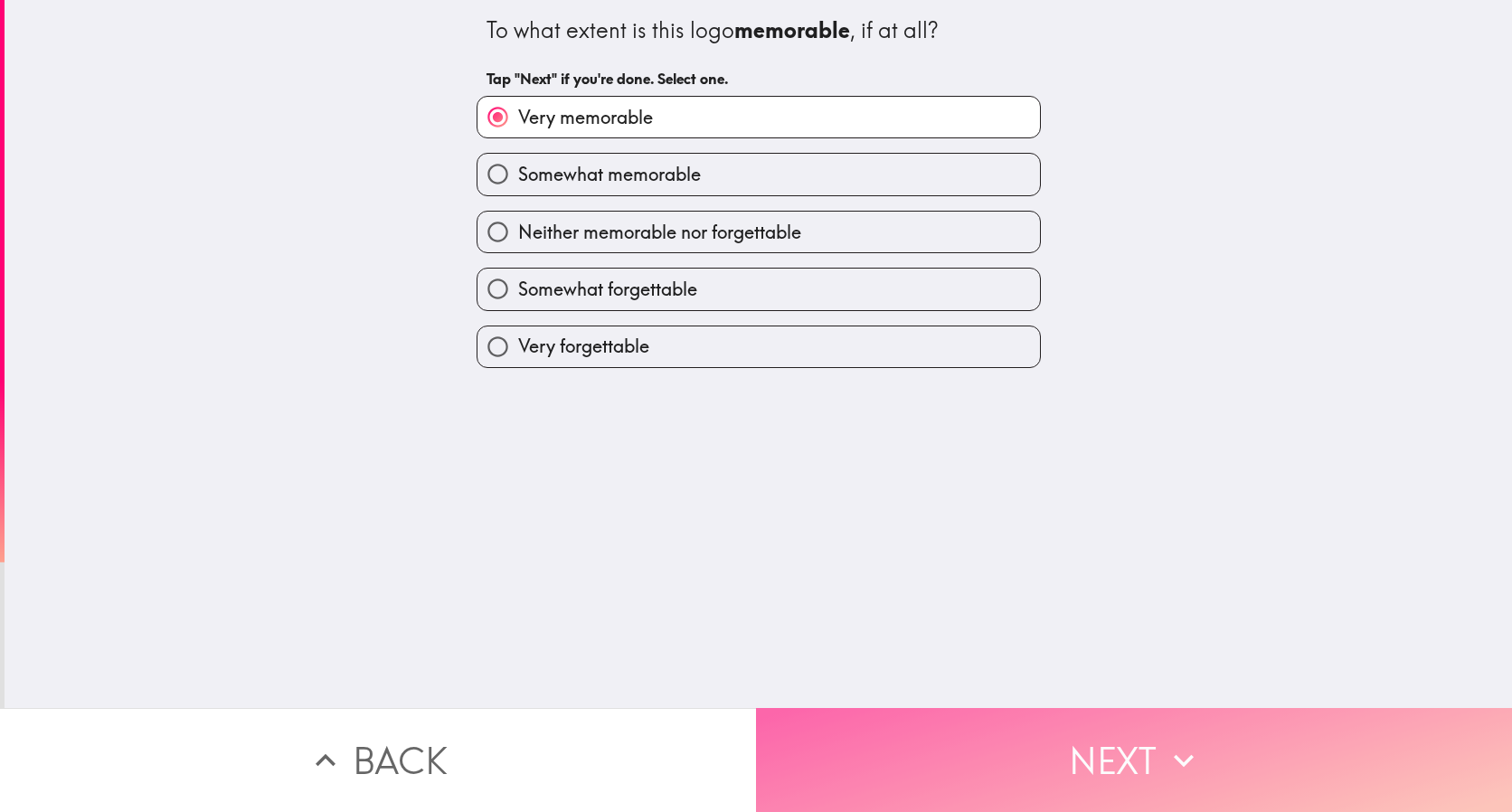
click at [946, 716] on button "Next" at bounding box center [1134, 760] width 756 height 104
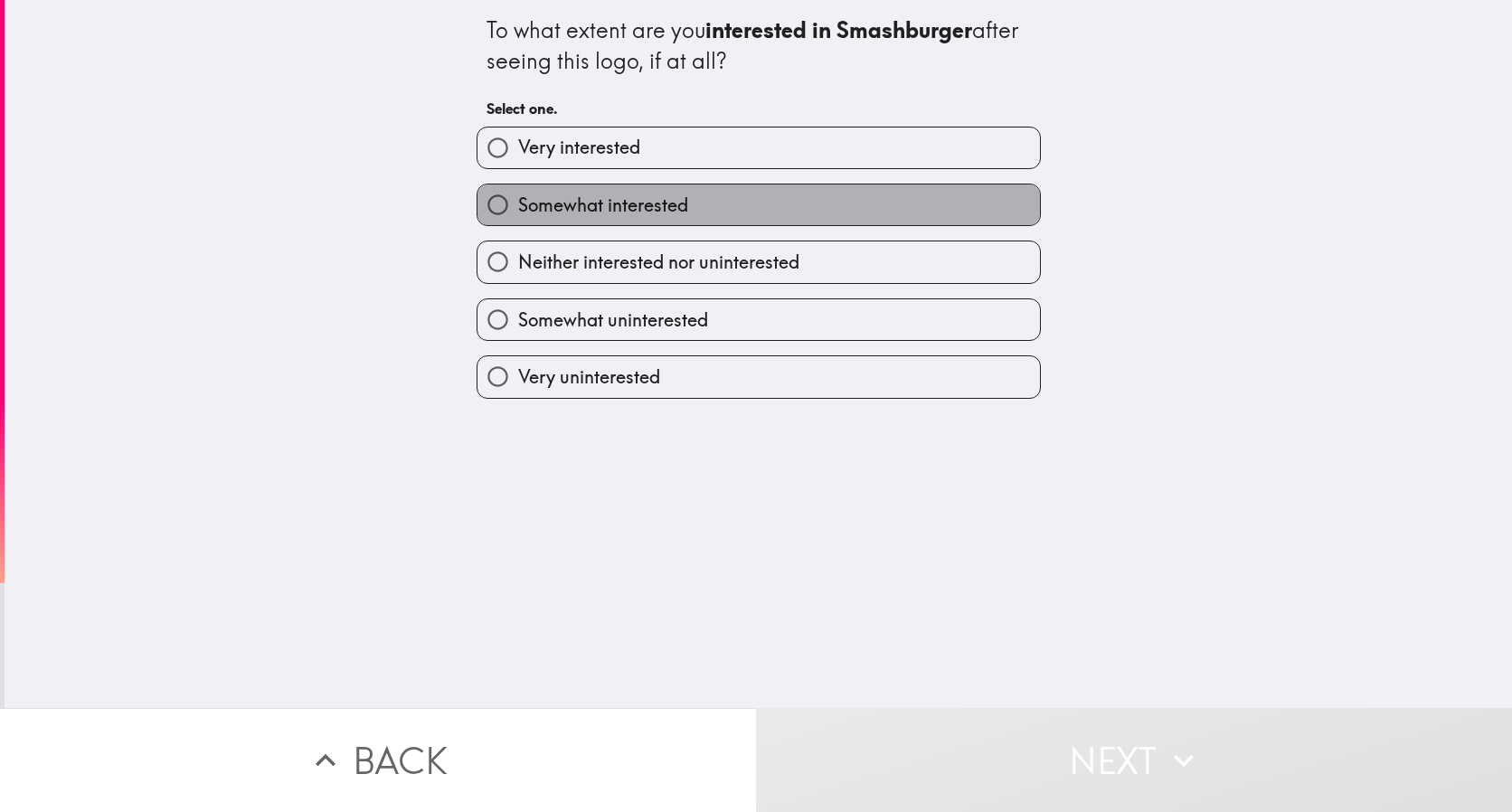
click at [562, 206] on span "Somewhat interested" at bounding box center [603, 206] width 170 height 25
click at [518, 206] on input "Somewhat interested" at bounding box center [497, 205] width 41 height 41
radio input "true"
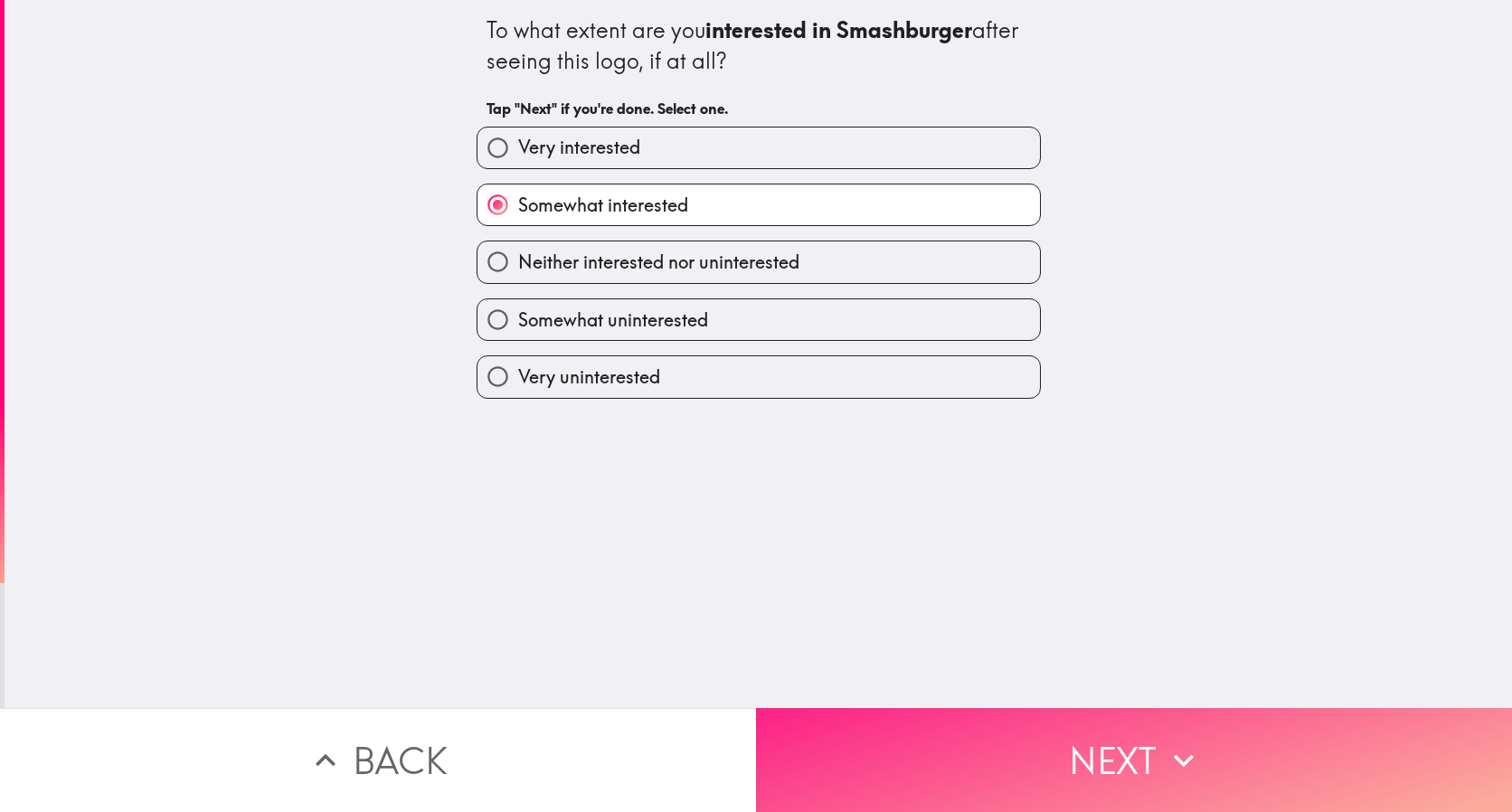
click at [938, 725] on button "Next" at bounding box center [1134, 760] width 756 height 104
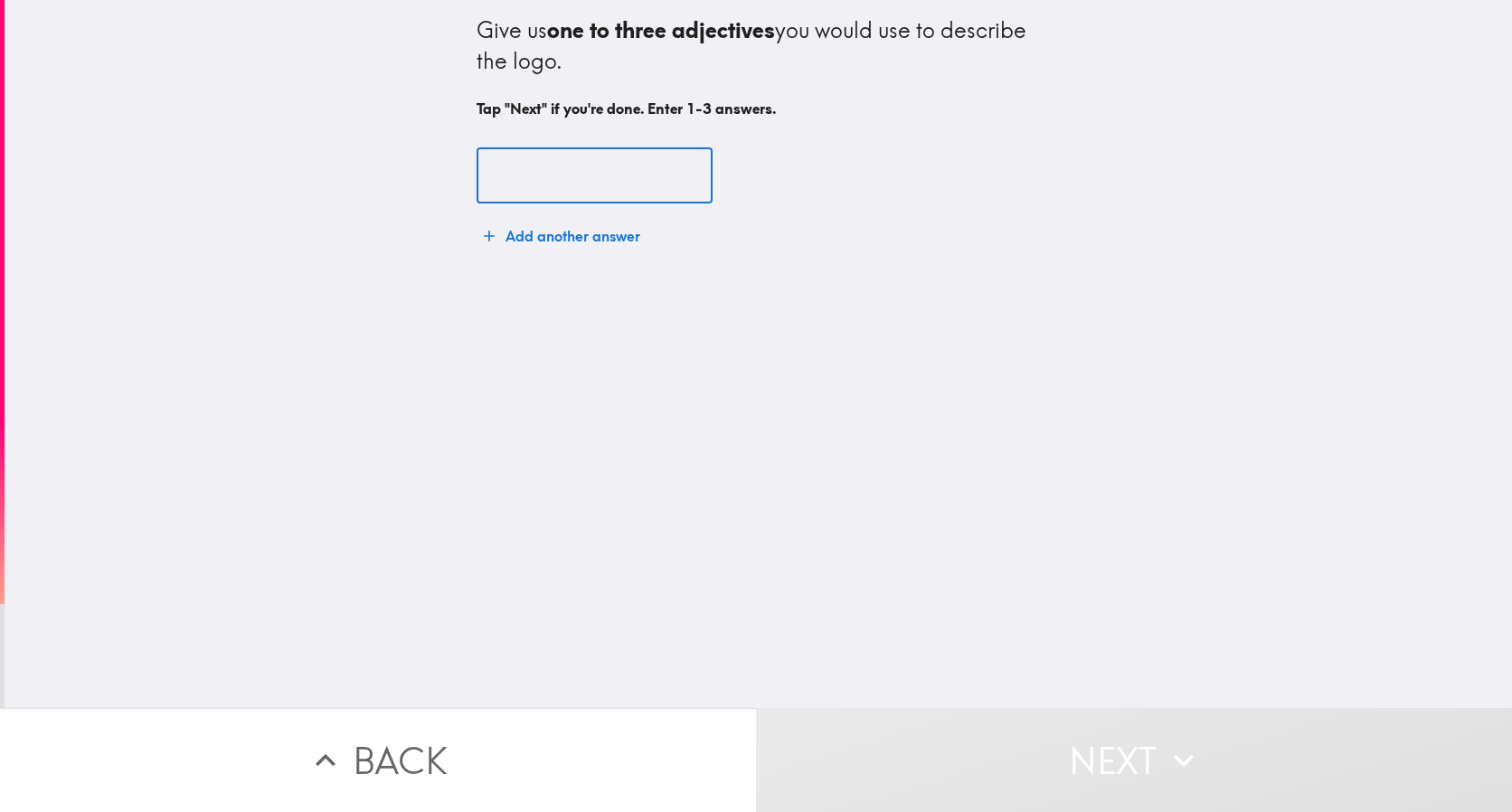
click at [588, 170] on input "text" at bounding box center [594, 175] width 236 height 56
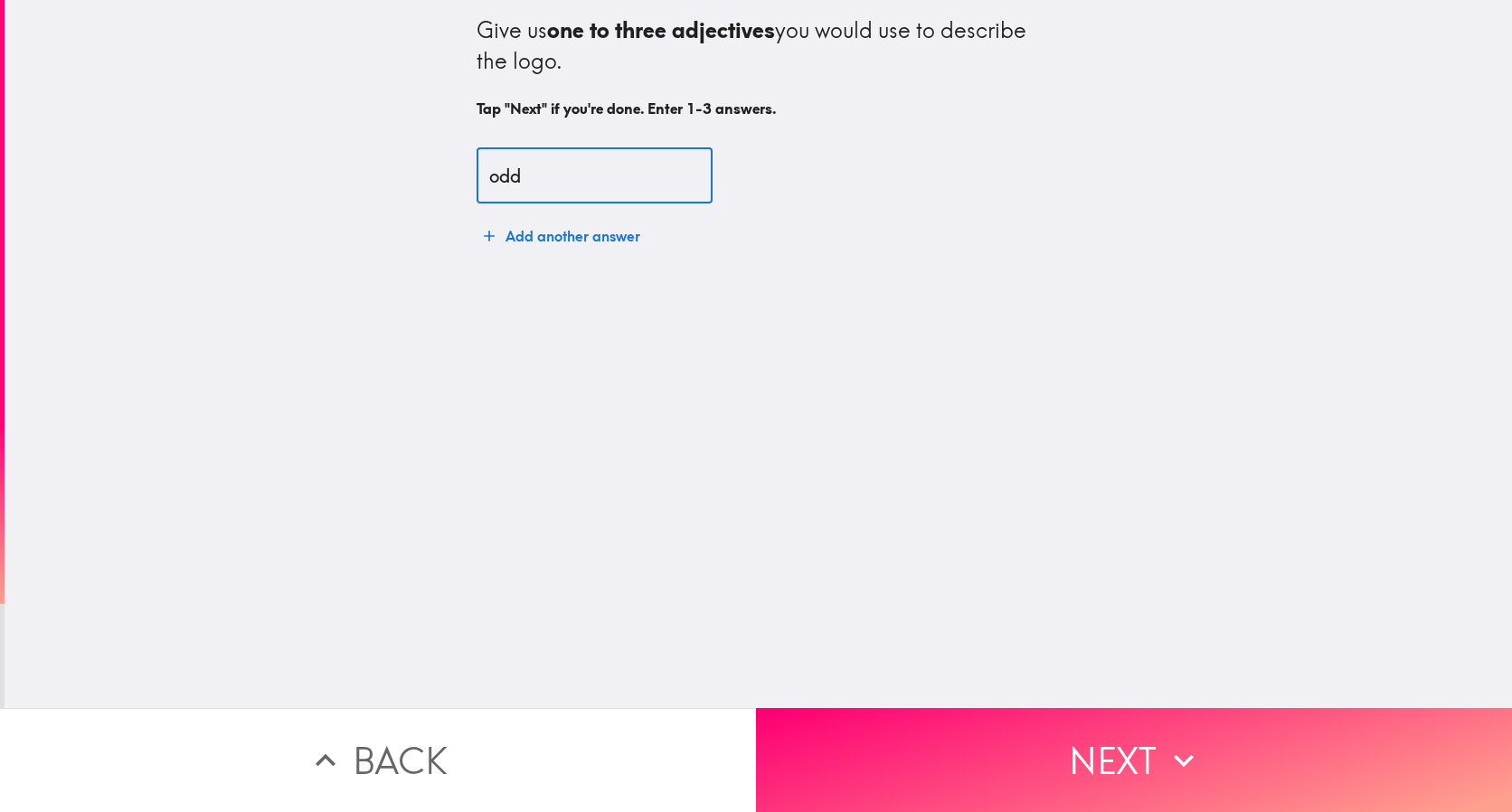
type input "odd"
click at [569, 233] on button "Add another answer" at bounding box center [562, 235] width 170 height 36
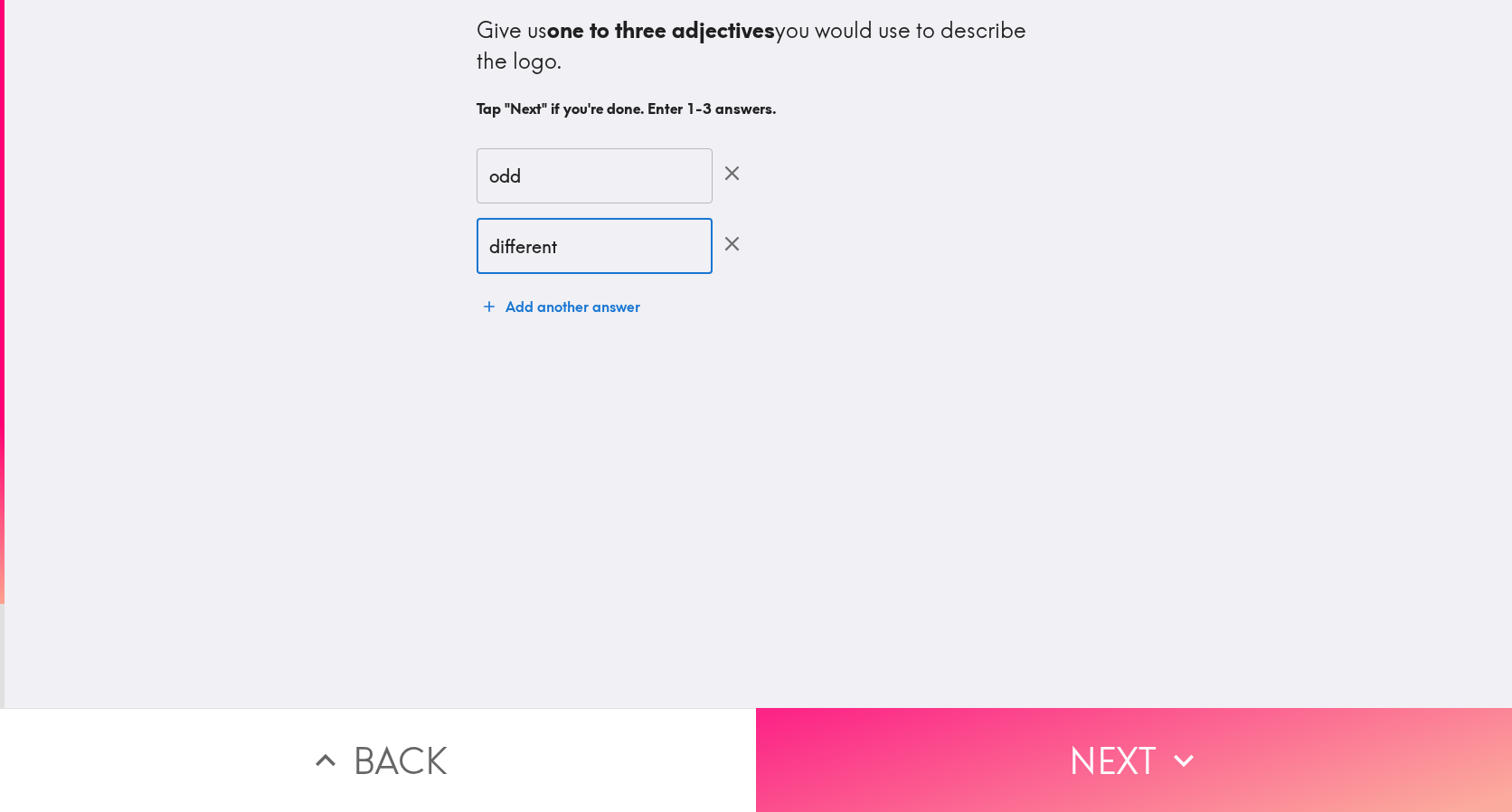
type input "different"
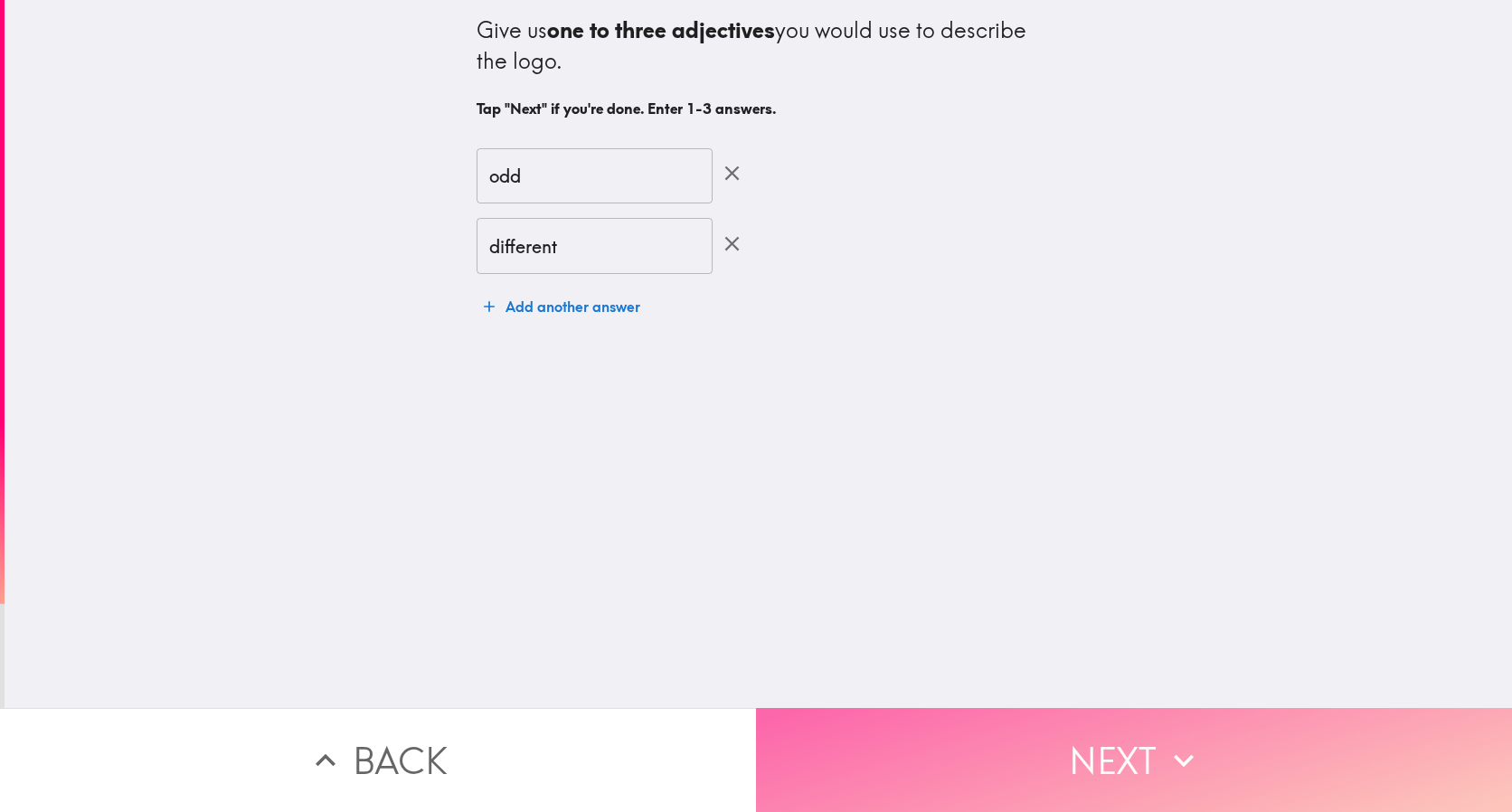
click at [993, 735] on button "Next" at bounding box center [1134, 760] width 756 height 104
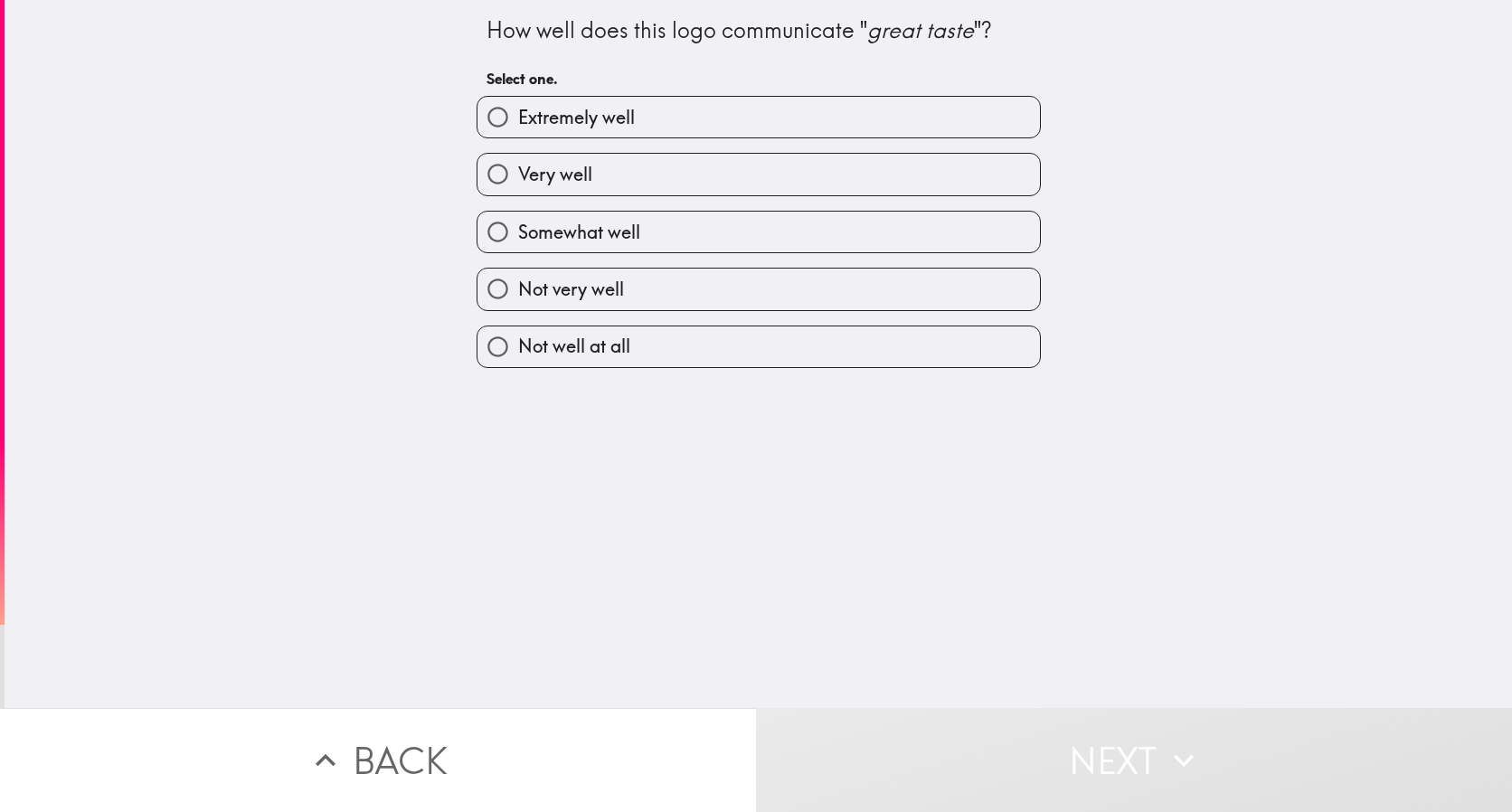
click at [615, 162] on label "Very well" at bounding box center [758, 174] width 562 height 41
click at [518, 162] on input "Very well" at bounding box center [497, 174] width 41 height 41
radio input "true"
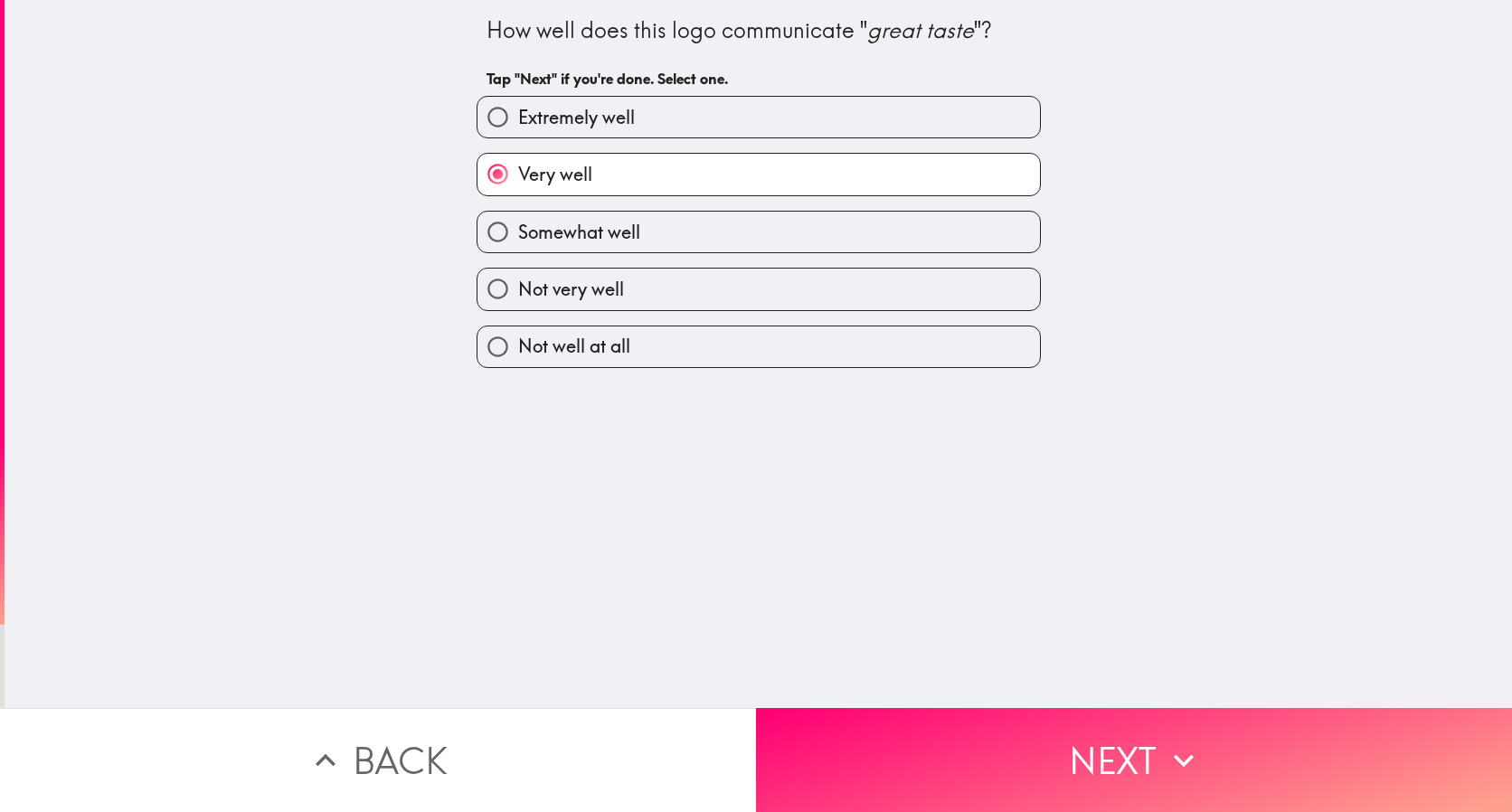
click at [605, 229] on span "Somewhat well" at bounding box center [579, 232] width 122 height 25
click at [518, 229] on input "Somewhat well" at bounding box center [497, 232] width 41 height 41
radio input "true"
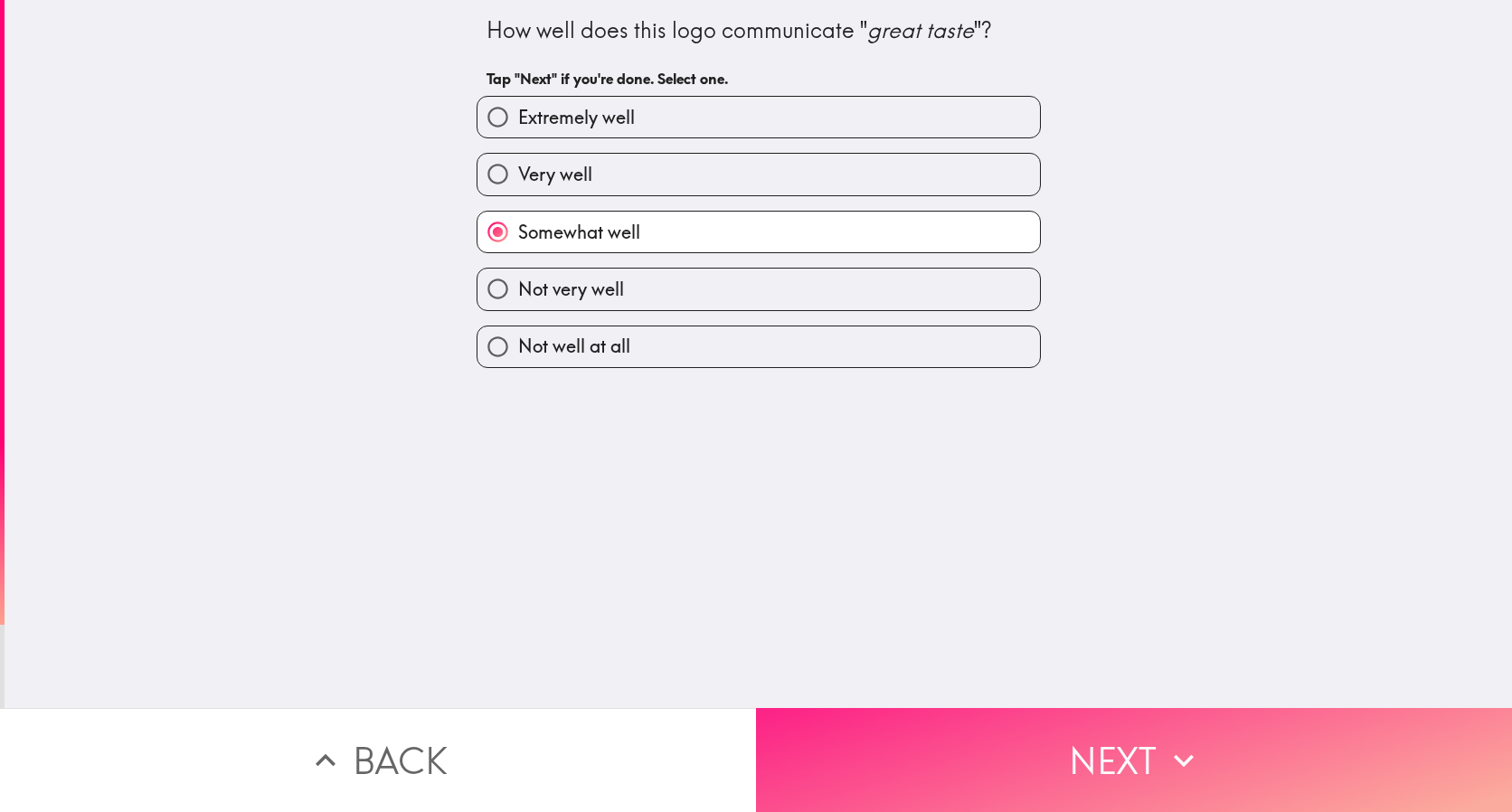
click at [1097, 744] on button "Next" at bounding box center [1134, 760] width 756 height 104
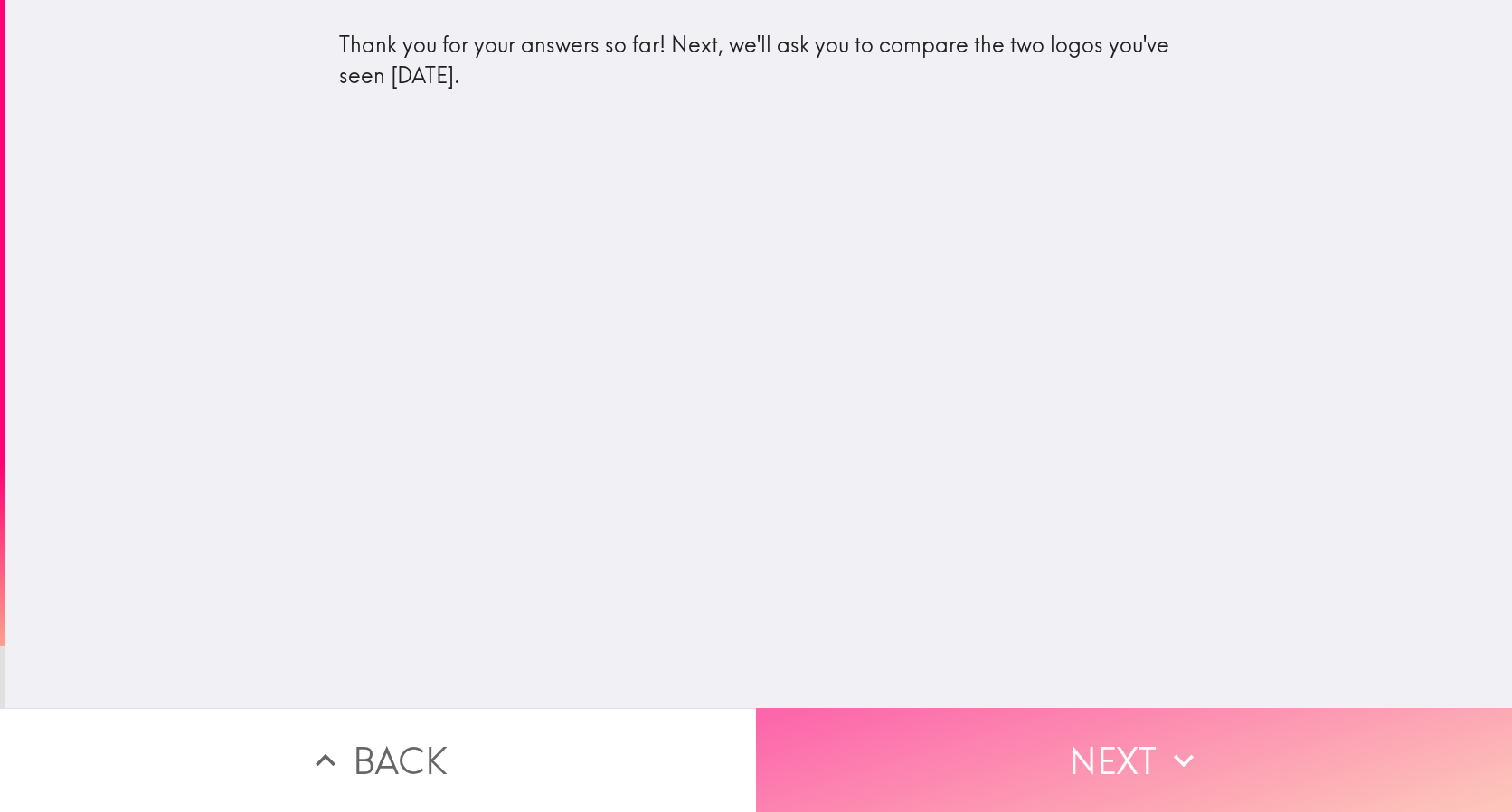
click at [1036, 729] on button "Next" at bounding box center [1134, 760] width 756 height 104
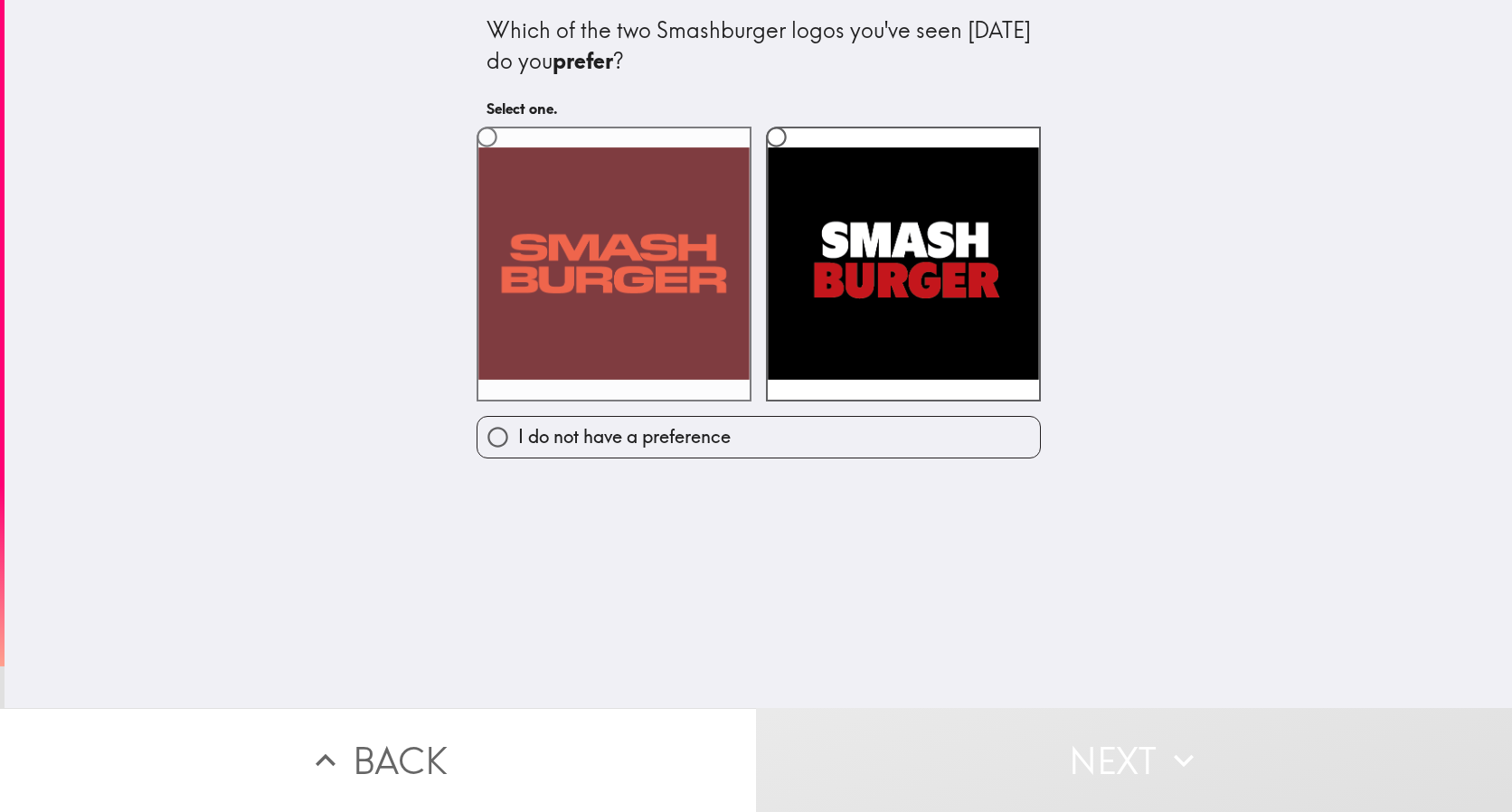
click at [641, 302] on label at bounding box center [614, 263] width 275 height 275
click at [507, 158] on input "radio" at bounding box center [487, 137] width 41 height 41
radio input "true"
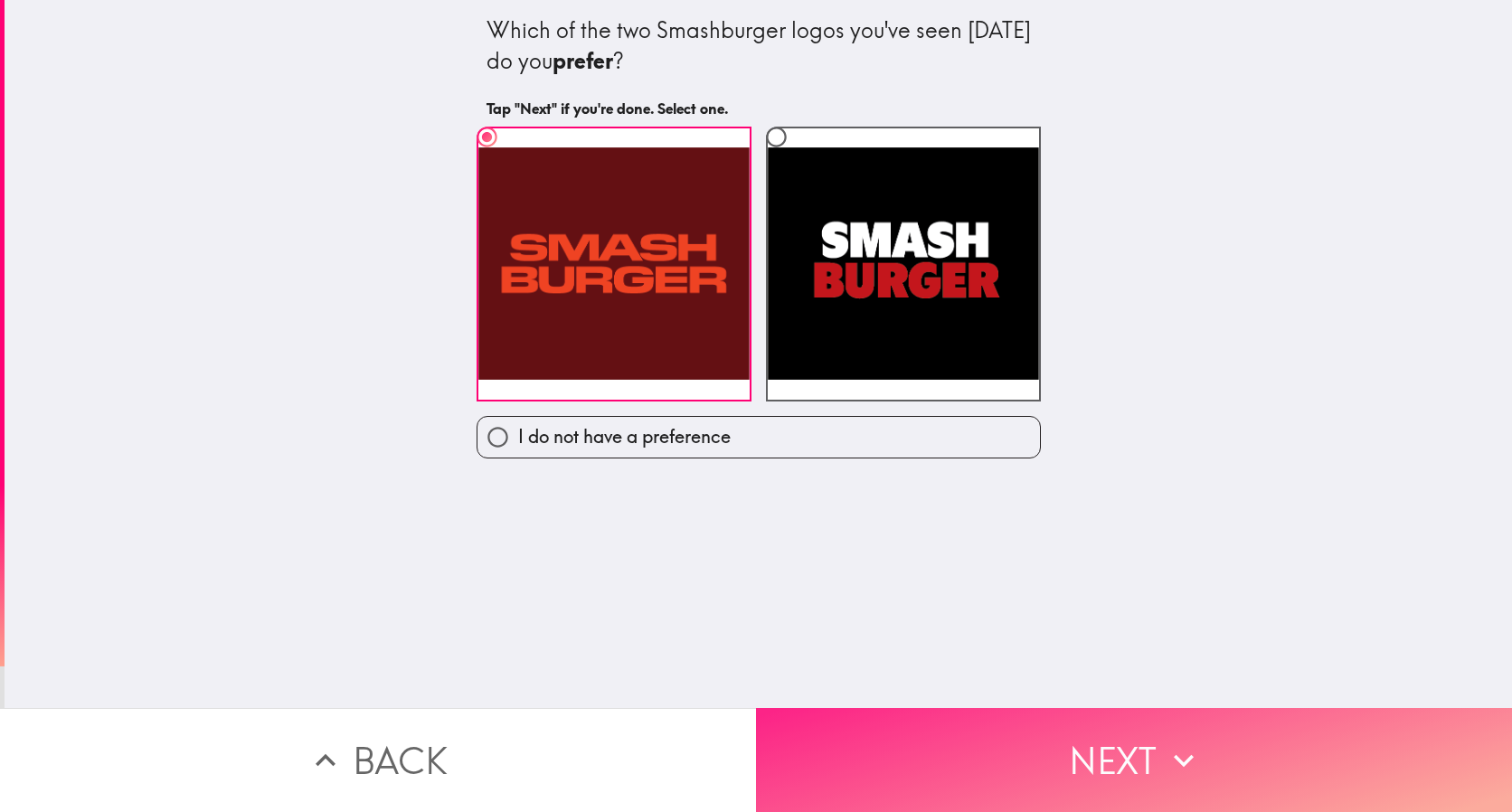
click at [1044, 732] on button "Next" at bounding box center [1134, 760] width 756 height 104
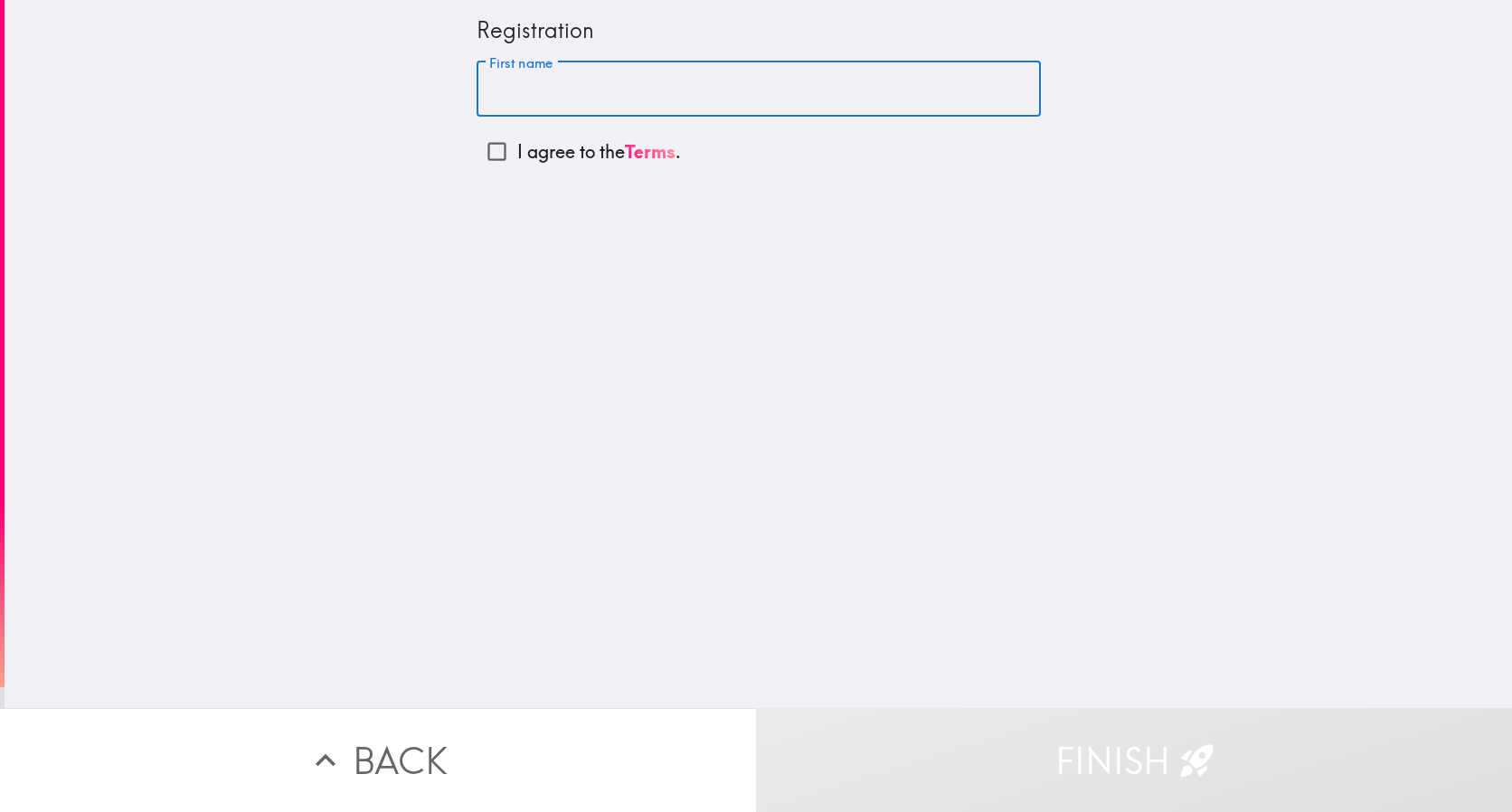
click at [586, 87] on input "First name" at bounding box center [759, 89] width 564 height 56
type input "[PERSON_NAME]"
click at [489, 152] on input "I agree to the Terms ." at bounding box center [497, 152] width 41 height 41
checkbox input "true"
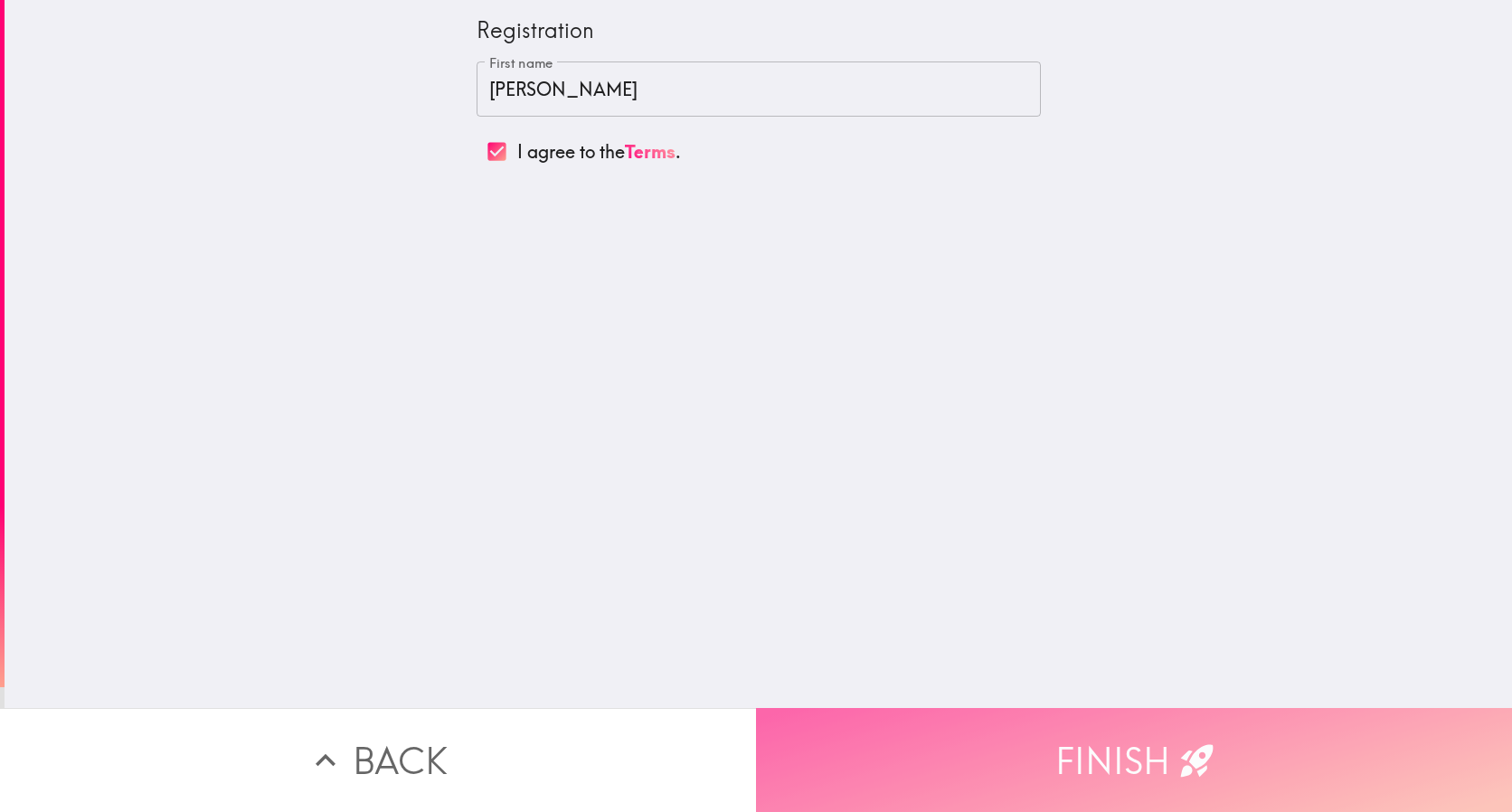
click at [972, 736] on button "Finish" at bounding box center [1134, 760] width 756 height 104
